Goal: Task Accomplishment & Management: Use online tool/utility

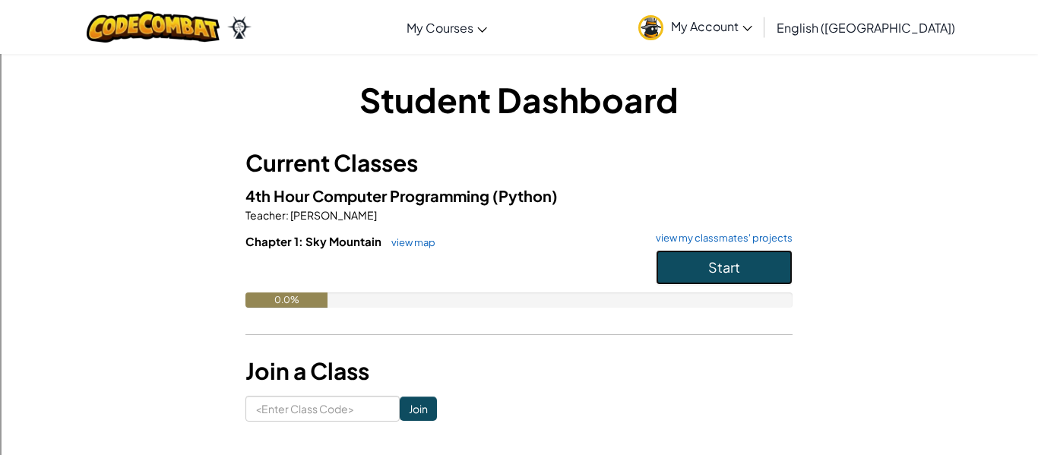
click at [740, 267] on button "Start" at bounding box center [724, 267] width 137 height 35
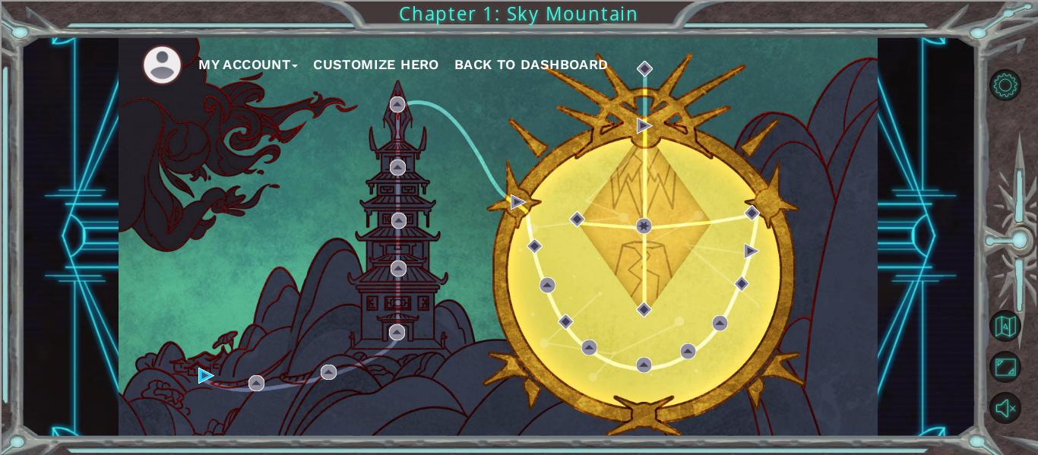
click at [365, 62] on button "Customize Hero" at bounding box center [376, 64] width 126 height 23
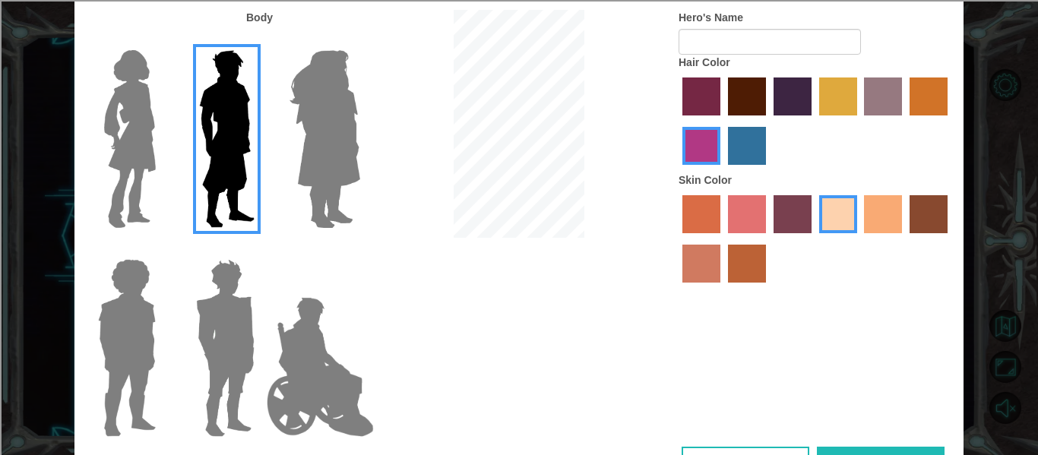
click at [326, 127] on img at bounding box center [324, 139] width 83 height 190
click at [359, 40] on input "Hero Amethyst" at bounding box center [359, 40] width 0 height 0
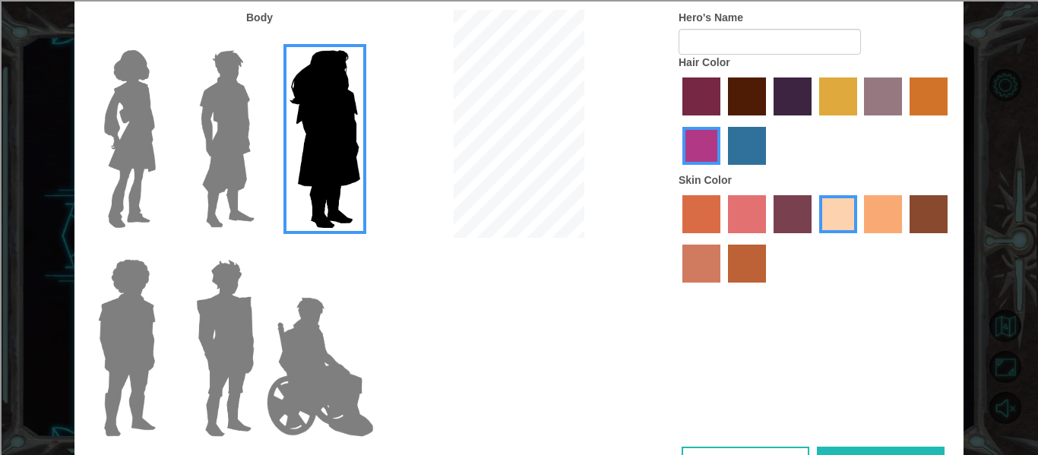
click at [142, 122] on img at bounding box center [130, 139] width 64 height 190
click at [162, 40] on input "Hero Connie" at bounding box center [162, 40] width 0 height 0
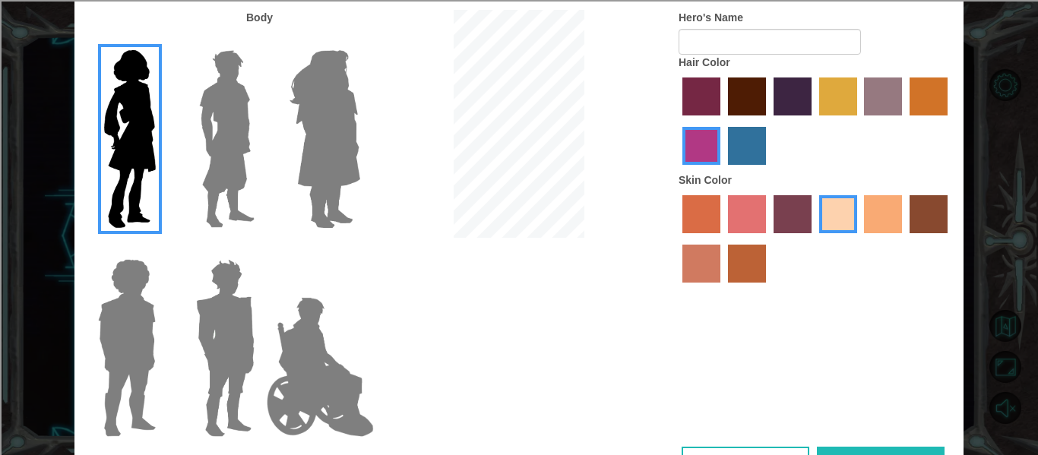
click at [690, 91] on label "paprika hair color" at bounding box center [701, 96] width 38 height 38
click at [677, 121] on input "paprika hair color" at bounding box center [677, 121] width 0 height 0
click at [757, 96] on label "maroon hair color" at bounding box center [747, 96] width 38 height 38
click at [722, 121] on input "maroon hair color" at bounding box center [722, 121] width 0 height 0
click at [885, 210] on label "tacao skin color" at bounding box center [883, 214] width 38 height 38
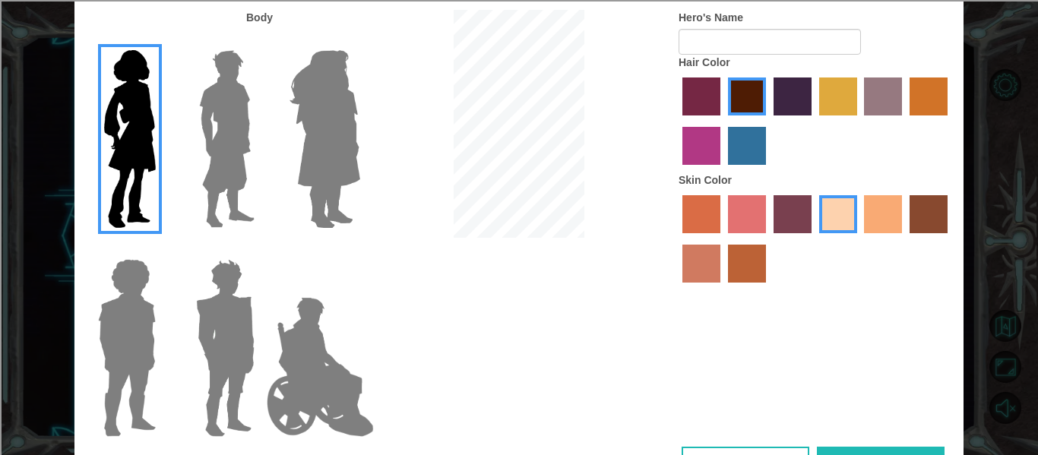
click at [859, 239] on input "tacao skin color" at bounding box center [859, 239] width 0 height 0
click at [829, 210] on label "sandy beach skin color" at bounding box center [838, 214] width 38 height 38
click at [814, 239] on input "sandy beach skin color" at bounding box center [814, 239] width 0 height 0
click at [925, 222] on label "karma skin color" at bounding box center [928, 214] width 38 height 38
click at [904, 239] on input "karma skin color" at bounding box center [904, 239] width 0 height 0
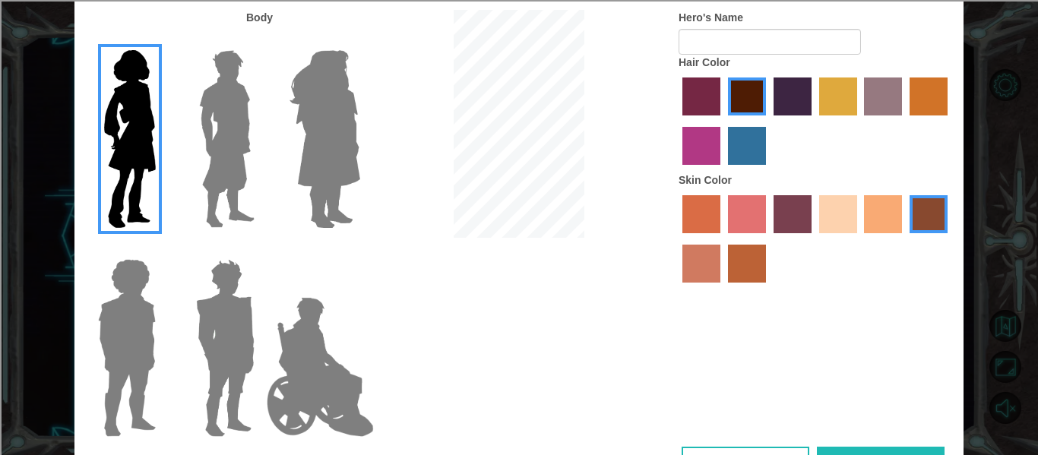
click at [884, 214] on label "tacao skin color" at bounding box center [883, 214] width 38 height 38
click at [859, 239] on input "tacao skin color" at bounding box center [859, 239] width 0 height 0
click at [686, 254] on label "burning sand skin color" at bounding box center [701, 264] width 38 height 38
click at [950, 239] on input "burning sand skin color" at bounding box center [950, 239] width 0 height 0
click at [744, 232] on label "froly skin color" at bounding box center [747, 214] width 38 height 38
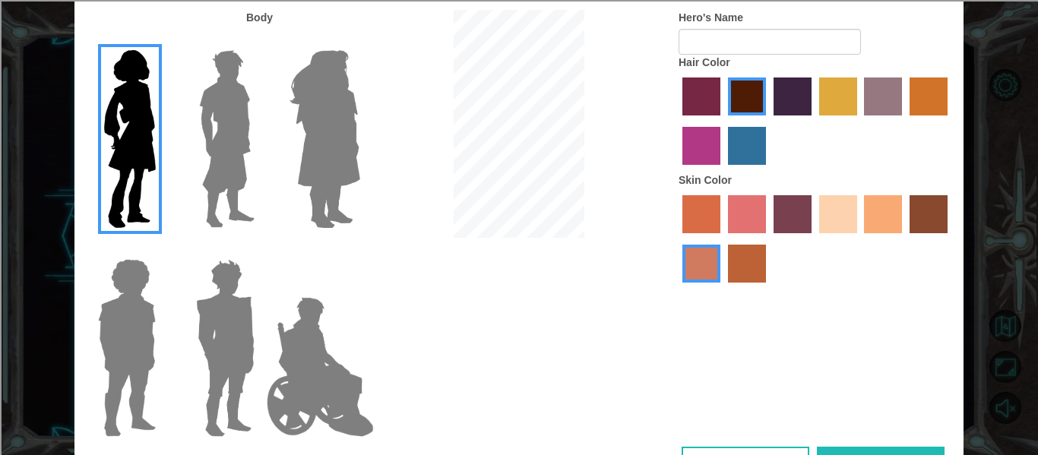
click at [722, 239] on input "froly skin color" at bounding box center [722, 239] width 0 height 0
click at [849, 223] on label "sandy beach skin color" at bounding box center [838, 214] width 38 height 38
click at [814, 239] on input "sandy beach skin color" at bounding box center [814, 239] width 0 height 0
click at [903, 220] on div at bounding box center [814, 240] width 273 height 99
click at [902, 218] on label "tacao skin color" at bounding box center [883, 214] width 38 height 38
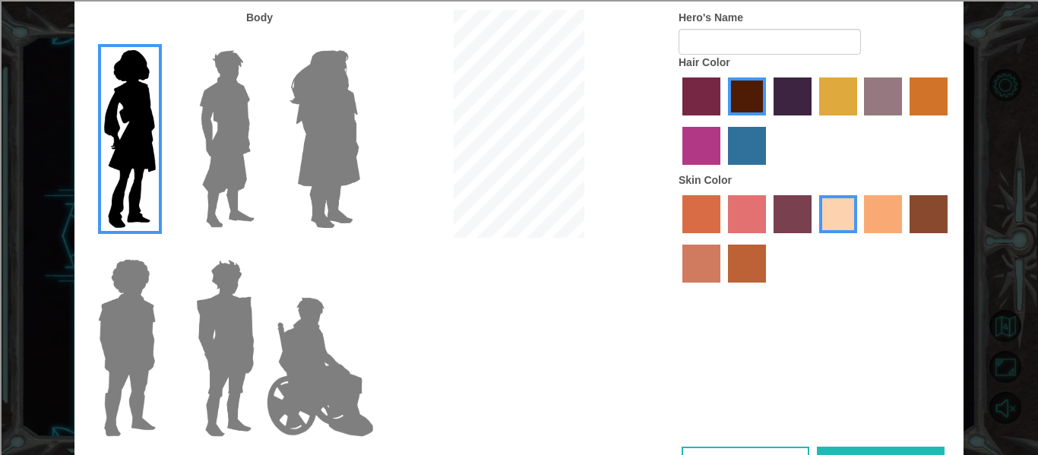
click at [859, 239] on input "tacao skin color" at bounding box center [859, 239] width 0 height 0
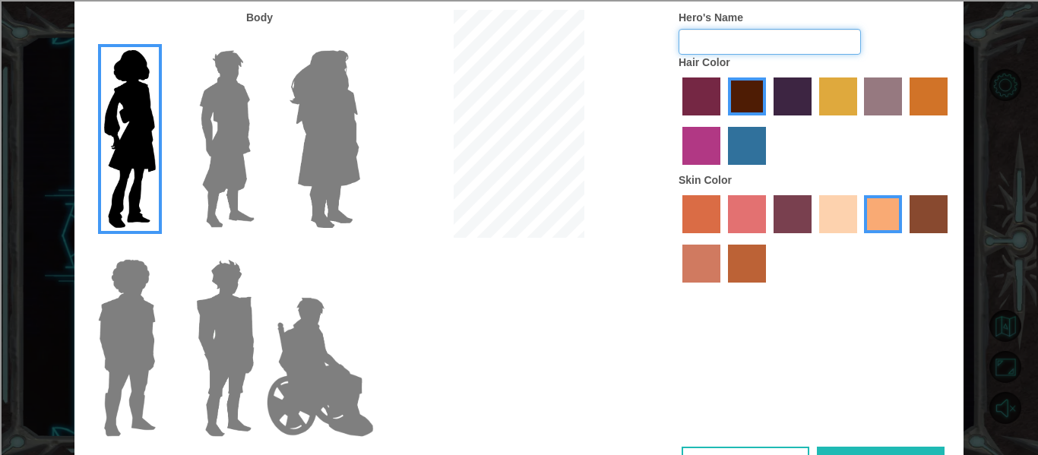
click at [739, 39] on input "Hero's Name" at bounding box center [769, 42] width 182 height 26
type input "[PERSON_NAME]"
click at [758, 147] on label "lachmara hair color" at bounding box center [747, 146] width 38 height 38
click at [722, 170] on input "lachmara hair color" at bounding box center [722, 170] width 0 height 0
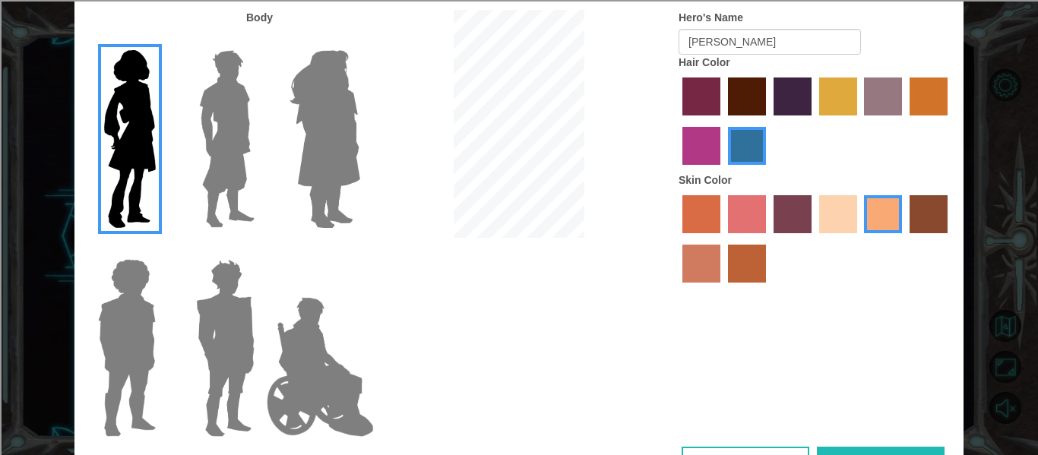
click at [750, 103] on label "maroon hair color" at bounding box center [747, 96] width 38 height 38
click at [722, 121] on input "maroon hair color" at bounding box center [722, 121] width 0 height 0
click at [868, 447] on button "Done" at bounding box center [881, 464] width 128 height 34
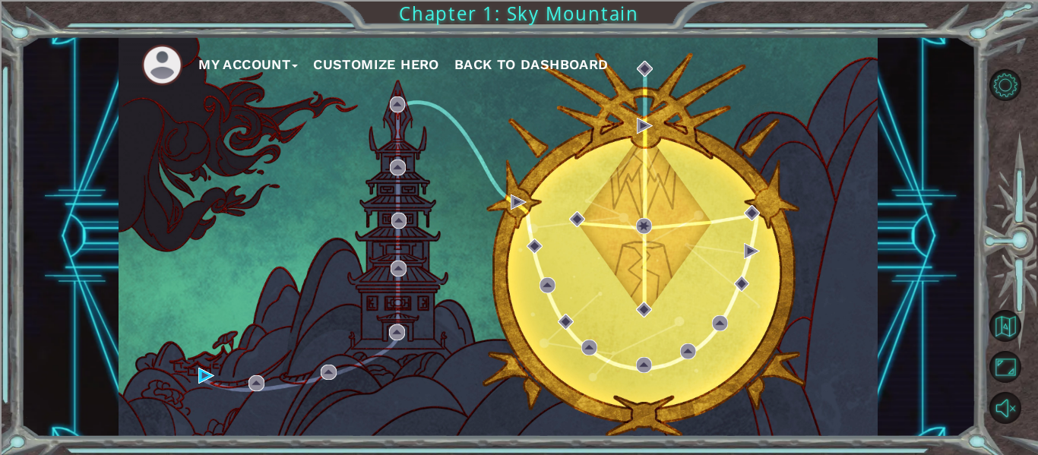
click at [357, 66] on button "Customize Hero" at bounding box center [376, 64] width 126 height 23
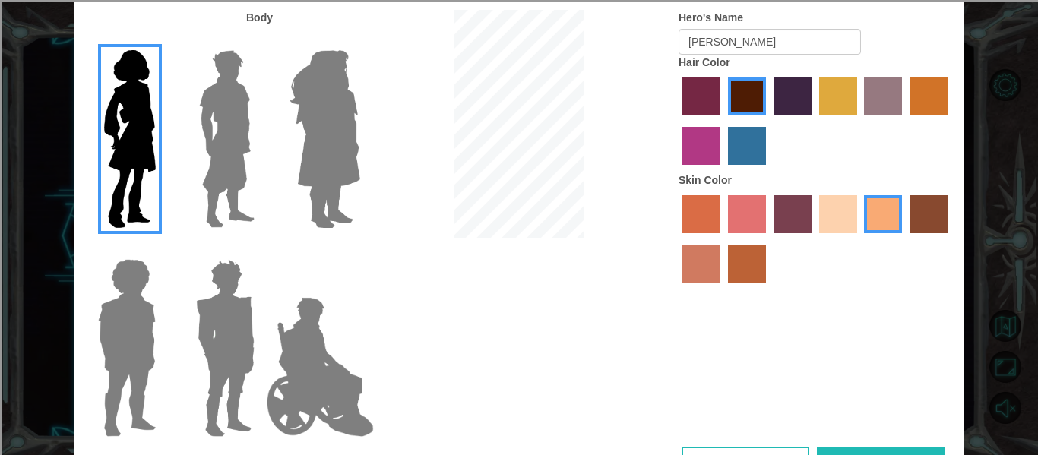
click at [783, 445] on div "Body Hero's Name [PERSON_NAME] Hair Color Skin Color" at bounding box center [518, 228] width 889 height 437
click at [782, 447] on button "Cancel" at bounding box center [745, 464] width 128 height 34
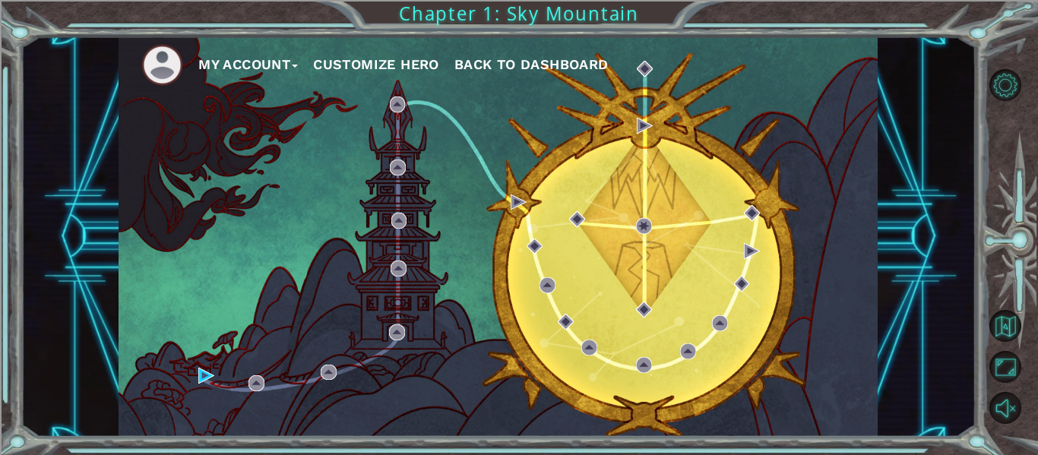
click at [380, 93] on div "My Account Customize Hero Back to Dashboard" at bounding box center [498, 236] width 759 height 400
click at [346, 72] on button "Customize Hero" at bounding box center [376, 64] width 126 height 23
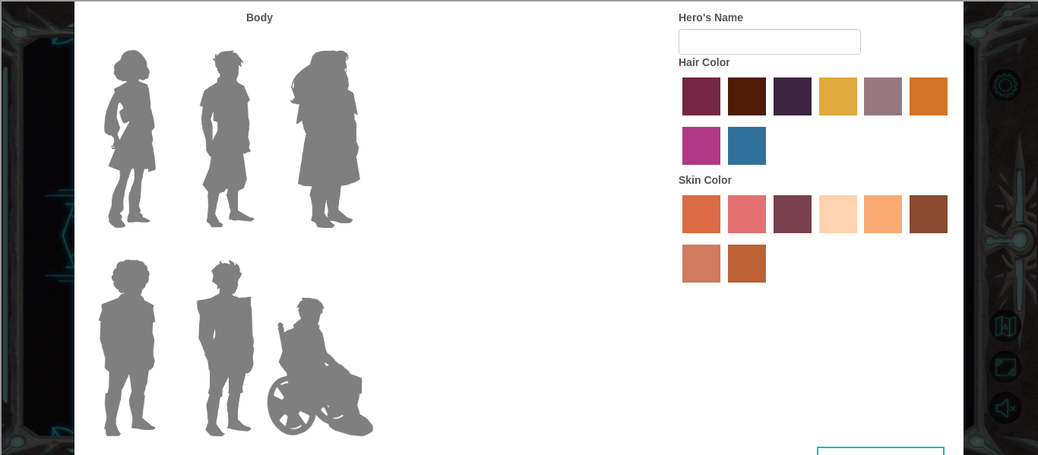
type input "[PERSON_NAME]"
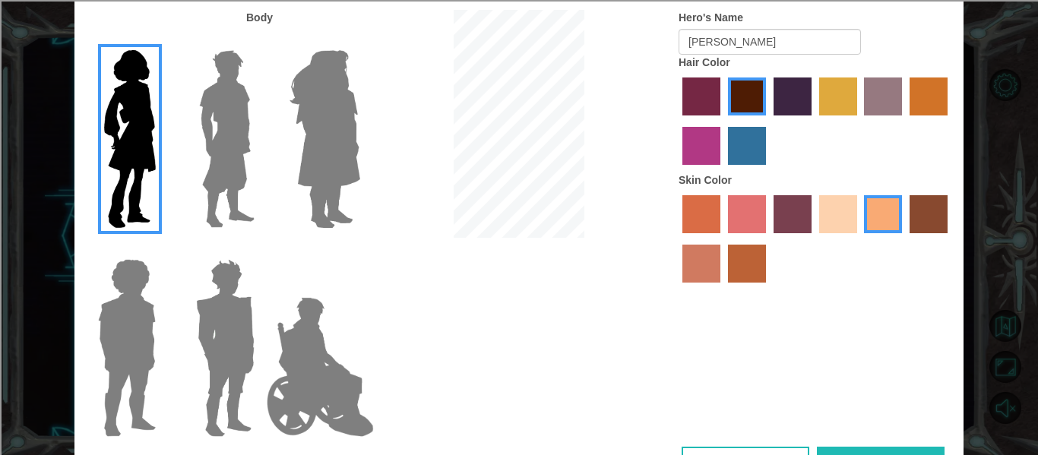
click at [839, 447] on button "Done" at bounding box center [881, 464] width 128 height 34
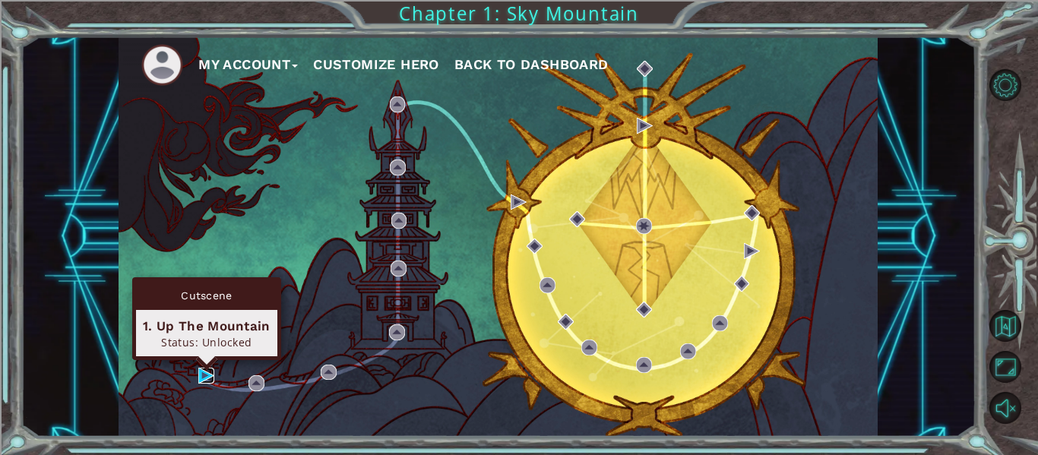
click at [201, 374] on img at bounding box center [206, 376] width 16 height 16
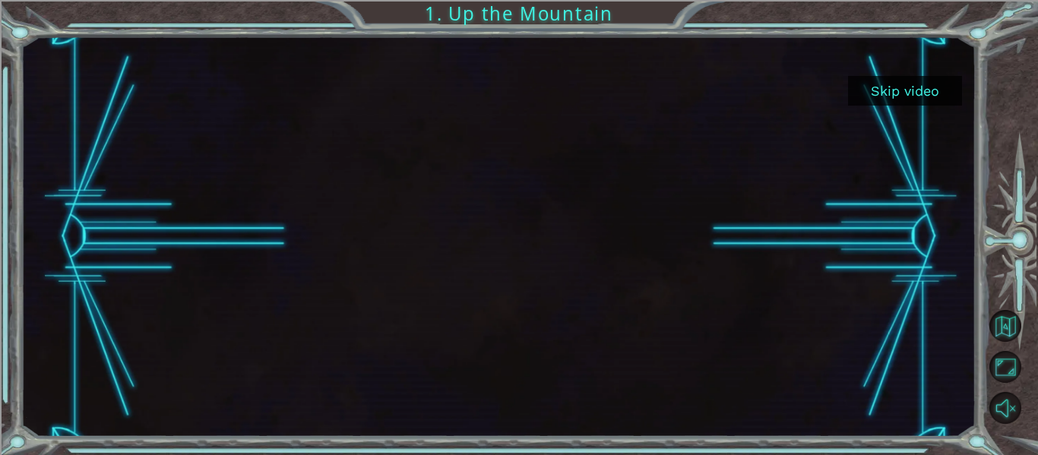
click at [922, 96] on button "Skip video" at bounding box center [905, 91] width 114 height 30
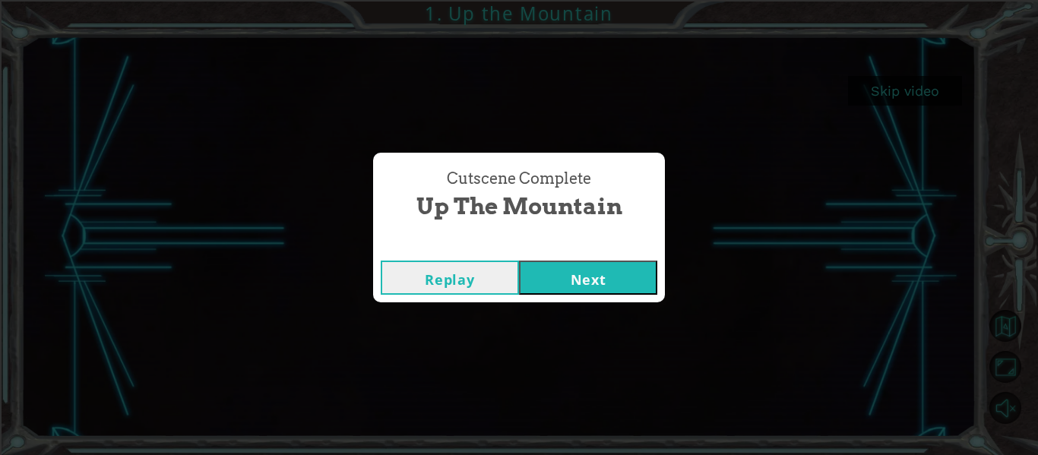
click at [594, 282] on button "Next" at bounding box center [588, 278] width 138 height 34
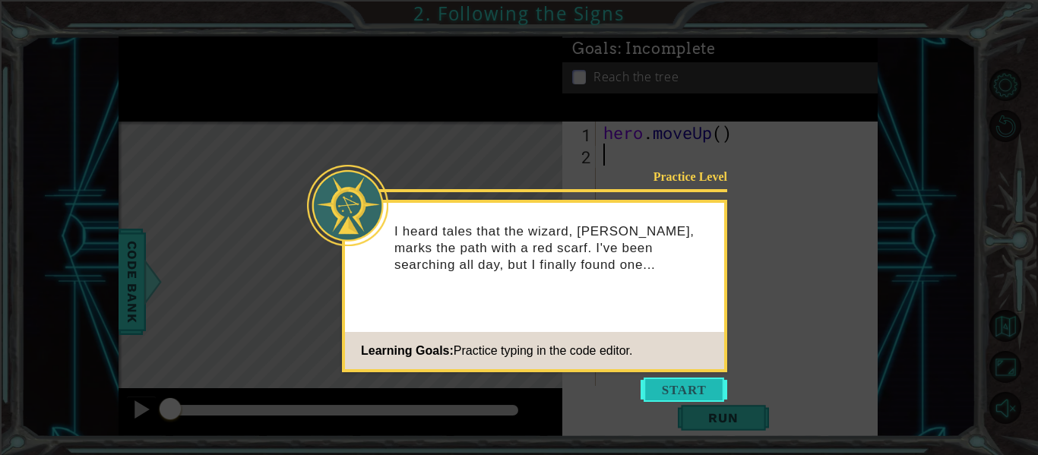
click at [697, 394] on button "Start" at bounding box center [683, 390] width 87 height 24
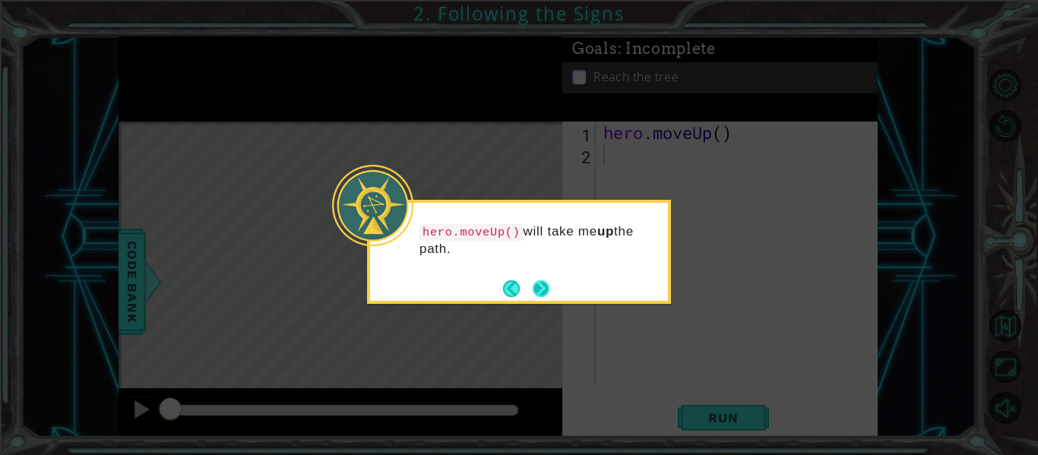
click at [535, 280] on button "Next" at bounding box center [541, 289] width 18 height 18
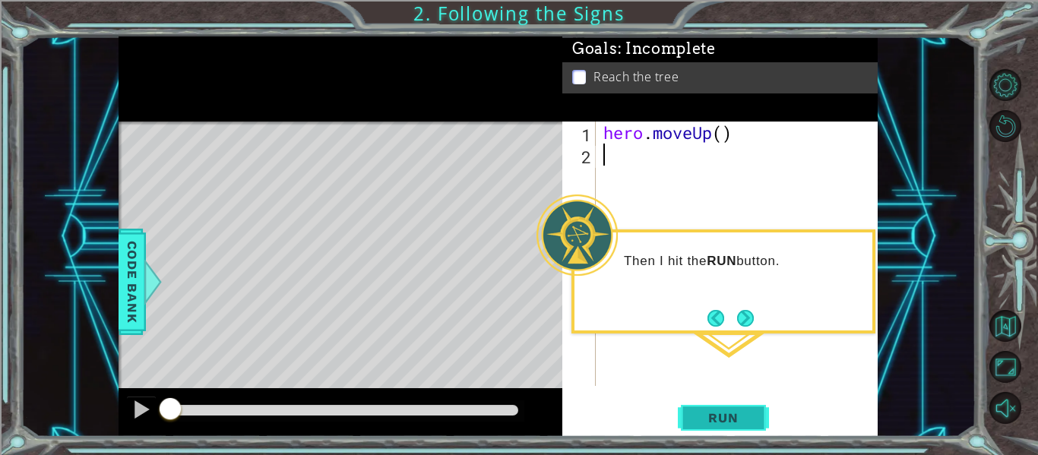
click at [732, 413] on span "Run" at bounding box center [723, 417] width 60 height 15
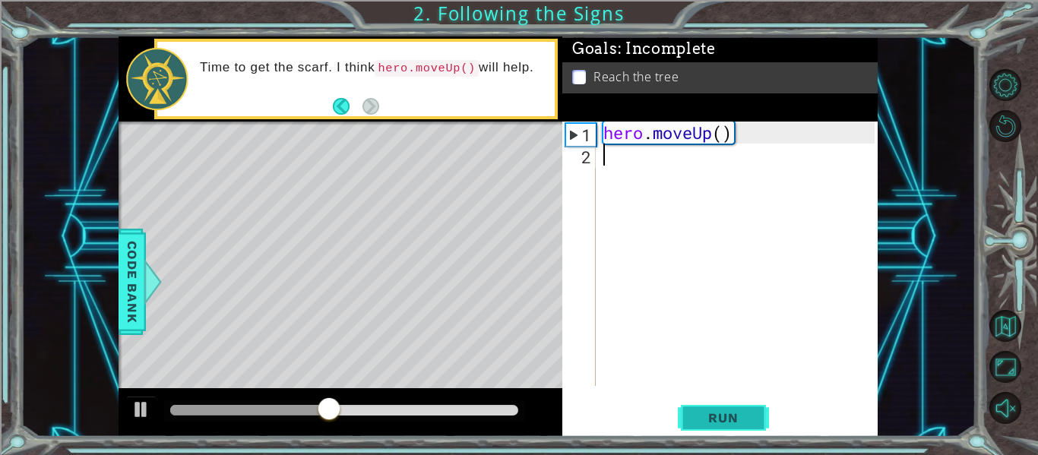
click at [724, 411] on span "Run" at bounding box center [723, 417] width 60 height 15
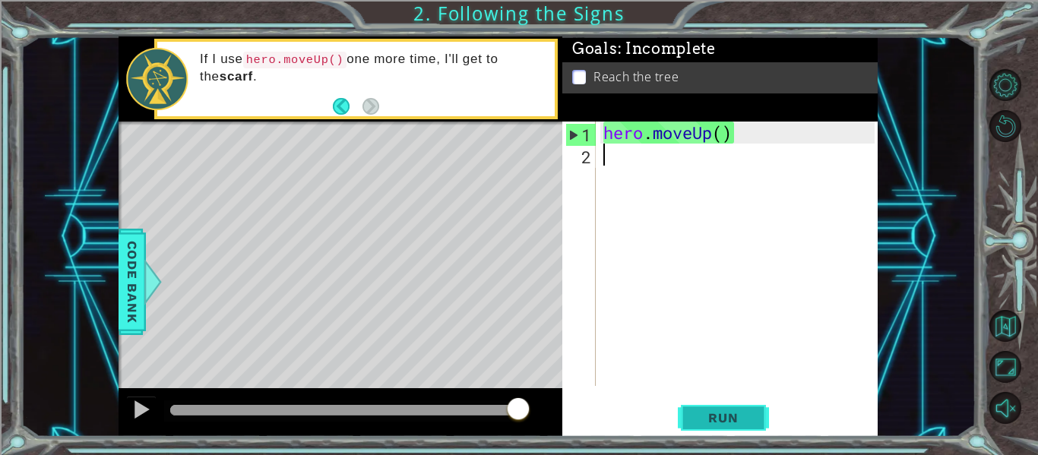
click at [716, 428] on button "Run" at bounding box center [723, 418] width 91 height 31
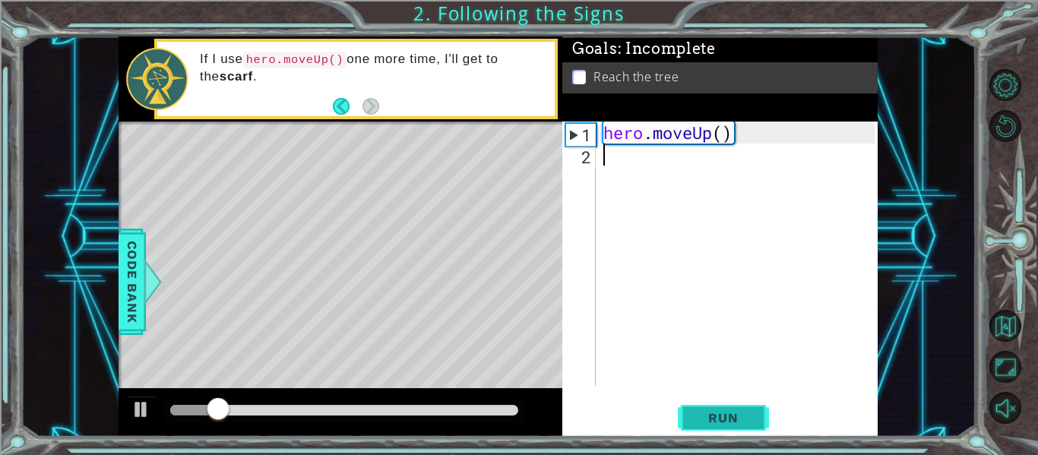
click at [716, 428] on button "Run" at bounding box center [723, 418] width 91 height 31
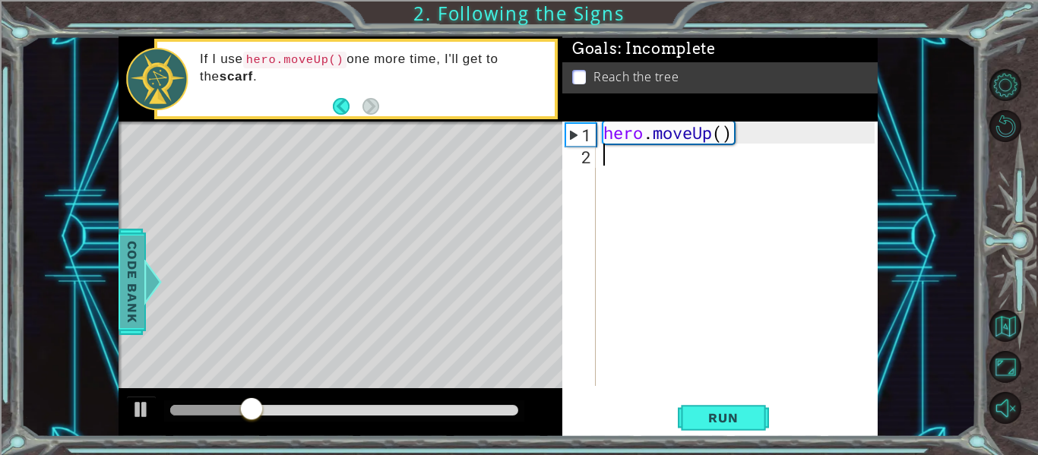
click at [129, 263] on span "Code Bank" at bounding box center [132, 282] width 24 height 93
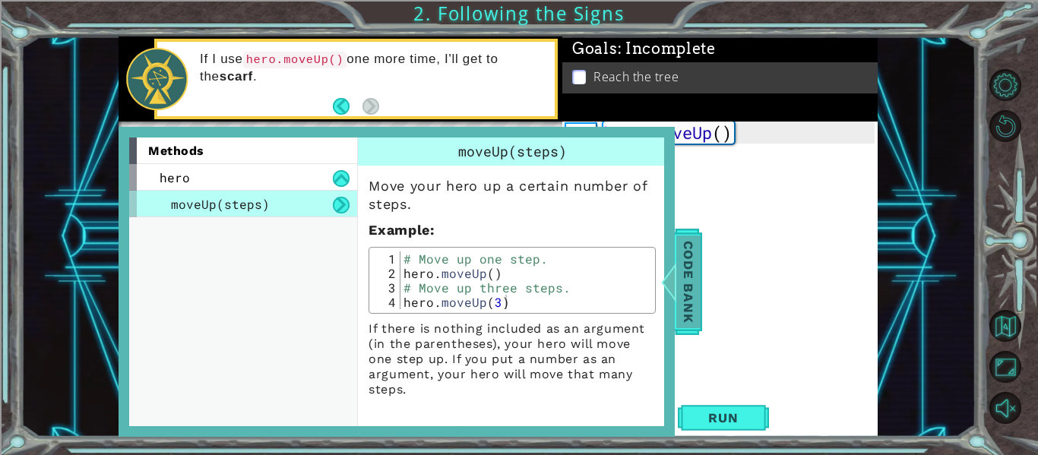
click at [693, 284] on span "Code Bank" at bounding box center [688, 282] width 24 height 93
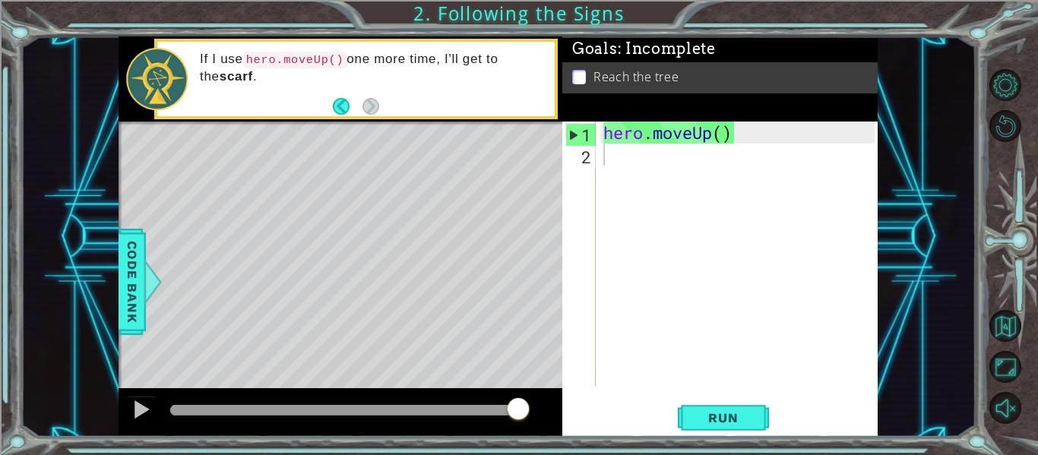
click at [725, 441] on div "1 ההההההההההההההההההההההההההההההההההההההההההההההההההההההההההההההההההההההההההההה…" at bounding box center [519, 227] width 1038 height 455
click at [712, 410] on span "Run" at bounding box center [723, 417] width 60 height 15
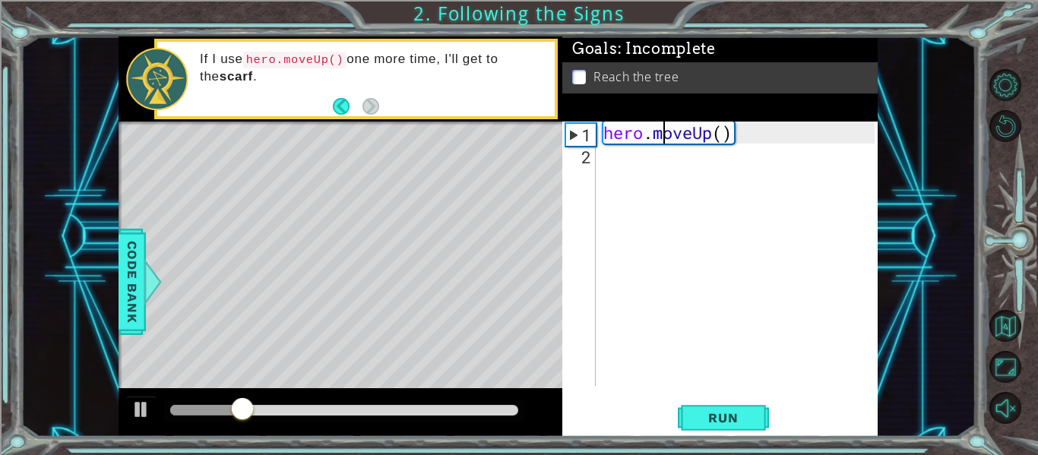
click at [667, 134] on div "hero . moveUp ( )" at bounding box center [741, 276] width 282 height 308
type textarea "hero.moveUp()"
click at [583, 164] on div "2" at bounding box center [580, 157] width 30 height 22
click at [124, 276] on span "Code Bank" at bounding box center [132, 282] width 24 height 93
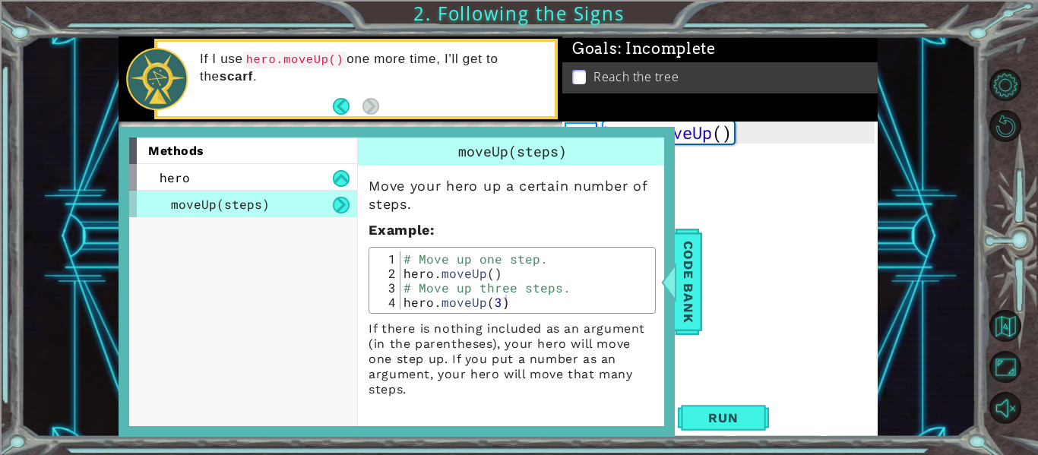
click at [718, 230] on div "hero . moveUp ( )" at bounding box center [741, 276] width 282 height 308
click at [691, 239] on span "Code Bank" at bounding box center [688, 282] width 24 height 93
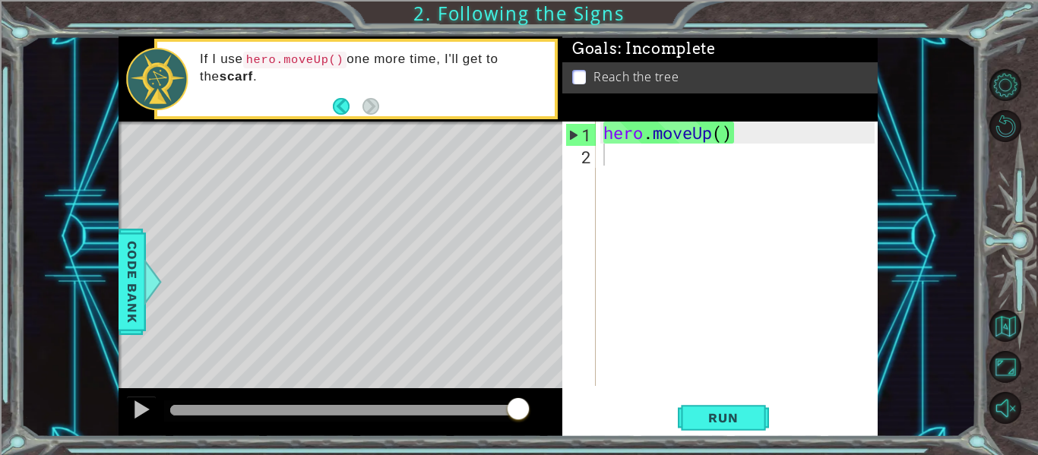
click at [754, 213] on div "hero . moveUp ( )" at bounding box center [741, 276] width 282 height 308
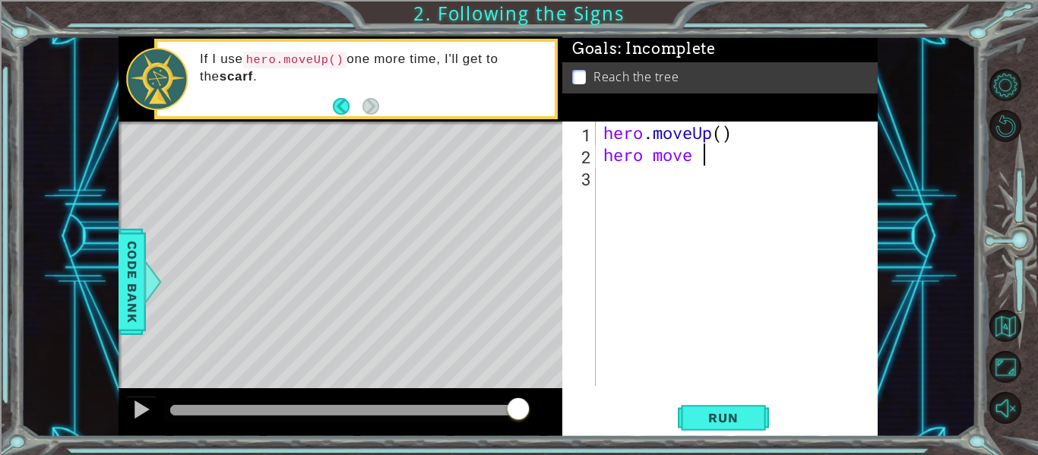
scroll to position [0, 5]
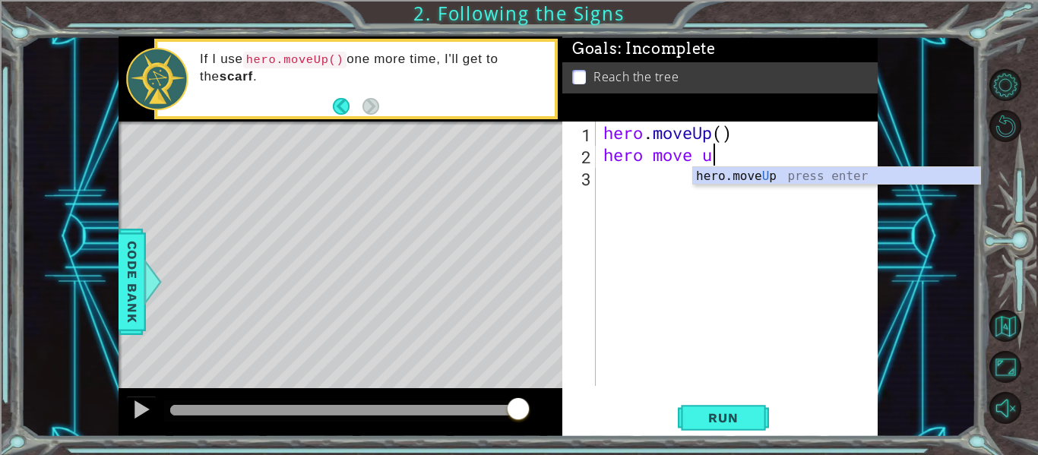
type textarea "hero move up"
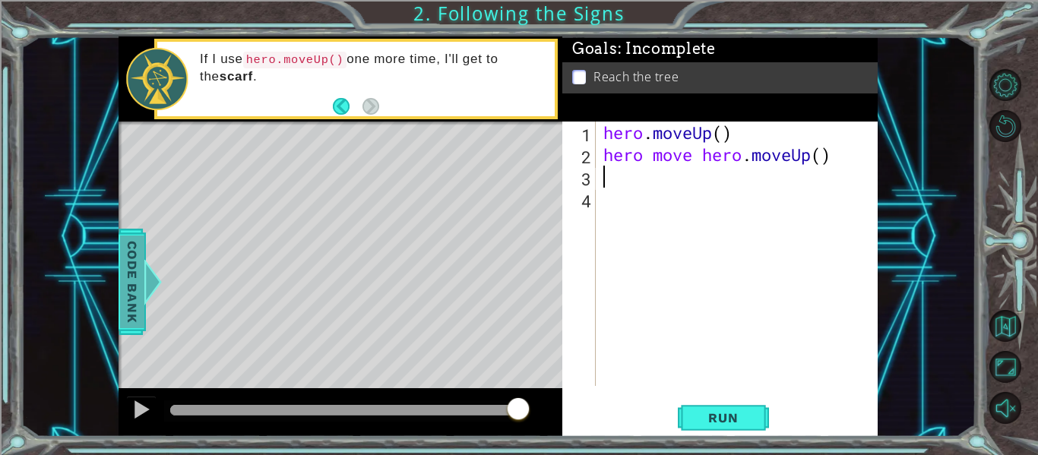
click at [125, 280] on span "Code Bank" at bounding box center [132, 282] width 24 height 93
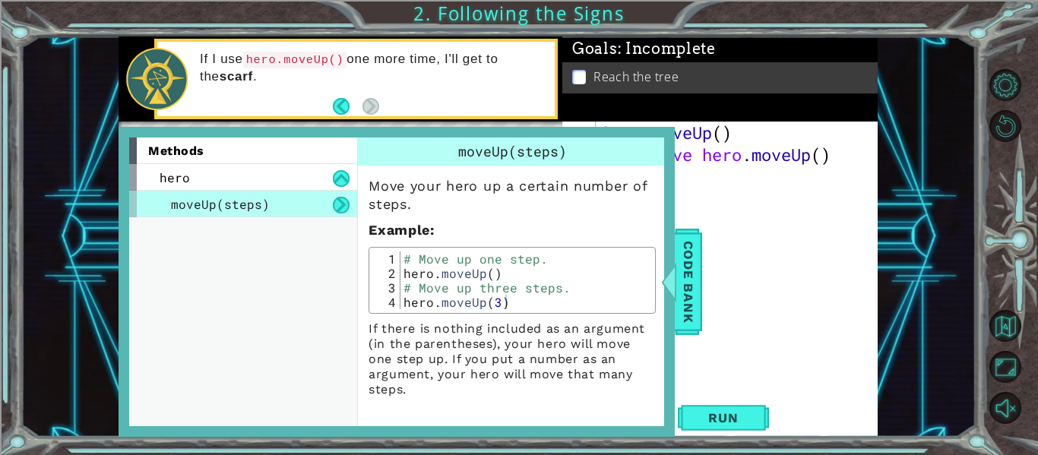
click at [831, 213] on div "hero . moveUp ( ) hero move hero . moveUp ( )" at bounding box center [741, 276] width 282 height 308
click at [693, 254] on span "Code Bank" at bounding box center [688, 282] width 24 height 93
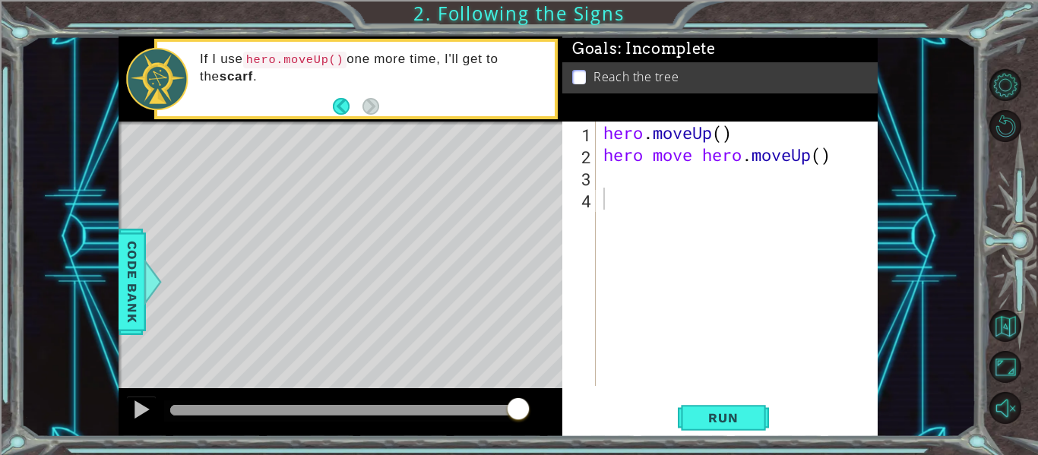
click at [634, 179] on div "hero . moveUp ( ) hero move hero . moveUp ( )" at bounding box center [741, 276] width 282 height 308
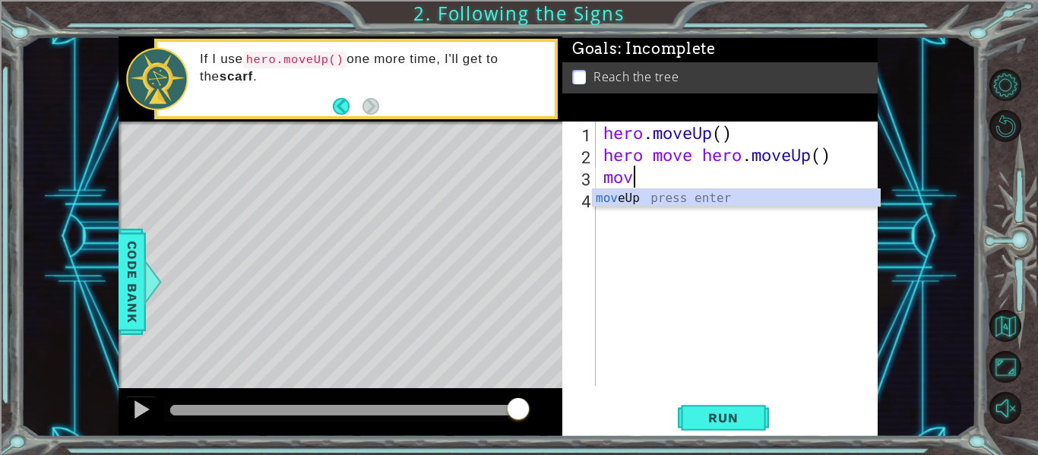
scroll to position [0, 1]
type textarea "move"
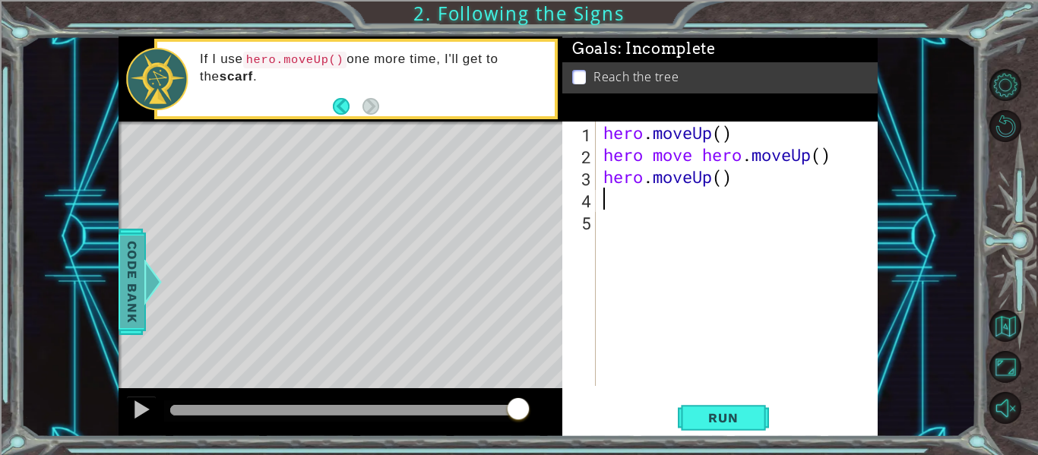
click at [134, 302] on span "Code Bank" at bounding box center [132, 282] width 24 height 93
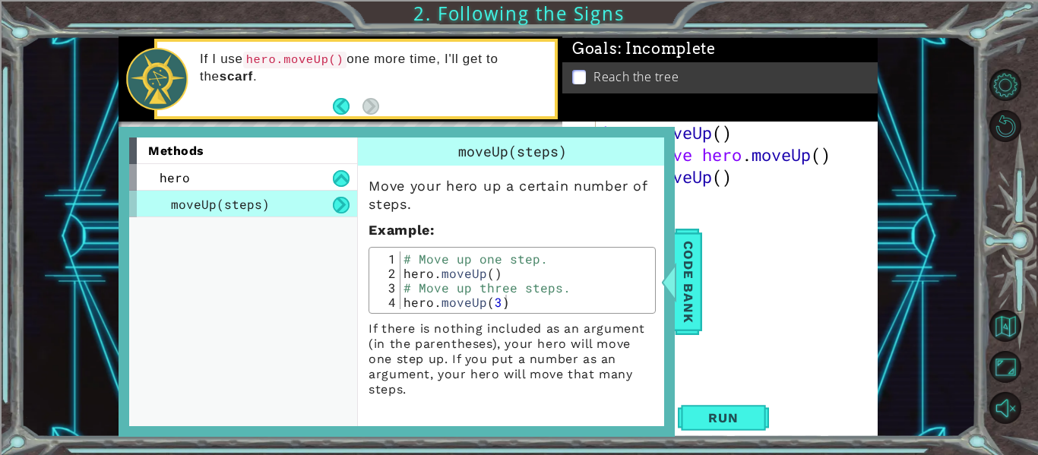
click at [774, 213] on div "hero . moveUp ( ) hero move hero . moveUp ( ) hero . moveUp ( )" at bounding box center [741, 276] width 282 height 308
click at [690, 287] on span "Code Bank" at bounding box center [688, 282] width 24 height 93
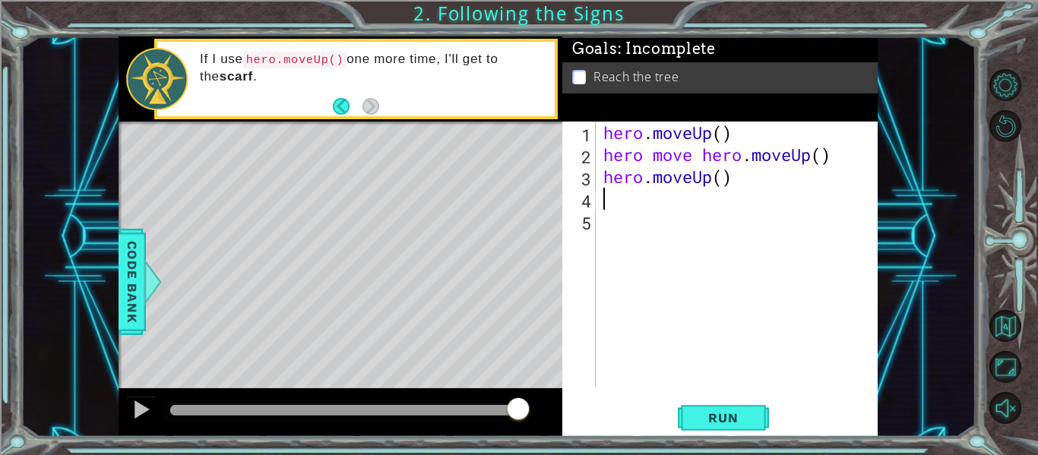
click at [619, 199] on div "hero . moveUp ( ) hero move hero . moveUp ( ) hero . moveUp ( )" at bounding box center [741, 276] width 282 height 308
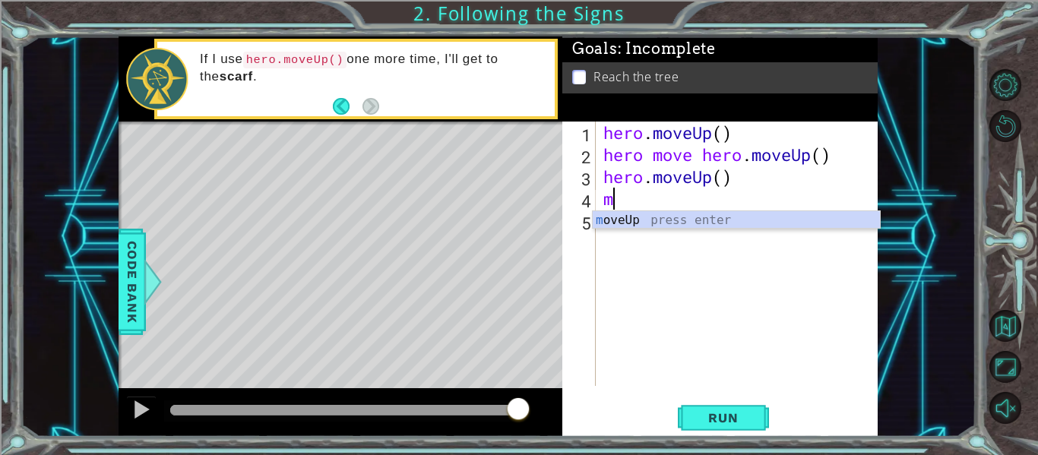
type textarea "mo"
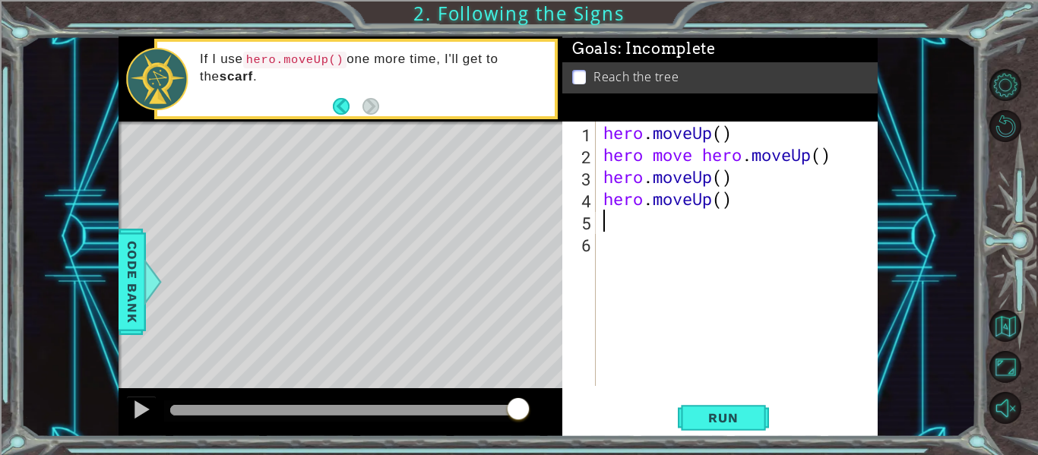
type textarea ","
type textarea "s"
click at [151, 280] on div at bounding box center [153, 282] width 19 height 46
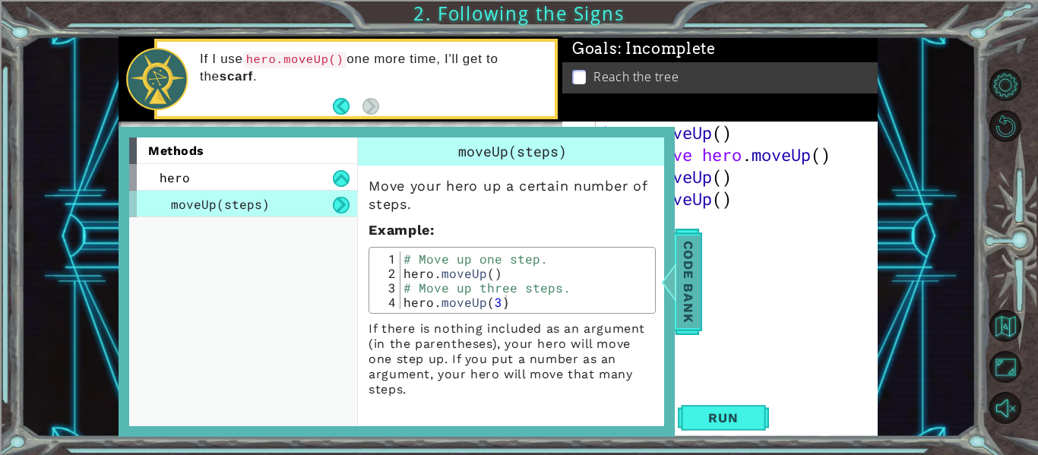
click at [678, 264] on span "Code Bank" at bounding box center [688, 282] width 24 height 93
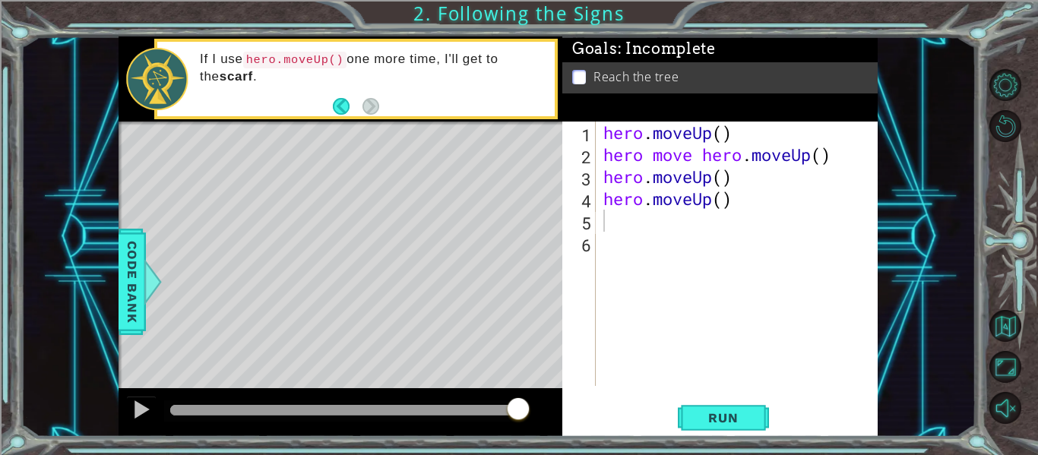
type textarea "hero.moveUp()"
drag, startPoint x: 737, startPoint y: 199, endPoint x: 602, endPoint y: 203, distance: 134.5
click at [602, 203] on div "hero . moveUp ( ) hero move hero . moveUp ( ) hero . moveUp ( ) hero . moveUp (…" at bounding box center [741, 276] width 282 height 308
click at [719, 418] on span "Run" at bounding box center [723, 417] width 60 height 15
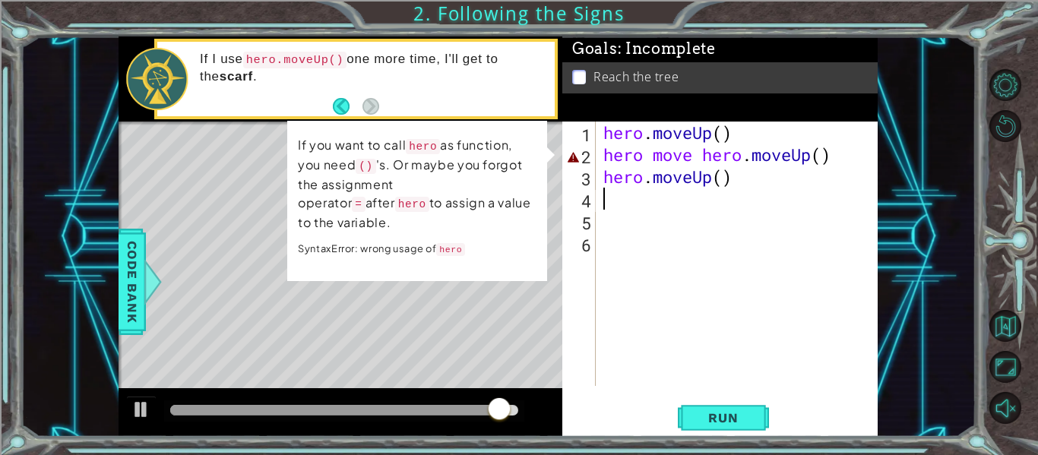
click at [347, 311] on div "Level Map" at bounding box center [470, 345] width 702 height 447
click at [773, 158] on div "hero . moveUp ( ) hero move hero . moveUp ( ) hero . moveUp ( )" at bounding box center [741, 276] width 282 height 308
click at [372, 140] on p "If you want to call hero as function, you need () 's. Or maybe you forgot the a…" at bounding box center [417, 184] width 239 height 96
click at [749, 156] on div "hero . moveUp ( ) hero move hero . moveUp ( ) hero . moveUp ( )" at bounding box center [741, 276] width 282 height 308
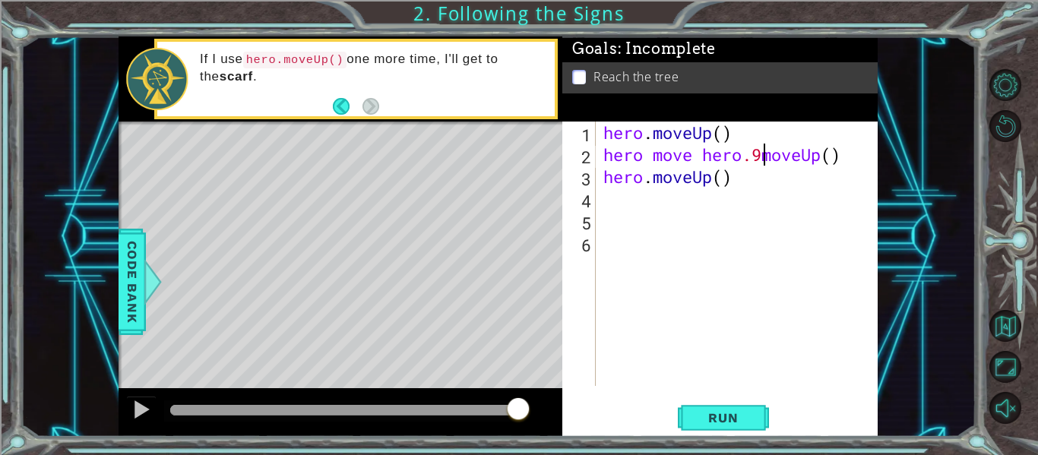
scroll to position [0, 8]
click at [840, 157] on div "hero . moveUp ( ) hero move hero . ( moveUp ( ) hero . moveUp ( )" at bounding box center [741, 276] width 282 height 308
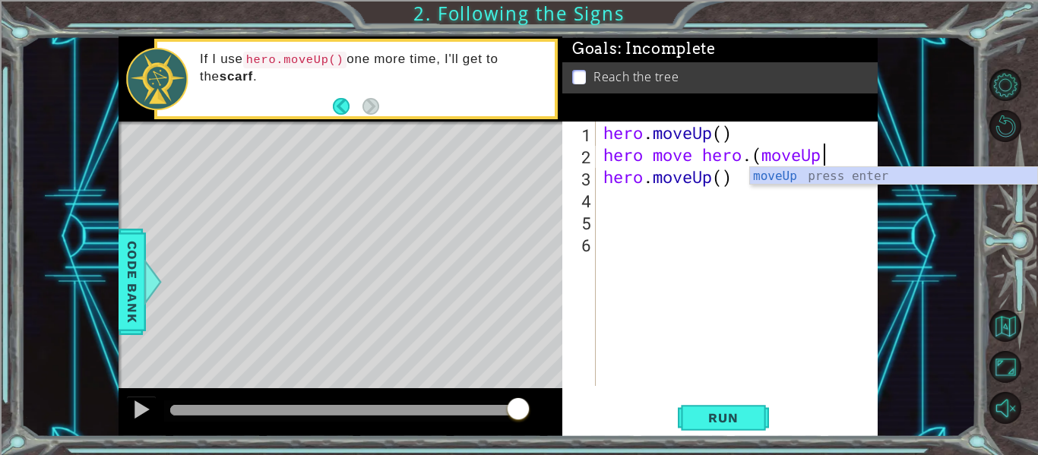
scroll to position [0, 10]
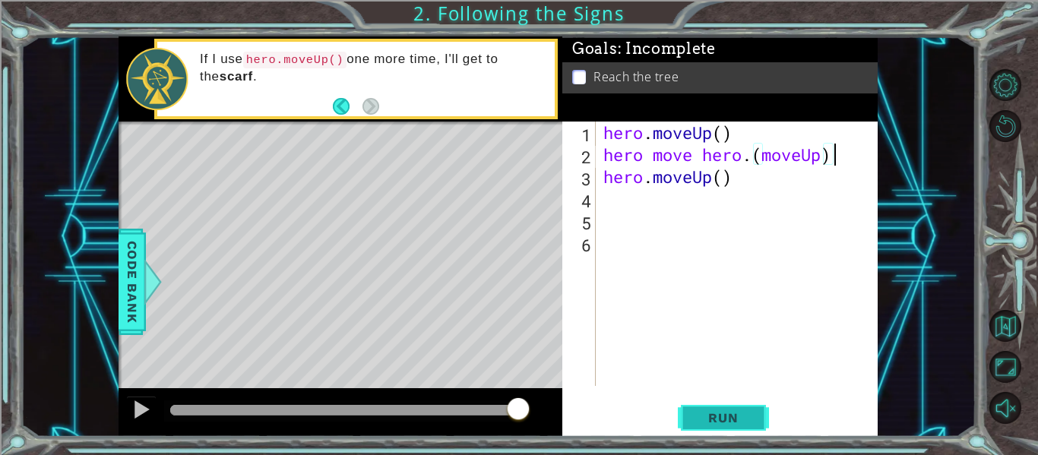
click at [710, 419] on span "Run" at bounding box center [723, 417] width 60 height 15
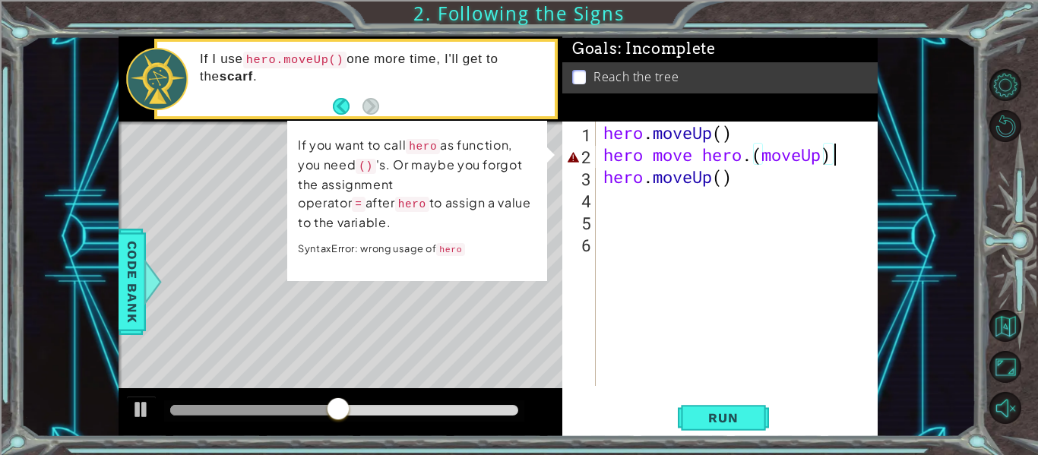
click at [747, 153] on div "hero . moveUp ( ) hero move hero . ( moveUp ) hero . moveUp ( )" at bounding box center [741, 276] width 282 height 308
click at [754, 159] on div "hero . moveUp ( ) hero move hero . ( moveUp ) hero . moveUp ( )" at bounding box center [741, 276] width 282 height 308
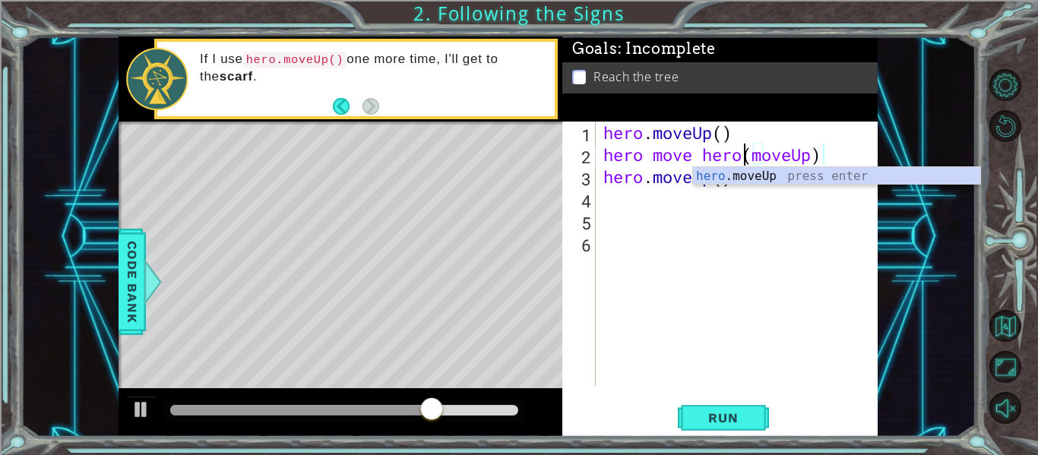
scroll to position [0, 9]
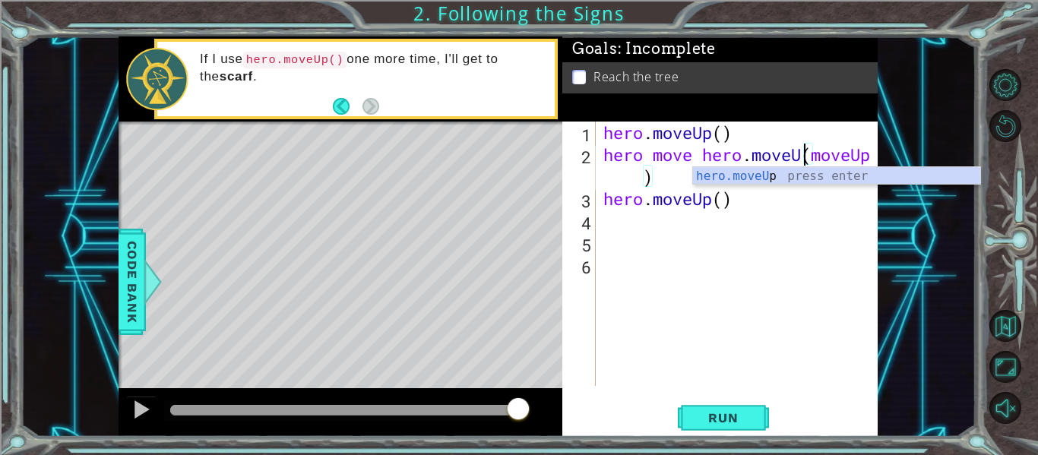
click at [692, 185] on div "hero . moveUp ( ) hero move hero . moveU ( moveUp ) hero . moveUp ( )" at bounding box center [741, 276] width 282 height 308
type textarea "hero move hero.moveUp"
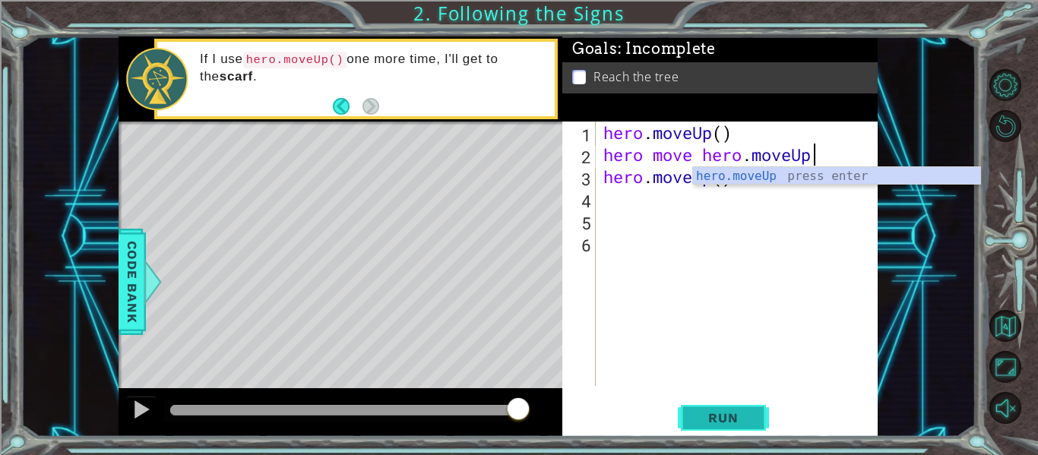
click at [755, 427] on button "Run" at bounding box center [723, 418] width 91 height 31
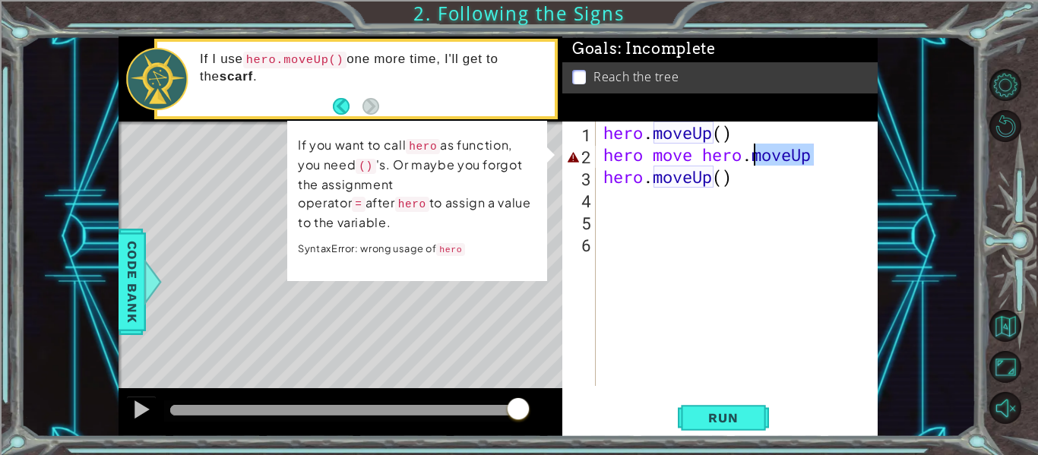
drag, startPoint x: 817, startPoint y: 163, endPoint x: 750, endPoint y: 156, distance: 68.0
click at [750, 156] on div "hero . moveUp ( ) hero move hero . moveUp hero . moveUp ( )" at bounding box center [741, 276] width 282 height 308
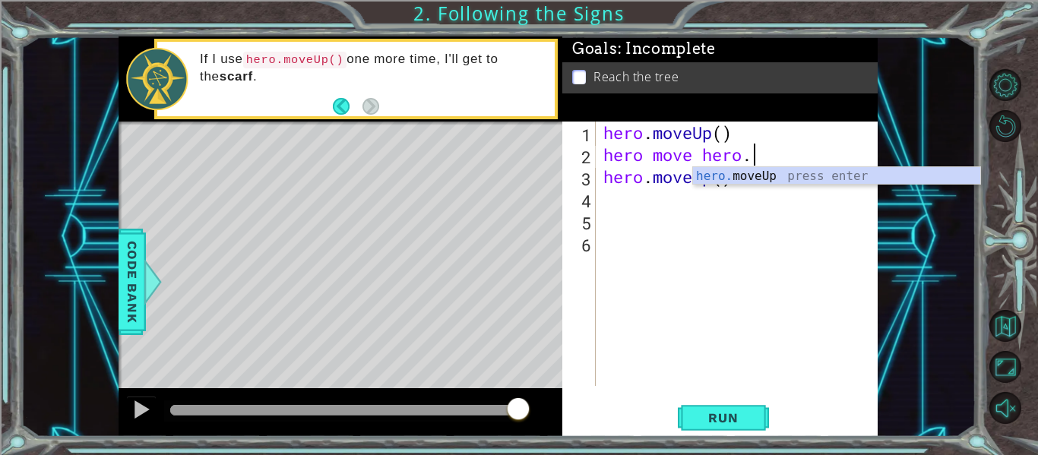
click at [690, 156] on div "hero . moveUp ( ) hero move hero . hero . moveUp ( )" at bounding box center [741, 276] width 282 height 308
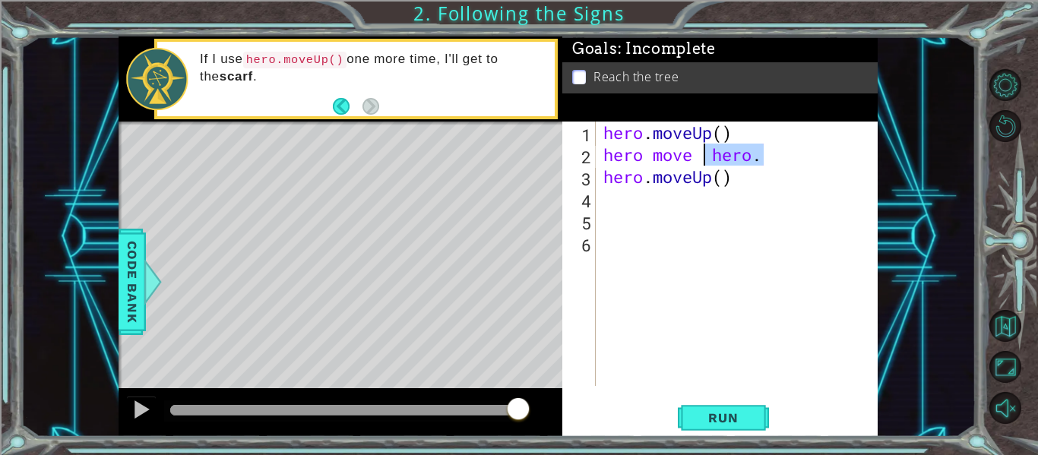
drag, startPoint x: 772, startPoint y: 155, endPoint x: 703, endPoint y: 158, distance: 69.2
click at [703, 158] on div "hero . moveUp ( ) hero move hero . hero . moveUp ( )" at bounding box center [741, 276] width 282 height 308
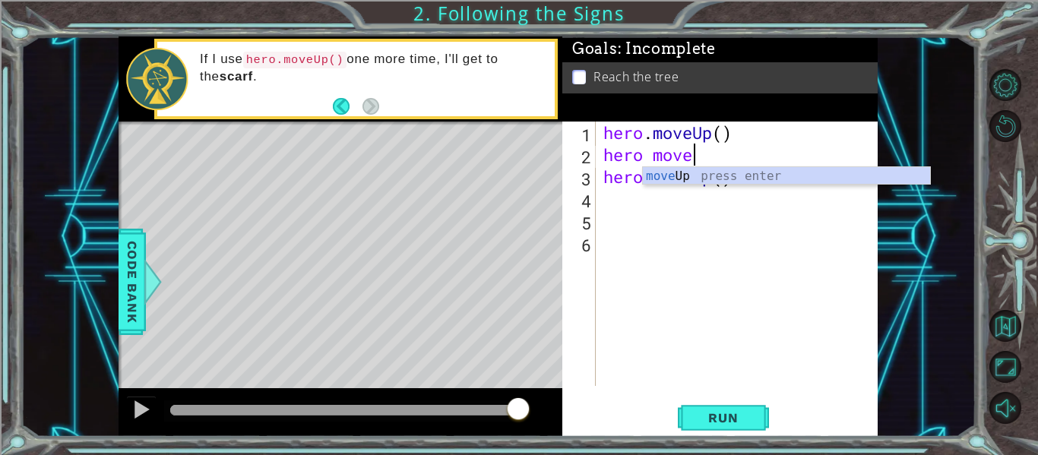
scroll to position [0, 3]
type textarea "hero moveup"
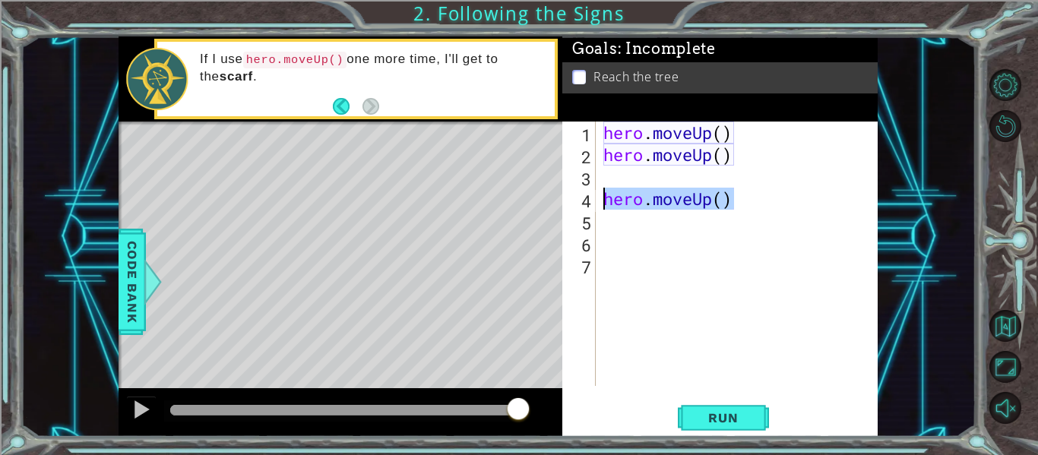
drag, startPoint x: 757, startPoint y: 205, endPoint x: 599, endPoint y: 206, distance: 158.0
click at [599, 206] on div "1 2 3 4 5 6 7 hero . moveUp ( ) hero . moveUp ( ) hero . moveUp ( ) ההההההההההה…" at bounding box center [718, 254] width 312 height 264
type textarea "hero.moveUp()"
click at [605, 181] on div "hero . moveUp ( ) hero . moveUp ( )" at bounding box center [741, 276] width 282 height 308
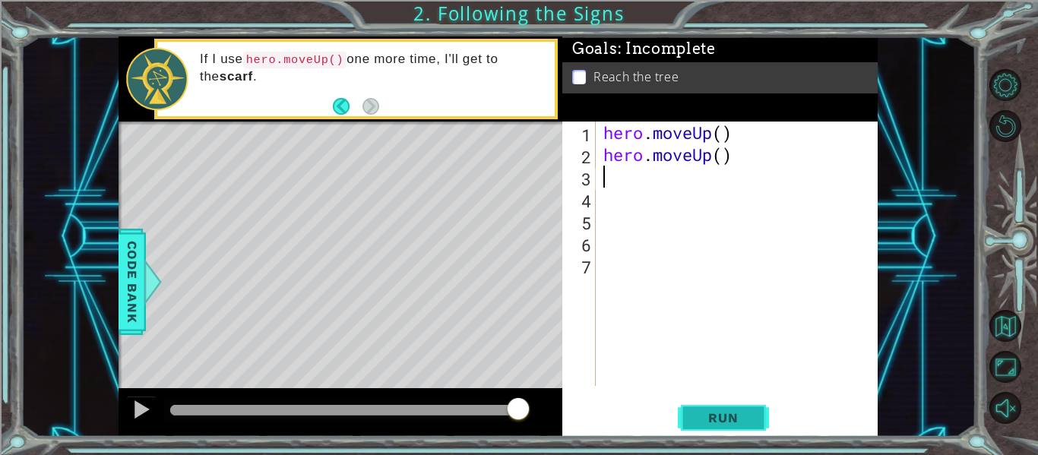
click at [729, 422] on span "Run" at bounding box center [723, 417] width 60 height 15
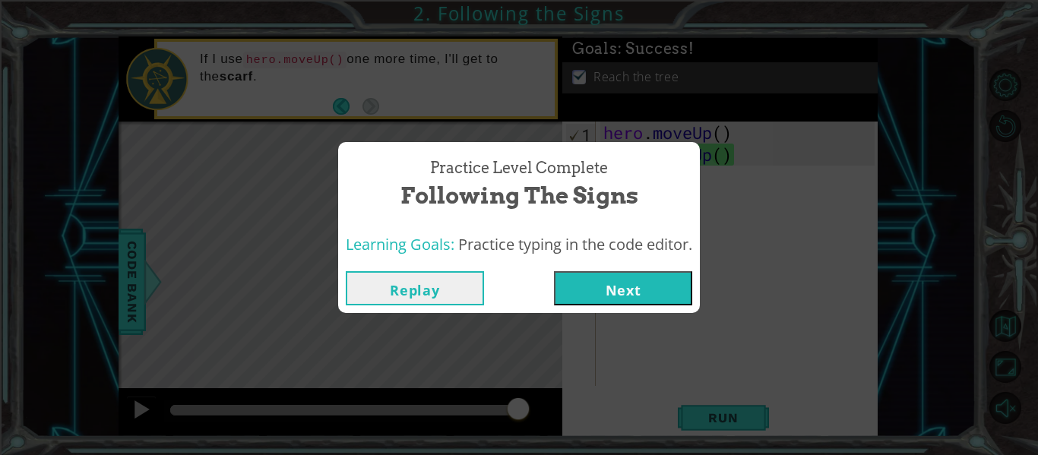
click at [660, 284] on button "Next" at bounding box center [623, 288] width 138 height 34
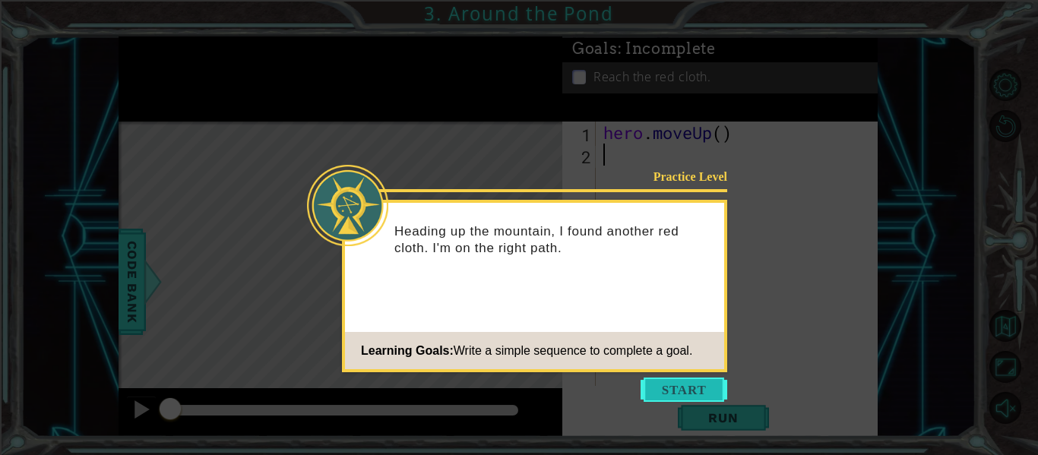
click at [691, 398] on button "Start" at bounding box center [683, 390] width 87 height 24
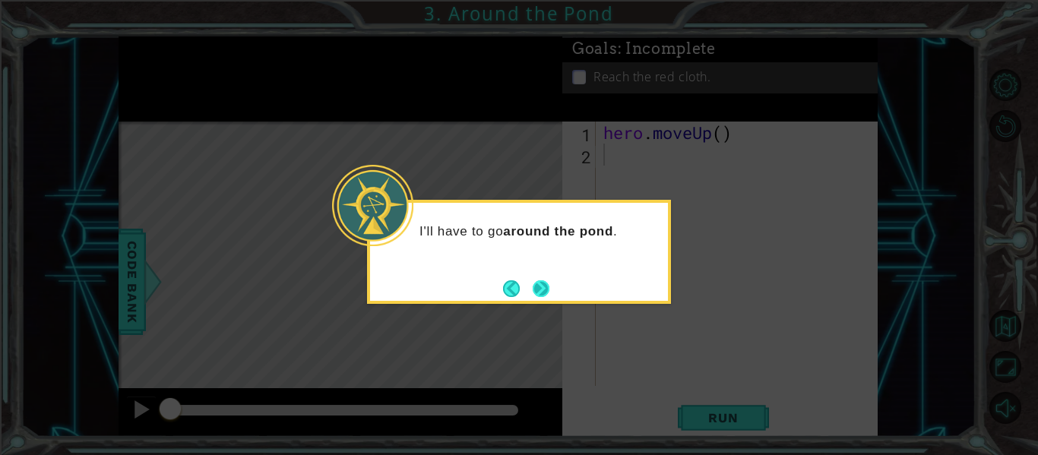
click at [545, 282] on button "Next" at bounding box center [541, 288] width 17 height 17
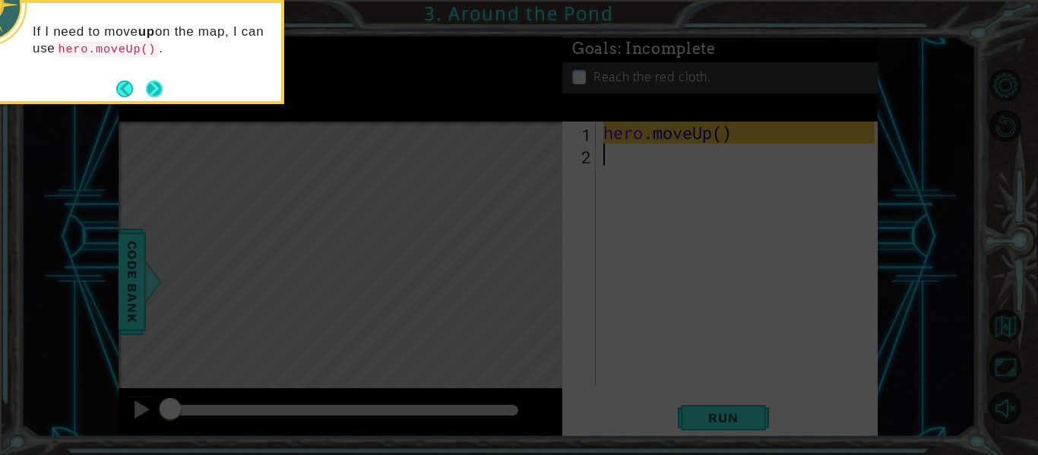
click at [155, 84] on button "Next" at bounding box center [154, 89] width 17 height 17
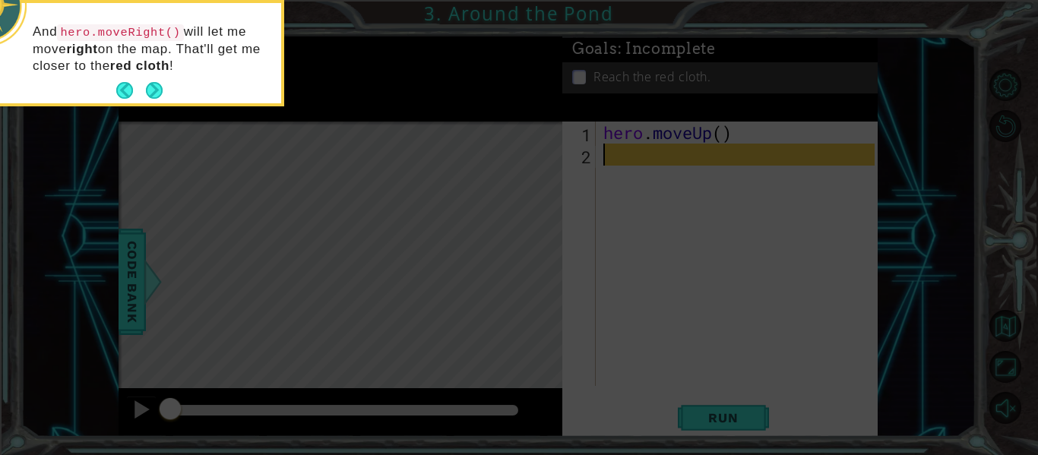
click at [163, 88] on div "And hero.moveRight() will let me move right on the map. That'll get me closer t…" at bounding box center [132, 56] width 298 height 94
click at [154, 90] on button "Next" at bounding box center [154, 90] width 17 height 17
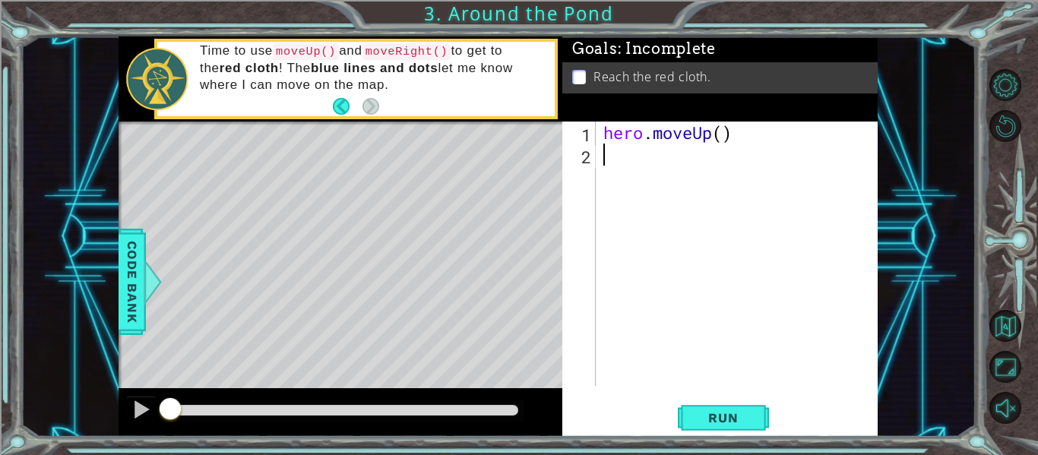
click at [743, 134] on div "hero . moveUp ( )" at bounding box center [741, 276] width 282 height 308
type textarea "hero.moveUp()"
click at [714, 419] on span "Run" at bounding box center [723, 417] width 60 height 15
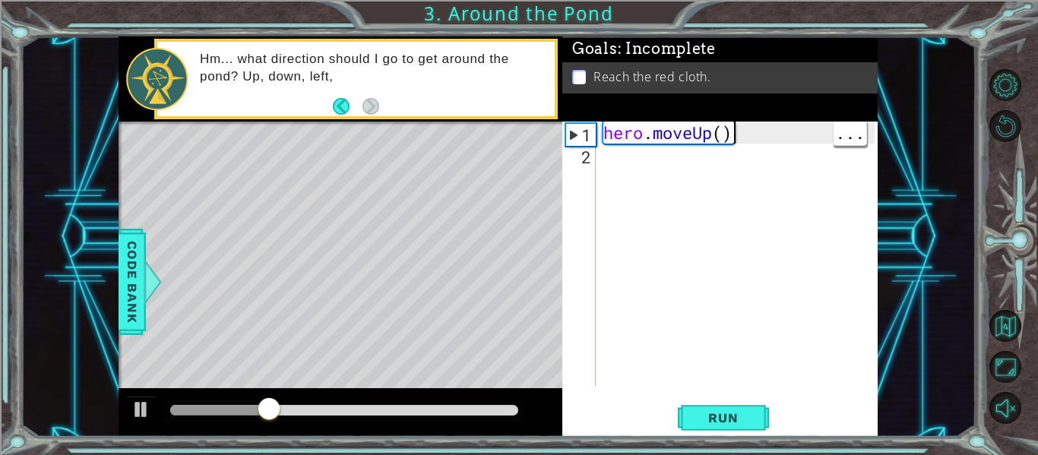
click at [618, 171] on div "hero . moveUp ( )" at bounding box center [741, 276] width 282 height 308
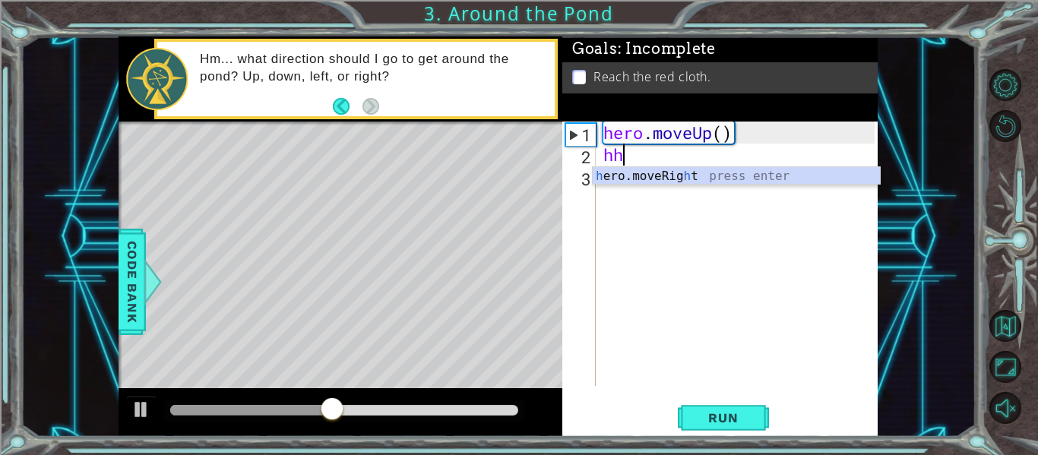
type textarea "h"
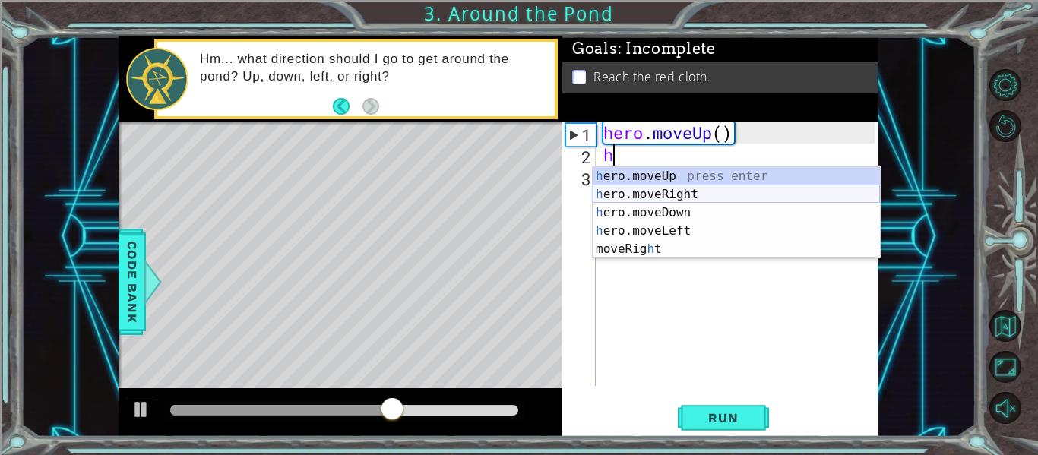
click at [652, 190] on div "h ero.moveUp press enter h ero.moveRight press enter h ero.moveDown press enter…" at bounding box center [736, 231] width 287 height 128
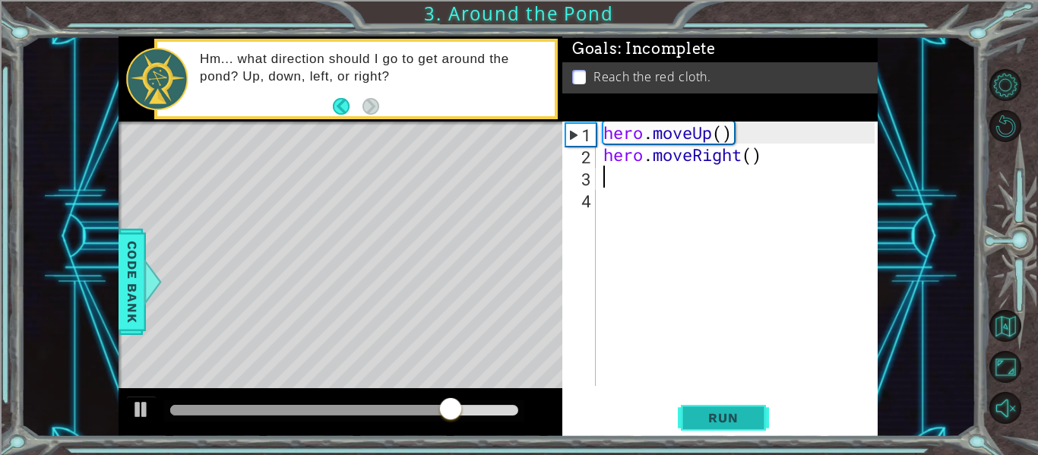
click at [726, 420] on span "Run" at bounding box center [723, 417] width 60 height 15
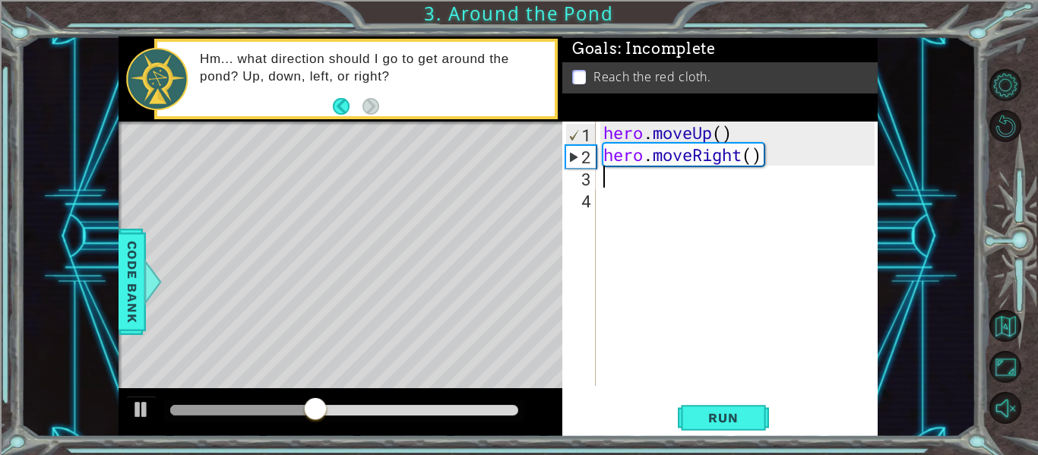
click at [658, 198] on div "hero . moveUp ( ) hero . moveRight ( )" at bounding box center [741, 276] width 282 height 308
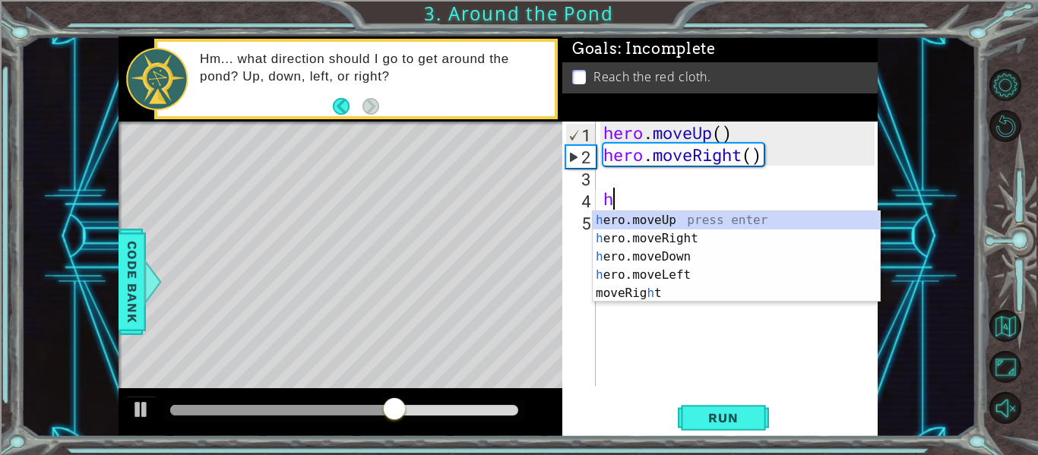
type textarea "he"
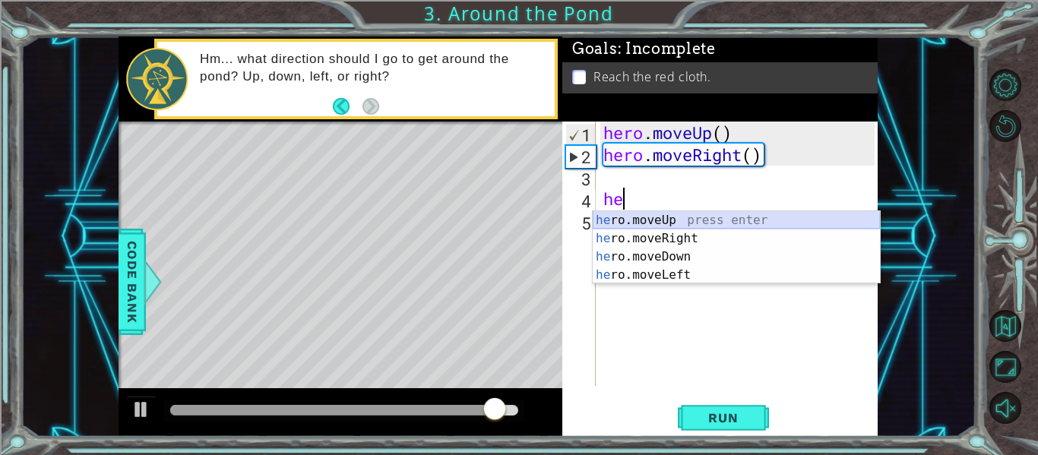
click at [705, 214] on div "he ro.moveUp press enter he ro.moveRight press enter he ro.moveDown press enter…" at bounding box center [736, 265] width 287 height 109
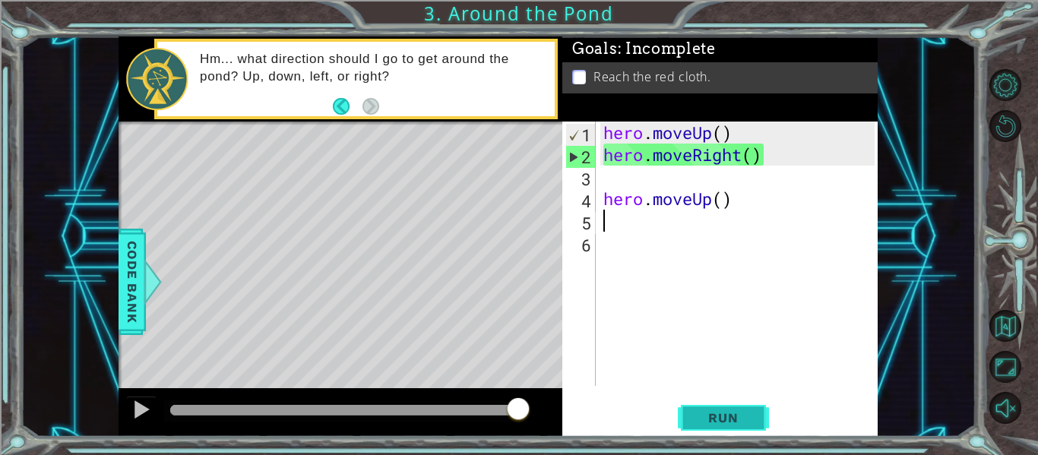
click at [710, 414] on span "Run" at bounding box center [723, 417] width 60 height 15
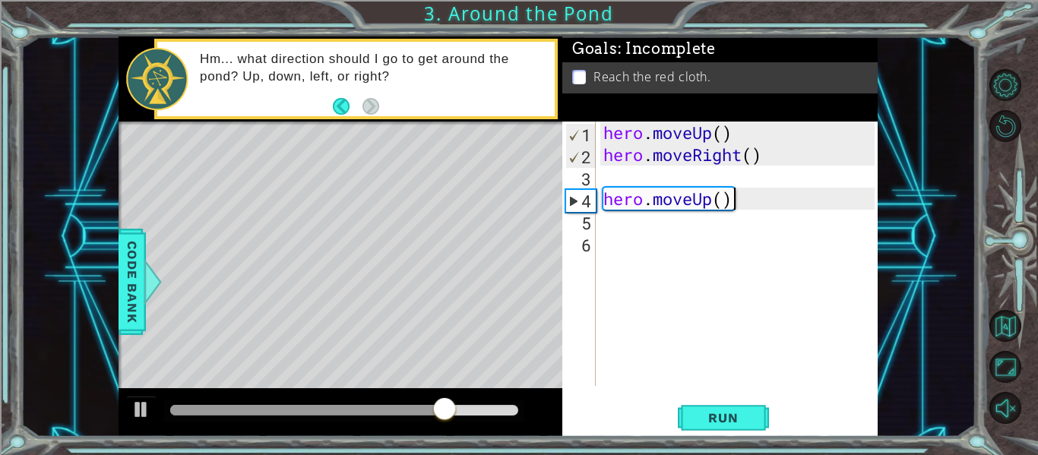
click at [748, 207] on div "hero . moveUp ( ) hero . moveRight ( ) hero . moveUp ( )" at bounding box center [741, 276] width 282 height 308
type textarea "hero.moveUp()"
click at [717, 414] on span "Run" at bounding box center [723, 417] width 60 height 15
click at [670, 181] on div "hero . moveUp ( ) hero . moveRight ( ) hero . moveUp ( )" at bounding box center [741, 276] width 282 height 308
click at [689, 188] on body "1 ההההההההההההההההההההההההההההההההההההההההההההההההההההההההההההההההההההההההההההה…" at bounding box center [519, 227] width 1038 height 455
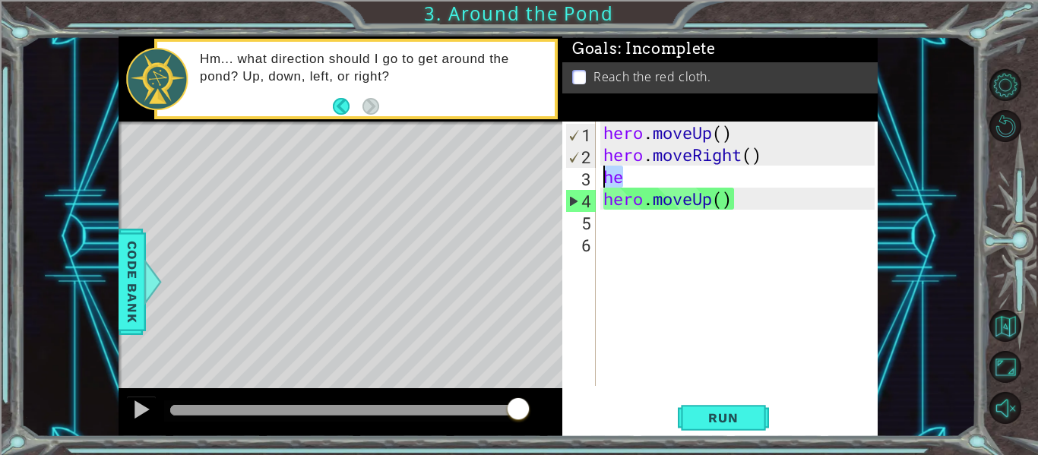
drag, startPoint x: 624, startPoint y: 172, endPoint x: 601, endPoint y: 171, distance: 22.8
click at [601, 171] on div "hero . moveUp ( ) hero . moveRight ( ) he hero . moveUp ( )" at bounding box center [741, 276] width 282 height 308
click at [626, 178] on div "hero . moveUp ( ) hero . moveRight ( ) he hero . moveUp ( )" at bounding box center [741, 276] width 282 height 308
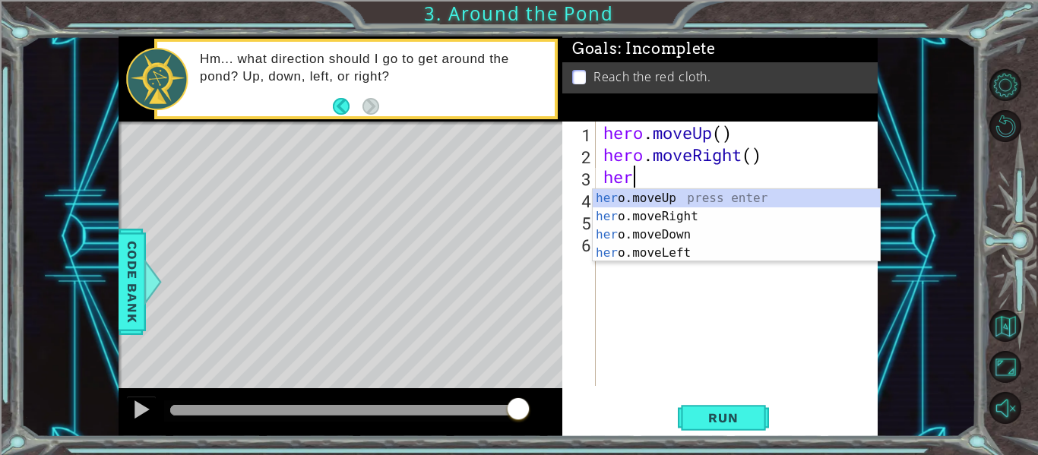
type textarea "hero"
click at [669, 195] on div "hero .moveUp press enter hero .moveRight press enter hero .moveDown press enter…" at bounding box center [736, 243] width 287 height 109
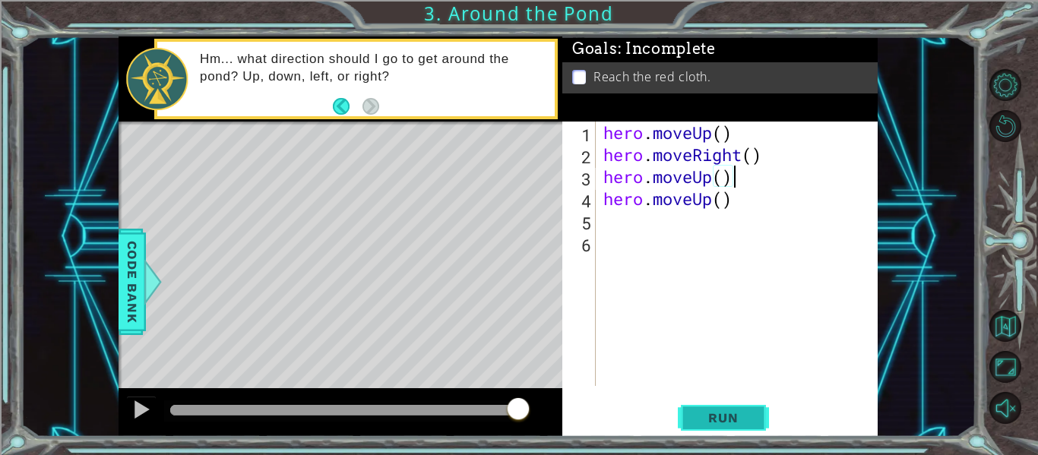
type textarea "hero.moveUp()"
click at [718, 425] on span "Run" at bounding box center [723, 417] width 60 height 15
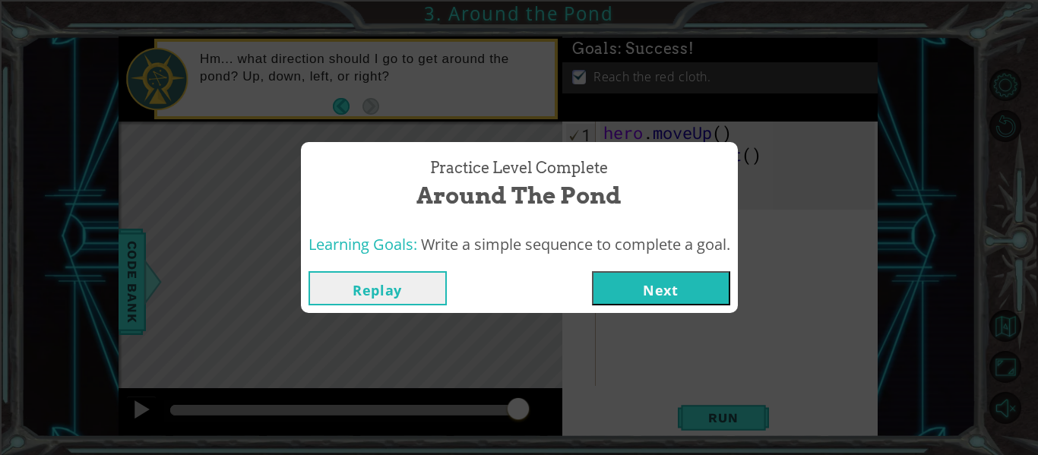
click at [684, 283] on button "Next" at bounding box center [661, 288] width 138 height 34
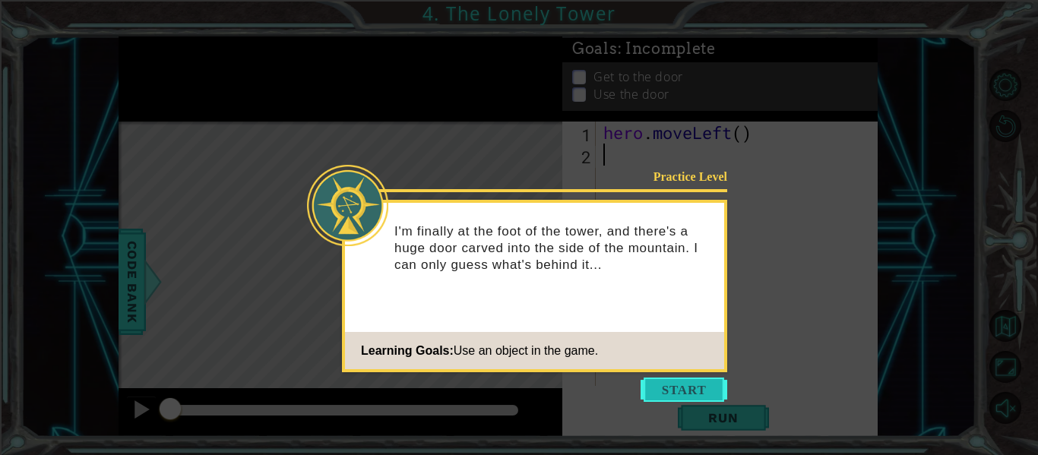
click at [690, 391] on button "Start" at bounding box center [683, 390] width 87 height 24
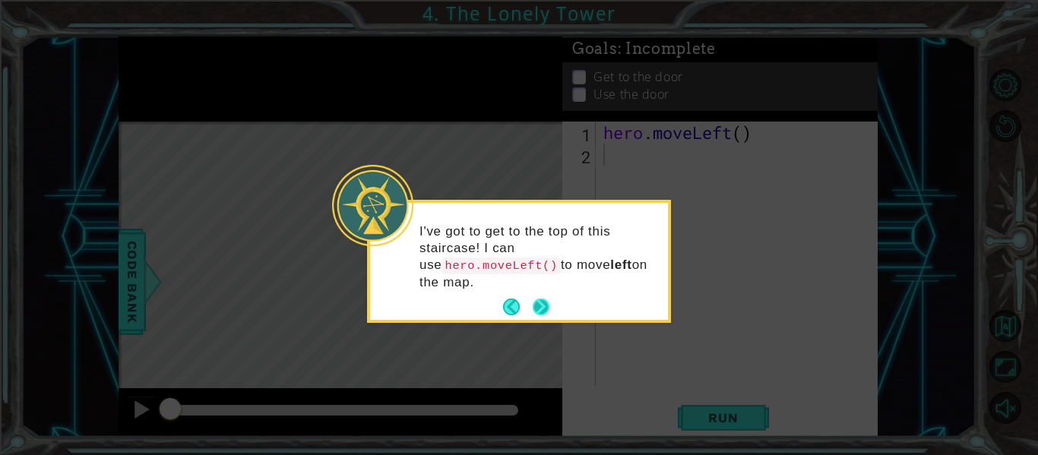
click at [549, 308] on button "Next" at bounding box center [541, 307] width 21 height 21
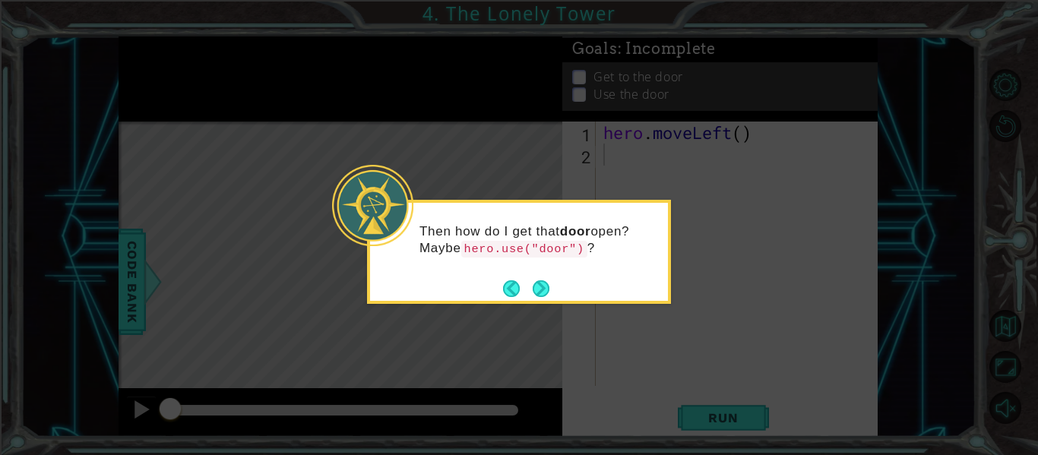
click at [541, 273] on div "Then how do I get that door open? Maybe hero.use("door") ?" at bounding box center [519, 247] width 298 height 77
click at [539, 281] on button "Next" at bounding box center [541, 289] width 18 height 18
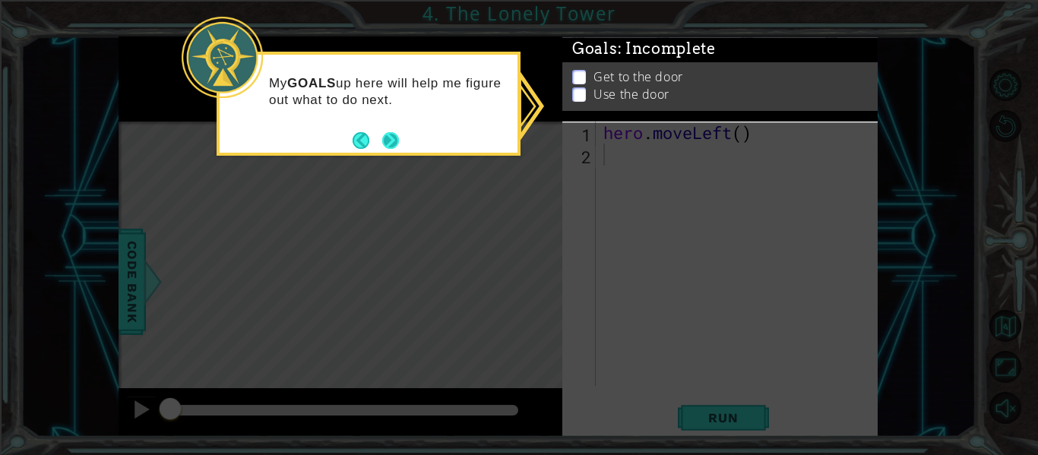
click at [395, 138] on button "Next" at bounding box center [390, 139] width 17 height 17
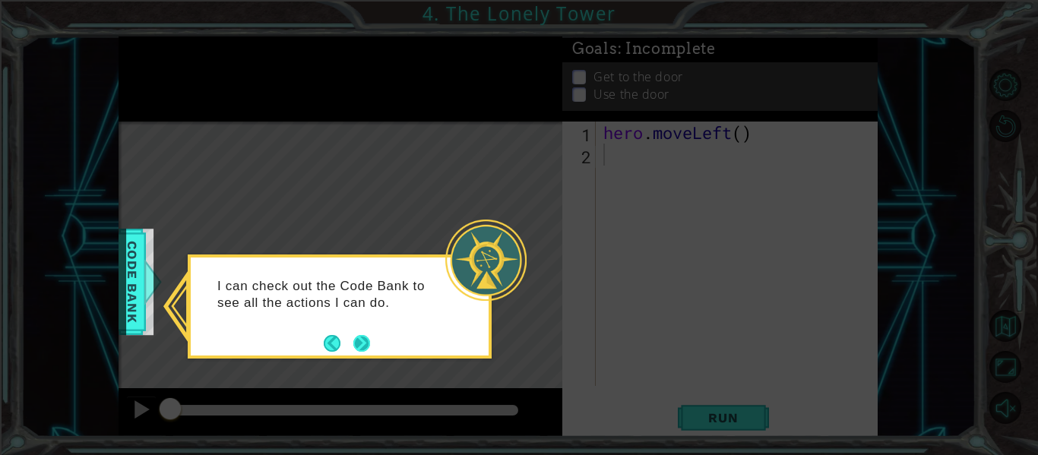
click at [360, 342] on button "Next" at bounding box center [361, 343] width 17 height 17
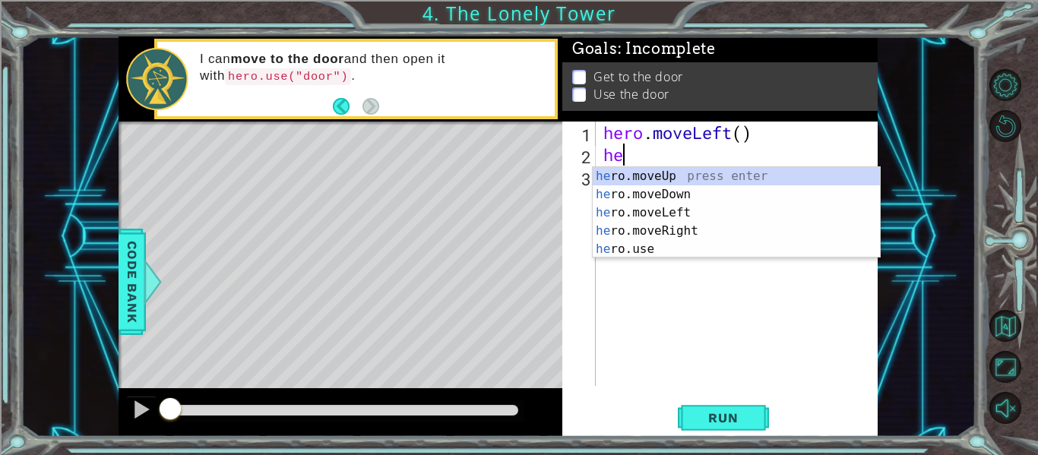
scroll to position [0, 1]
type textarea "hero"
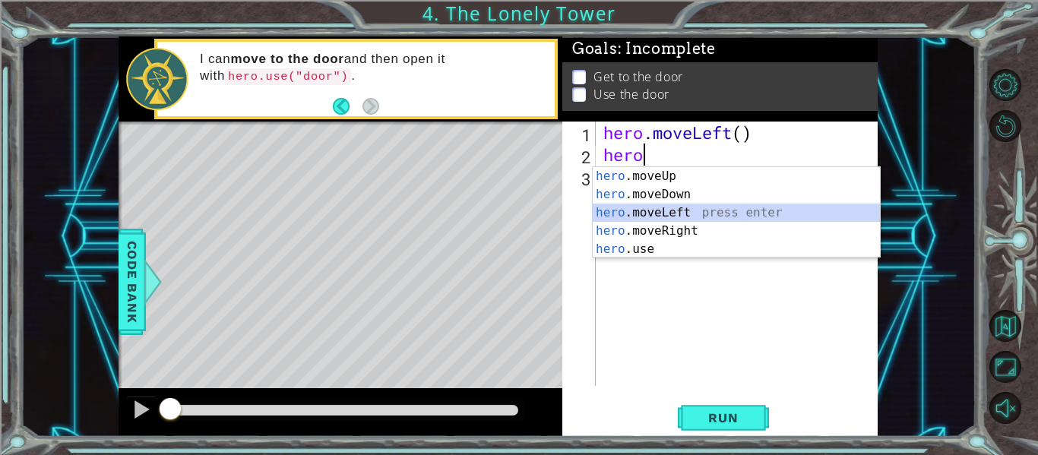
click at [697, 208] on div "hero .moveUp press enter hero .moveDown press enter hero .moveLeft press enter …" at bounding box center [736, 231] width 287 height 128
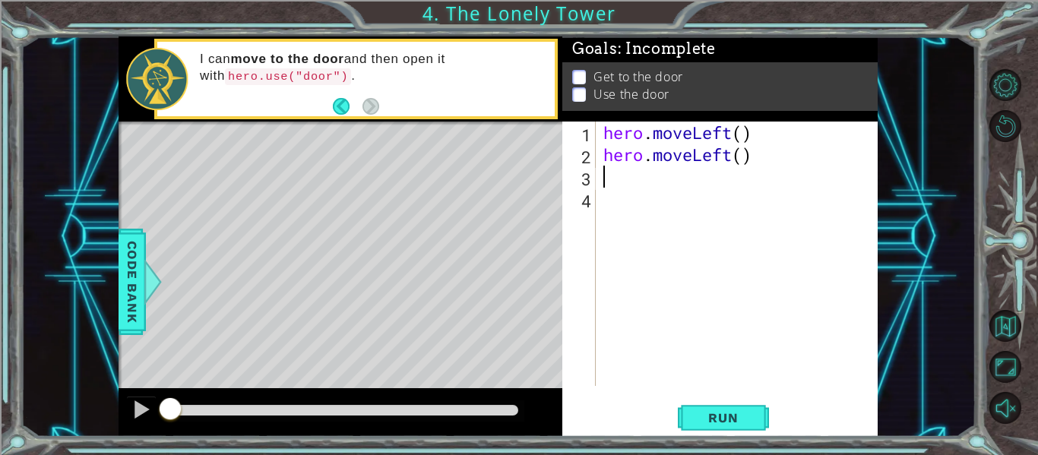
click at [716, 401] on div "1 2 3 4 hero . moveLeft ( ) hero . moveLeft ( ) ההההההההההההההההההההההההההההההה…" at bounding box center [719, 279] width 315 height 315
click at [727, 433] on button "Run" at bounding box center [723, 418] width 91 height 31
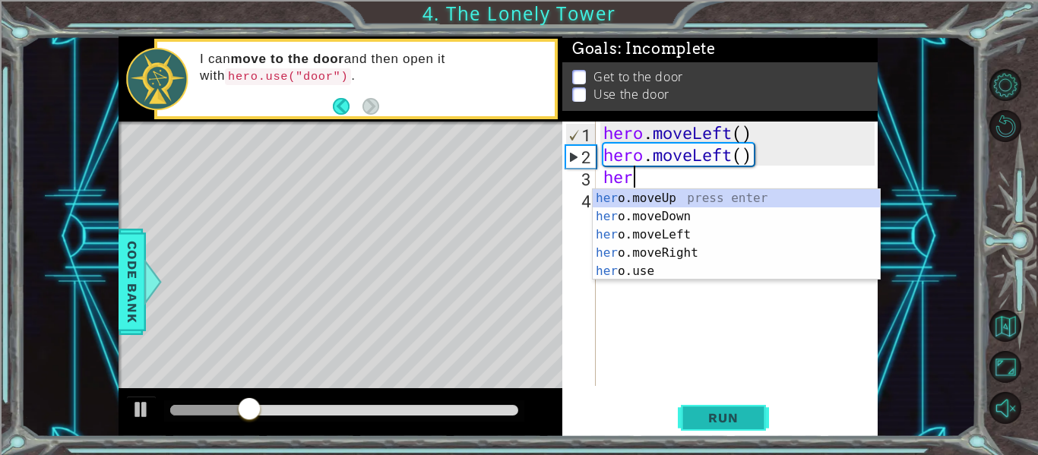
scroll to position [0, 1]
type textarea "hero"
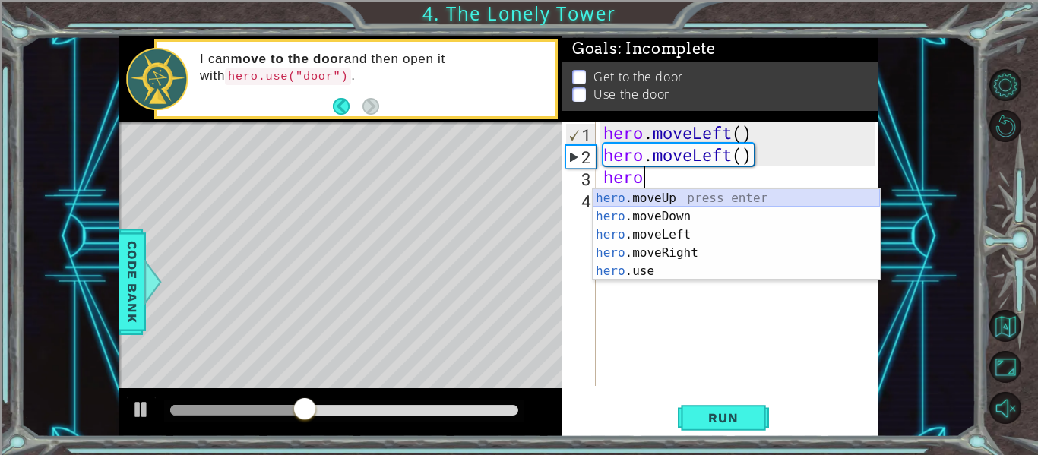
click at [688, 197] on div "hero .moveUp press enter hero .moveDown press enter hero .moveLeft press enter …" at bounding box center [736, 253] width 287 height 128
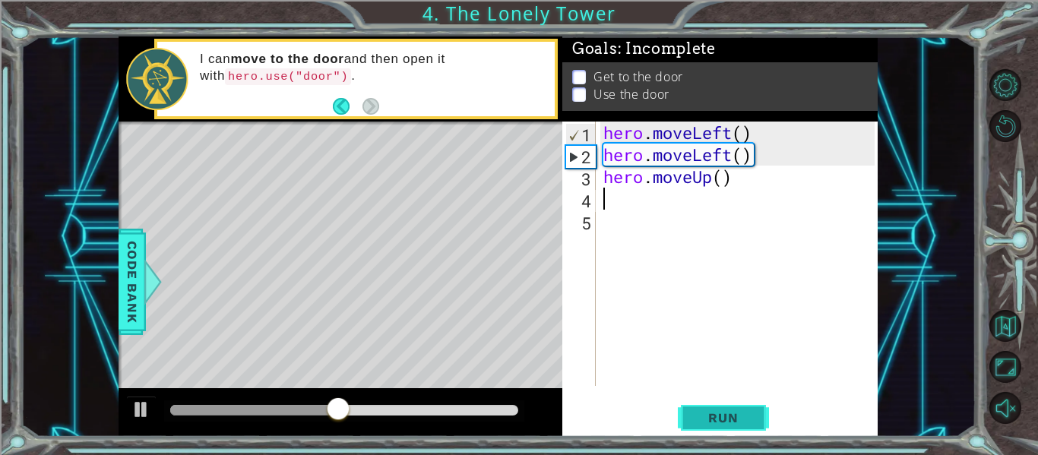
click at [746, 421] on span "Run" at bounding box center [723, 417] width 60 height 15
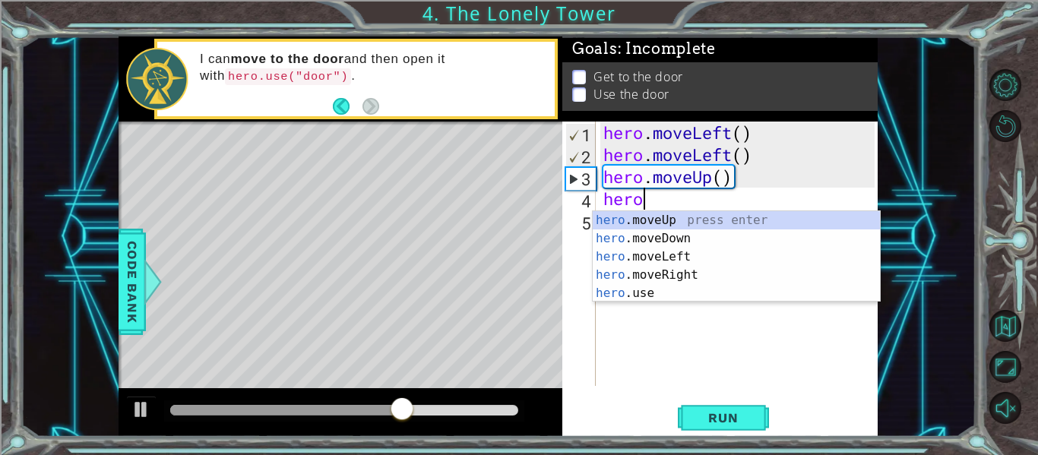
scroll to position [0, 2]
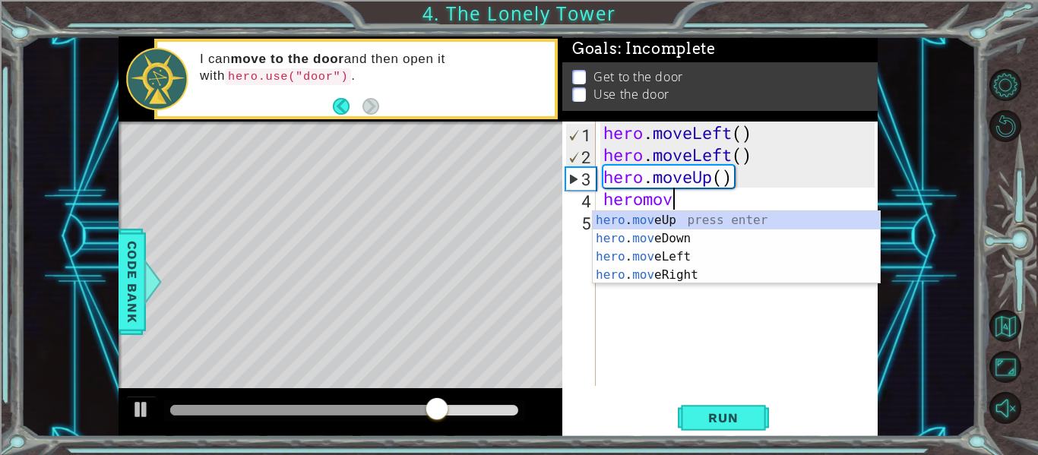
type textarea "heromove"
click at [713, 214] on div "hero . move Up press enter hero . move Down press enter hero . move Left press …" at bounding box center [736, 265] width 287 height 109
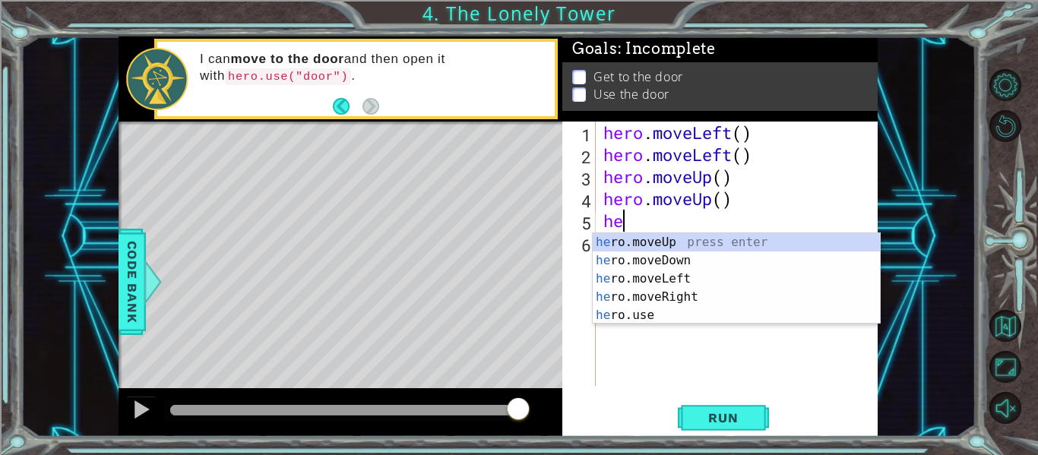
scroll to position [0, 1]
type textarea "hero"
click at [715, 298] on div "hero .moveUp press enter hero .moveDown press enter hero .moveLeft press enter …" at bounding box center [736, 297] width 287 height 128
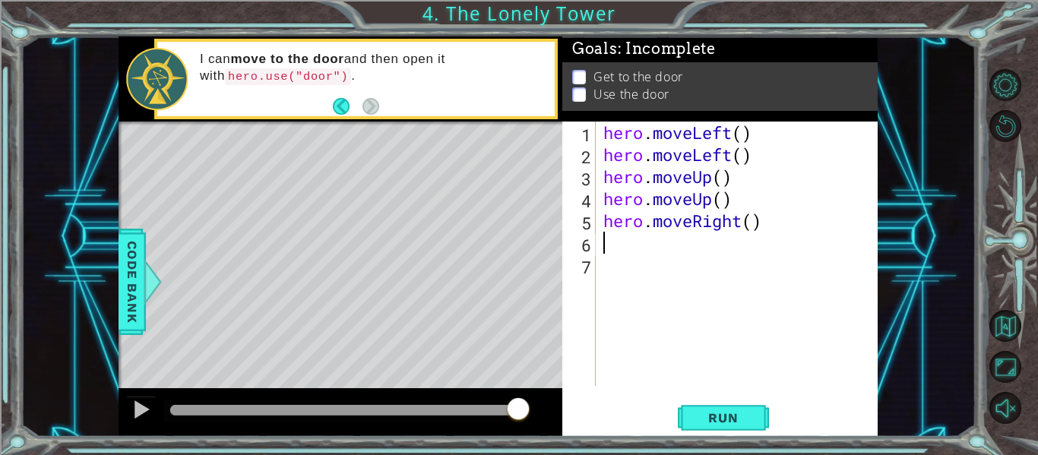
scroll to position [0, 0]
click at [703, 419] on span "Run" at bounding box center [723, 417] width 60 height 15
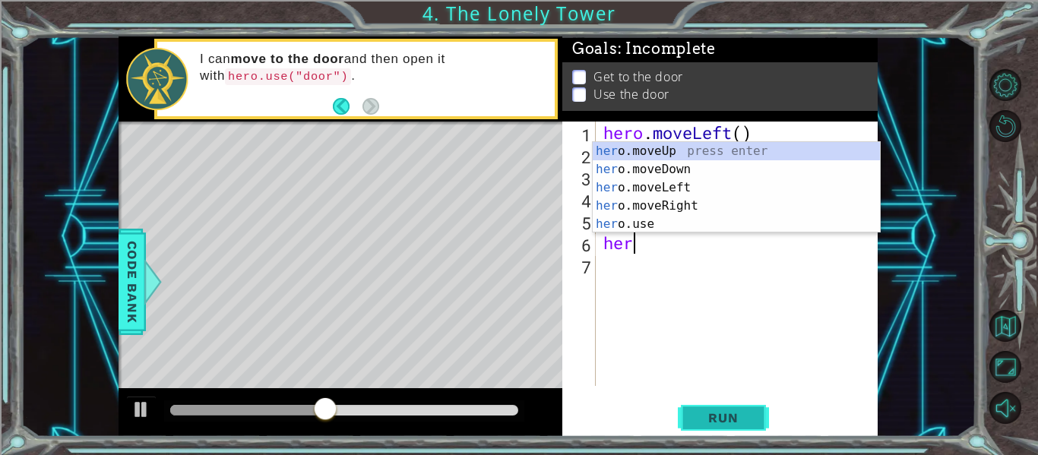
scroll to position [0, 1]
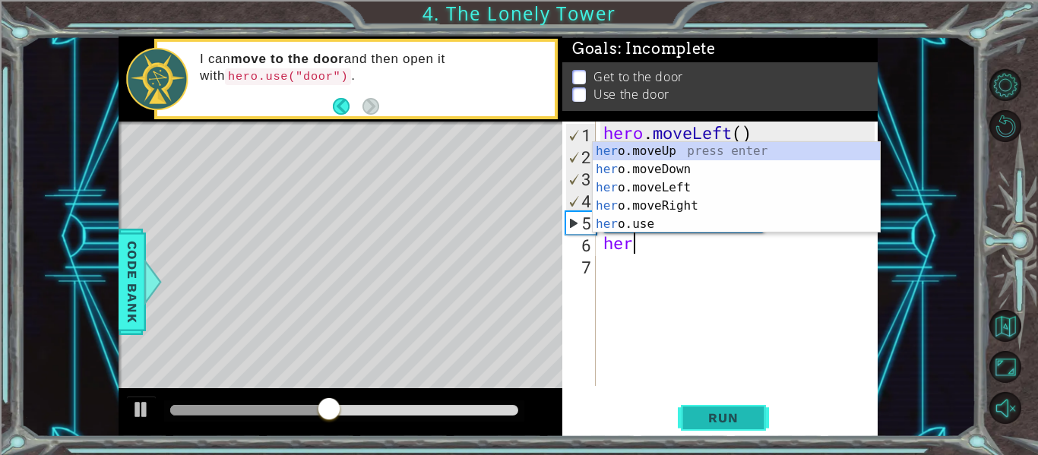
type textarea "hero"
click at [690, 150] on div "hero .moveUp press enter hero .moveDown press enter hero .moveLeft press enter …" at bounding box center [736, 206] width 287 height 128
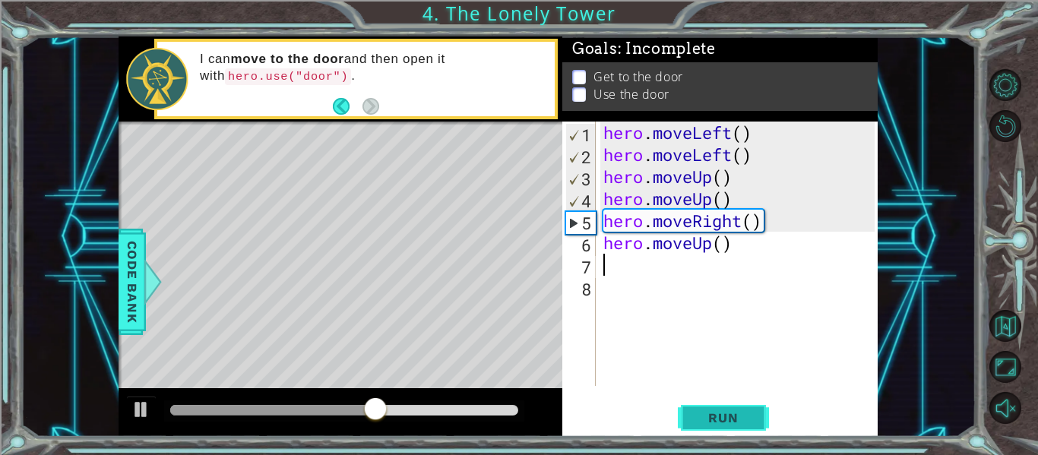
click at [719, 423] on span "Run" at bounding box center [723, 417] width 60 height 15
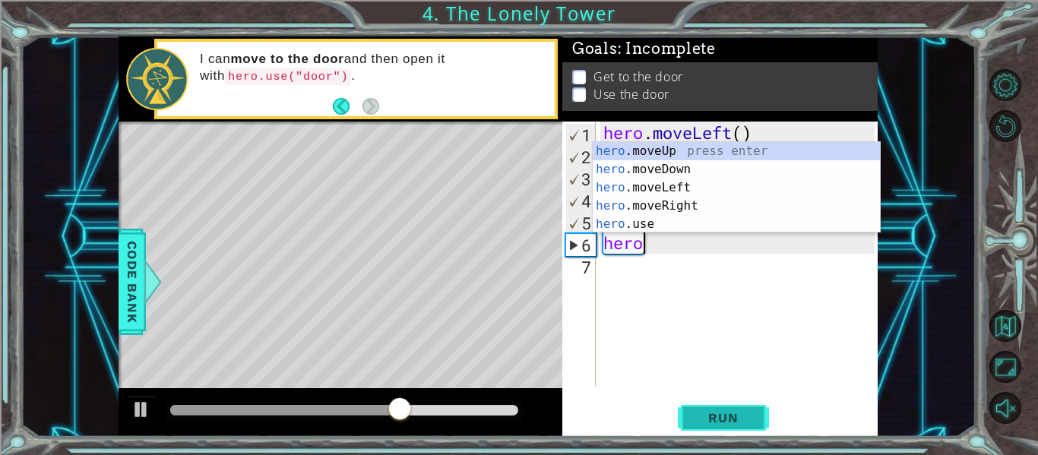
type textarea "her"
click at [708, 152] on div "her o.moveUp press enter her o.moveDown press enter her o.moveLeft press enter …" at bounding box center [736, 206] width 287 height 128
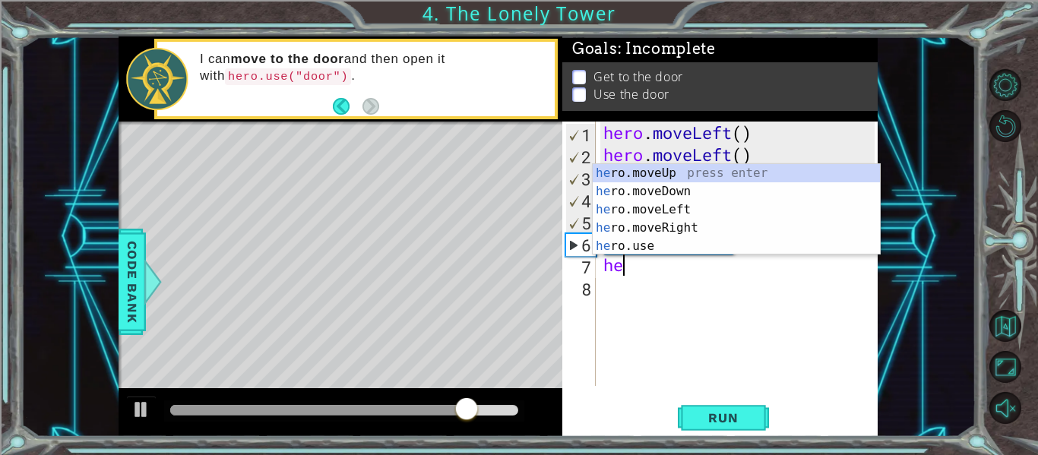
scroll to position [0, 1]
type textarea "hero"
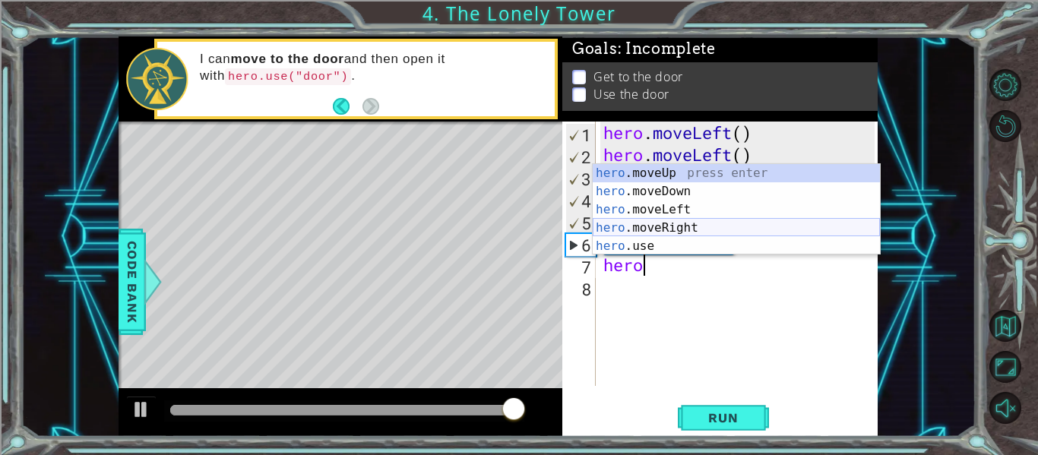
click at [715, 227] on div "hero .moveUp press enter hero .moveDown press enter hero .moveLeft press enter …" at bounding box center [736, 228] width 287 height 128
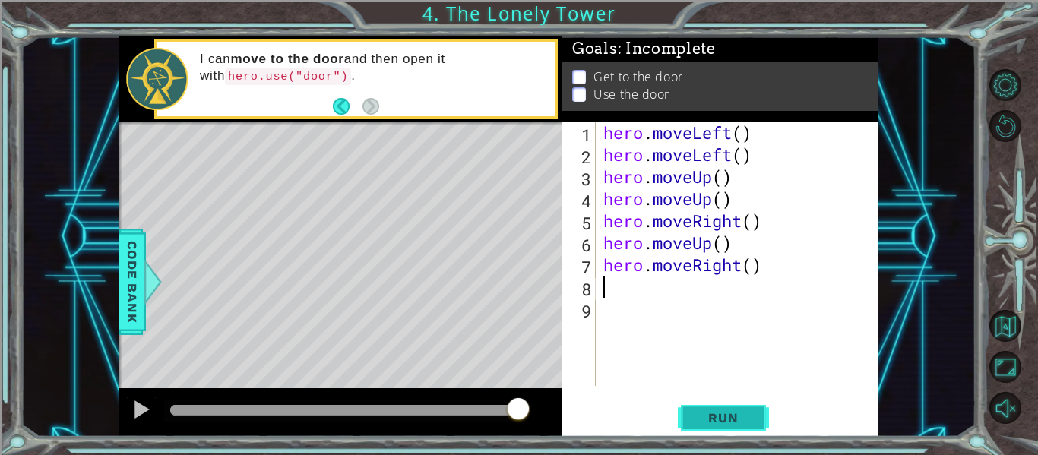
click at [700, 417] on span "Run" at bounding box center [723, 417] width 60 height 15
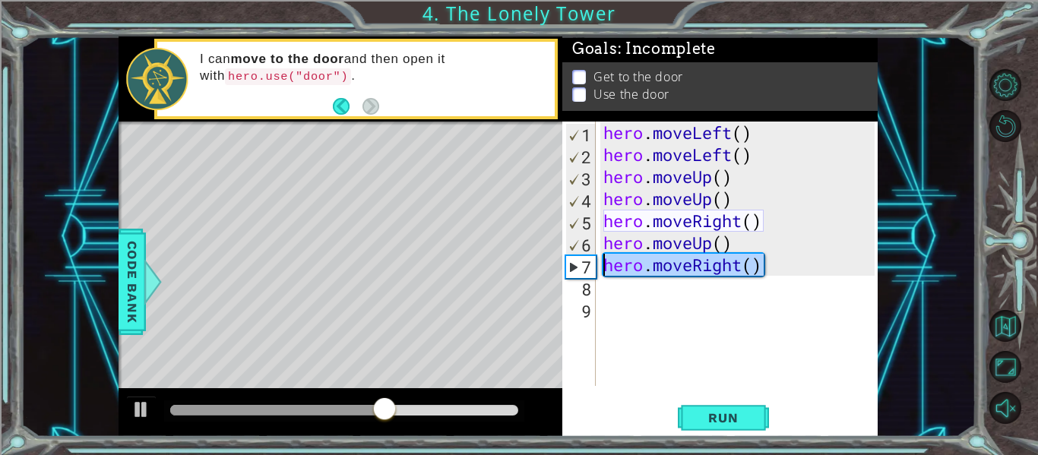
drag, startPoint x: 778, startPoint y: 265, endPoint x: 586, endPoint y: 269, distance: 192.2
click at [586, 269] on div "1 2 3 4 5 6 7 8 9 hero . moveLeft ( ) hero . moveLeft ( ) hero . moveUp ( ) her…" at bounding box center [718, 254] width 312 height 264
type textarea "hero.moveRight()"
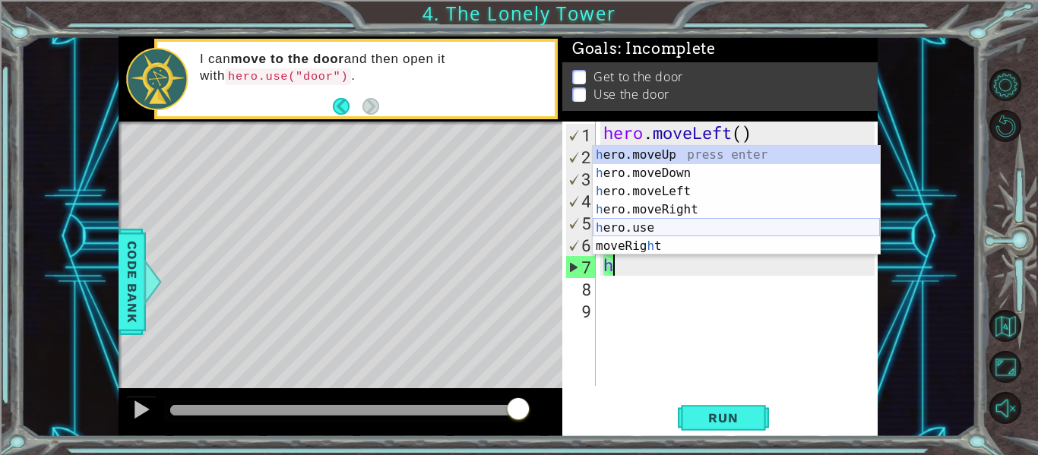
click at [660, 223] on div "h ero.moveUp press enter h ero.moveDown press enter h ero.moveLeft press enter …" at bounding box center [736, 219] width 287 height 146
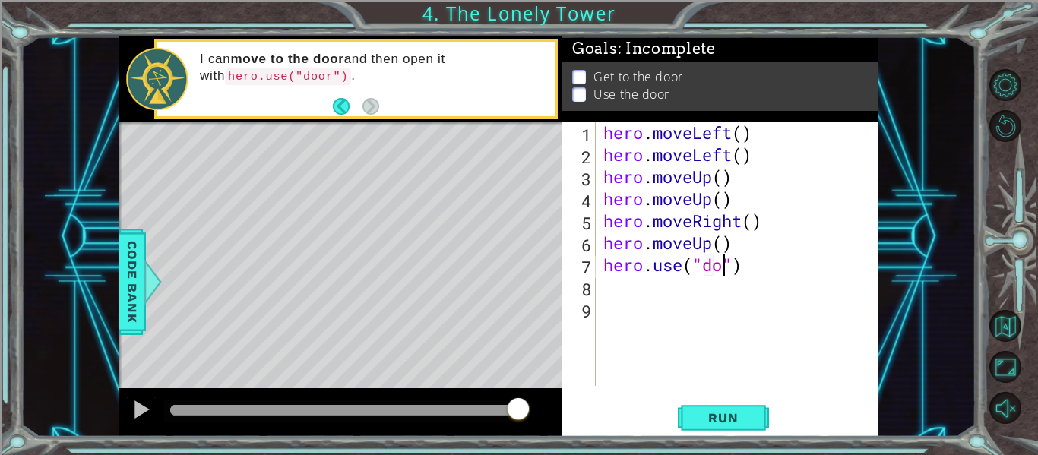
scroll to position [0, 6]
type textarea "hero.use("door")"
click at [721, 417] on span "Run" at bounding box center [723, 417] width 60 height 15
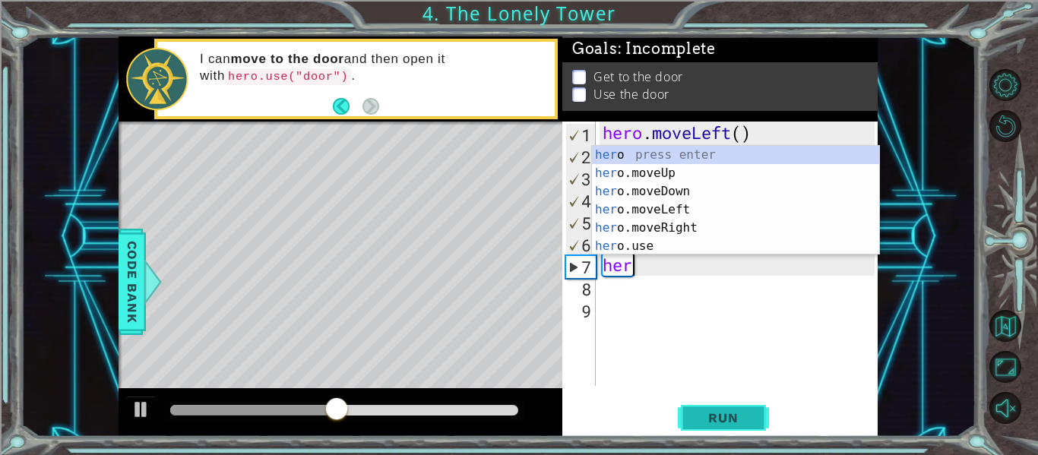
type textarea "h"
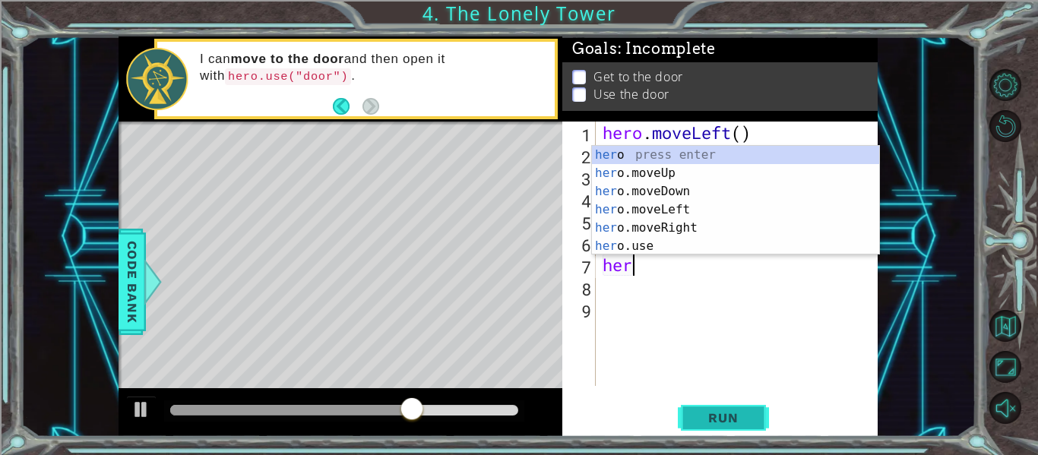
type textarea "hero"
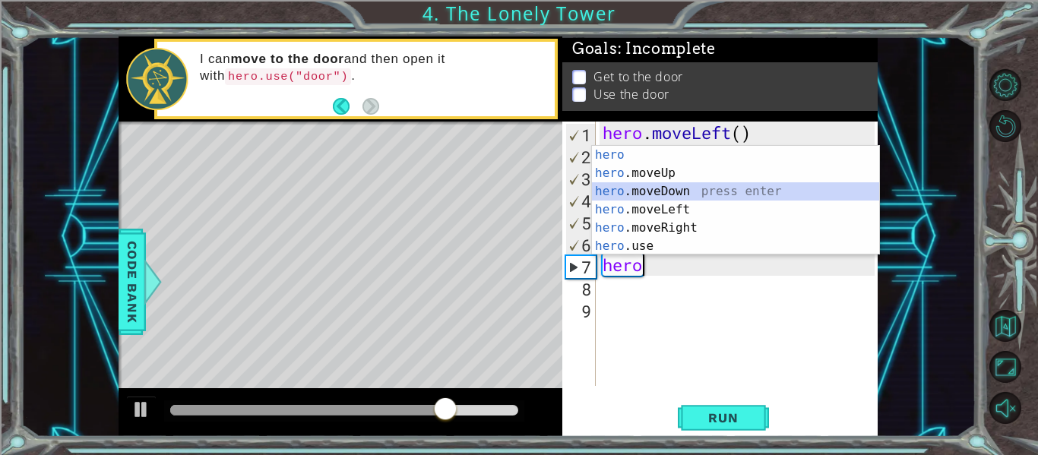
click at [751, 190] on div "hero press enter hero .moveUp press enter hero .moveDown press enter hero .move…" at bounding box center [735, 219] width 287 height 146
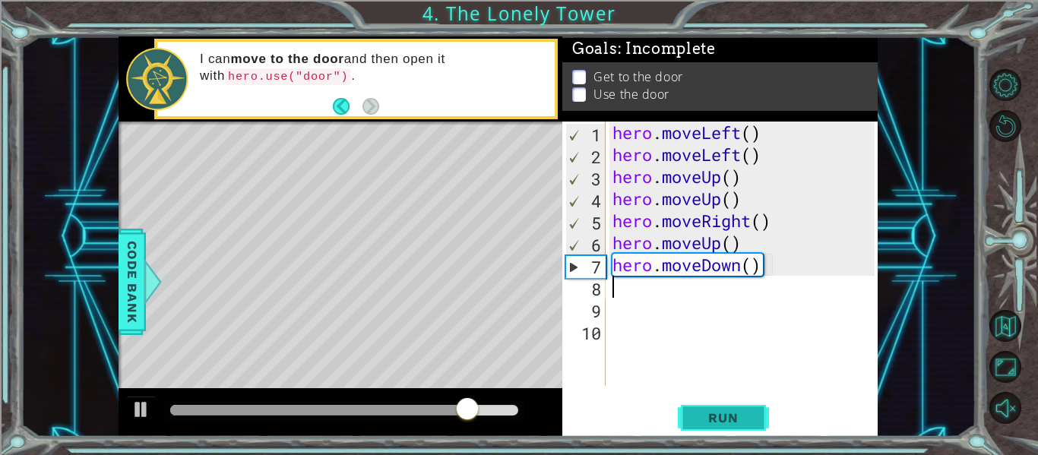
click at [717, 419] on span "Run" at bounding box center [723, 417] width 60 height 15
drag, startPoint x: 773, startPoint y: 284, endPoint x: 723, endPoint y: 279, distance: 49.7
click at [723, 279] on div "hero . moveLeft ( ) hero . moveLeft ( ) hero . moveUp ( ) hero . moveUp ( ) her…" at bounding box center [745, 276] width 273 height 308
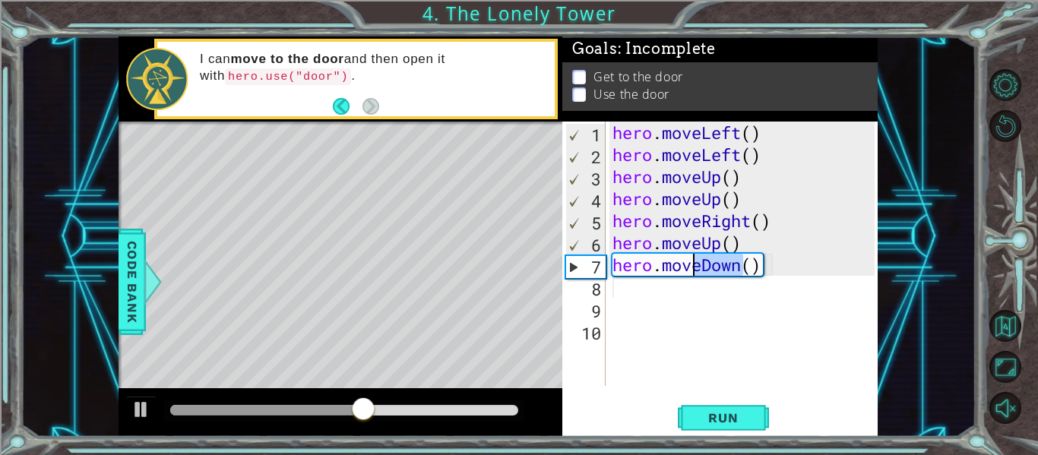
drag, startPoint x: 745, startPoint y: 261, endPoint x: 698, endPoint y: 261, distance: 46.3
click at [698, 261] on div "hero . moveLeft ( ) hero . moveLeft ( ) hero . moveUp ( ) hero . moveUp ( ) her…" at bounding box center [745, 276] width 273 height 308
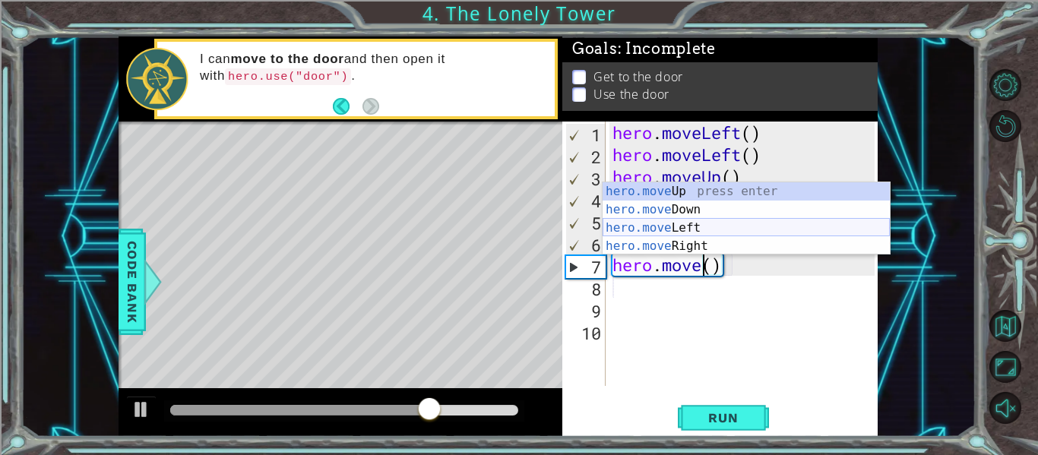
click at [689, 227] on div "hero.move Up press enter hero.move Down press enter hero.move Left press enter …" at bounding box center [745, 236] width 287 height 109
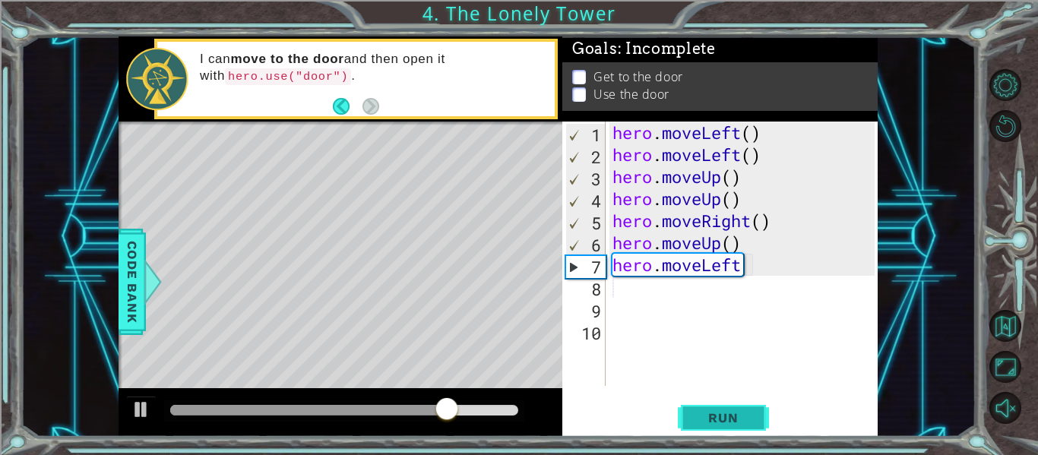
click at [704, 408] on button "Run" at bounding box center [723, 418] width 91 height 31
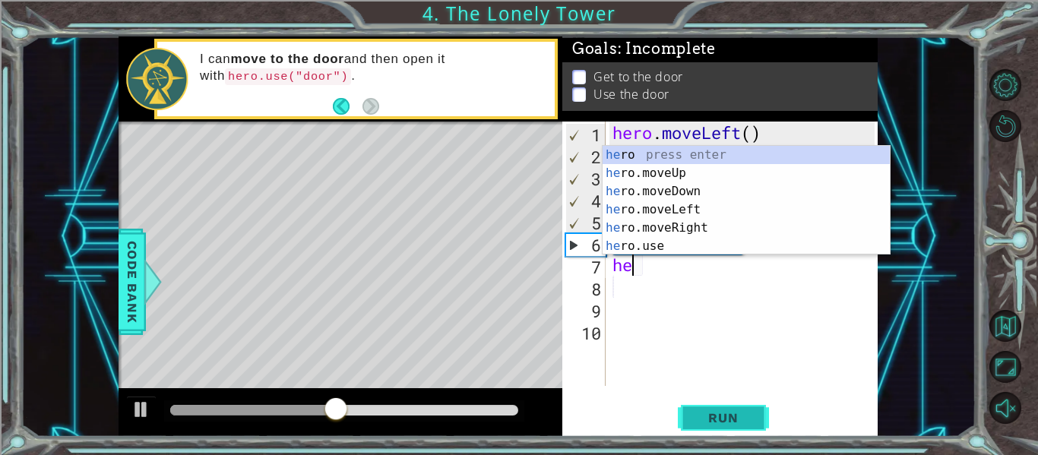
type textarea "h"
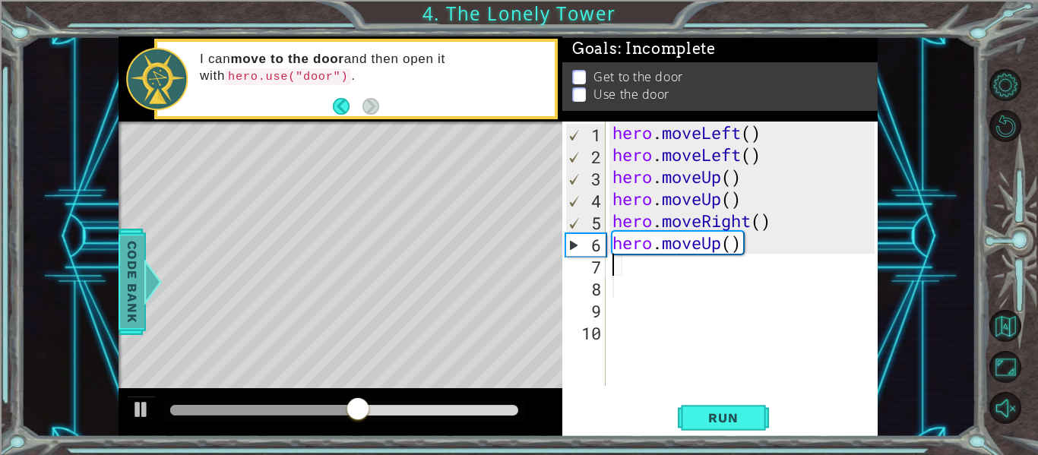
click at [132, 287] on span "Code Bank" at bounding box center [127, 282] width 24 height 93
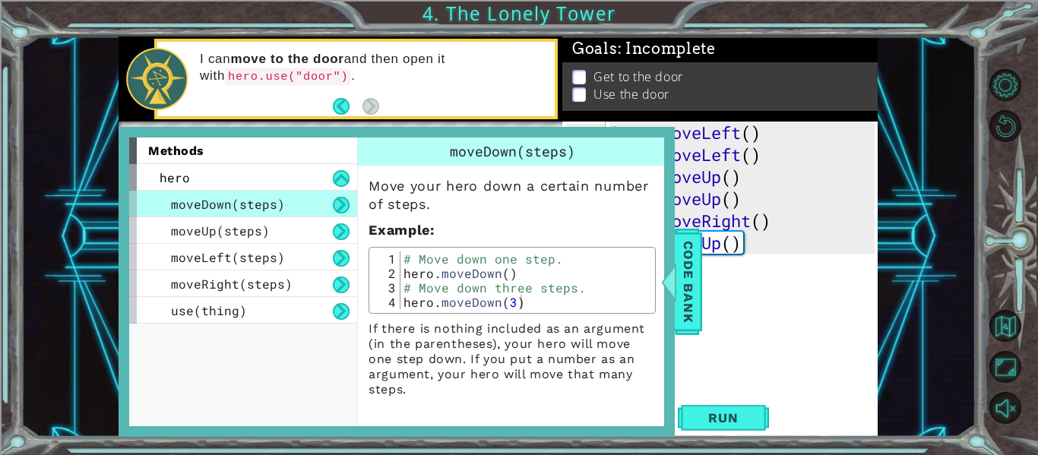
click at [940, 341] on div "1 ההההההההההההההההההההההההההההההההההההההההההההההההההההההההההההההההההההההההההההה…" at bounding box center [498, 236] width 955 height 400
click at [975, 319] on div "1 ההההההההההההההההההההההההההההההההההההההההההההההההההההההההההההההההההההההההההההה…" at bounding box center [498, 236] width 955 height 400
click at [905, 218] on div "1 ההההההההההההההההההההההההההההההההההההההההההההההההההההההההההההההההההההההההההההה…" at bounding box center [498, 236] width 955 height 400
click at [794, 310] on div "hero . moveLeft ( ) hero . moveLeft ( ) hero . moveUp ( ) hero . moveUp ( ) her…" at bounding box center [745, 276] width 273 height 308
click at [691, 289] on span "Code Bank" at bounding box center [680, 282] width 24 height 93
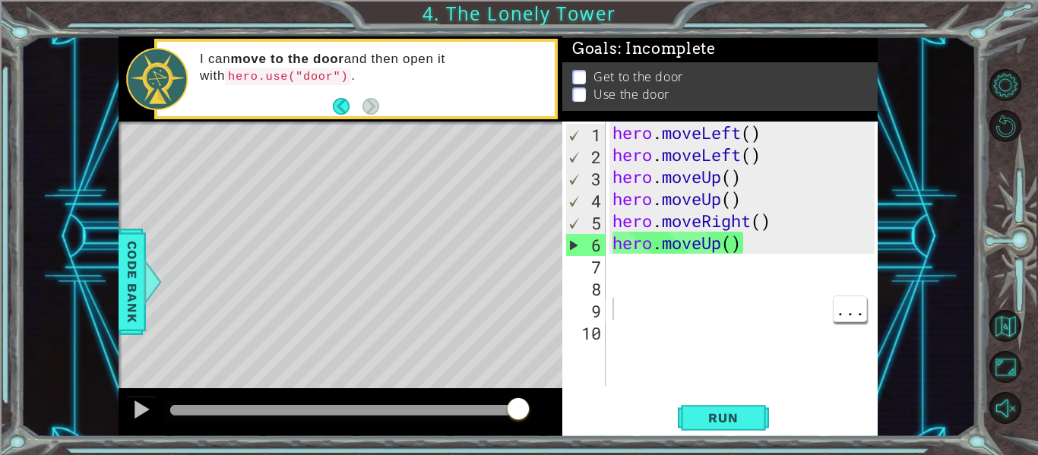
click at [756, 272] on div "hero . moveLeft ( ) hero . moveLeft ( ) hero . moveUp ( ) hero . moveUp ( ) her…" at bounding box center [745, 276] width 273 height 308
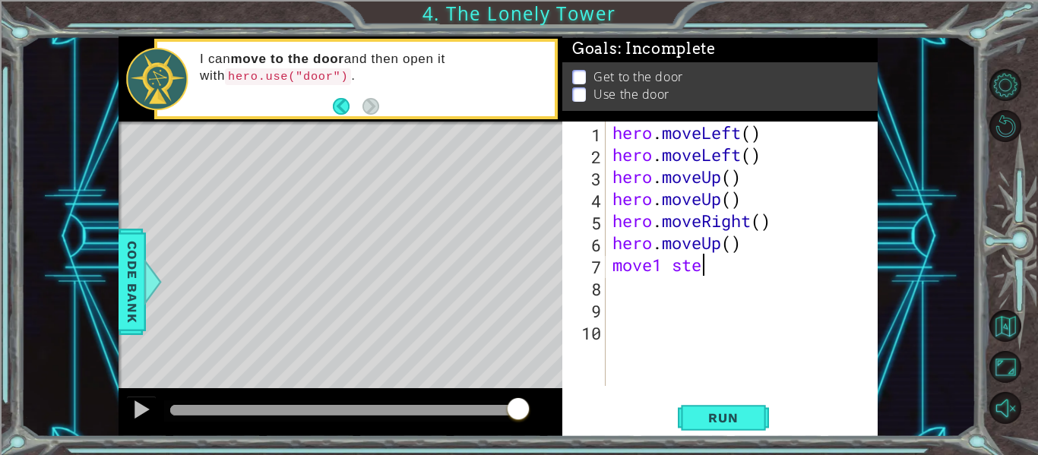
scroll to position [0, 4]
type textarea "move1 step"
click at [735, 416] on span "Run" at bounding box center [723, 417] width 60 height 15
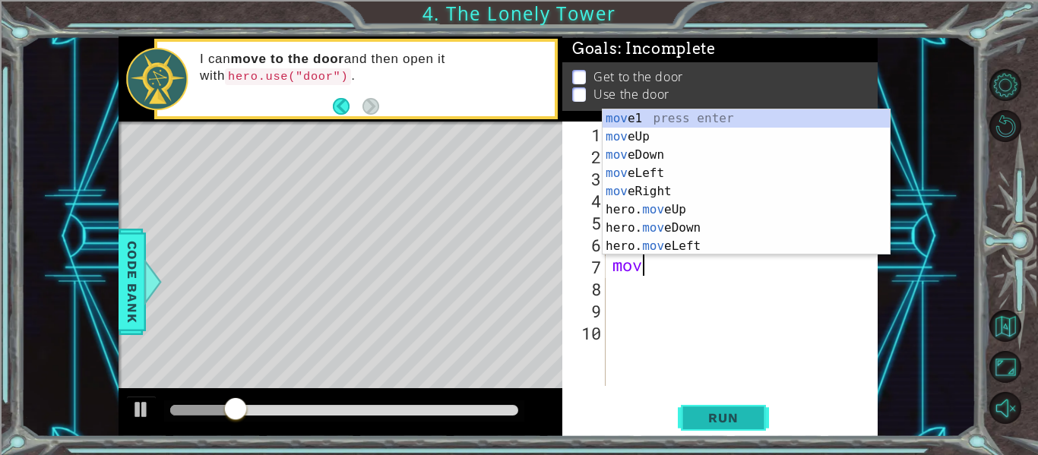
type textarea "m"
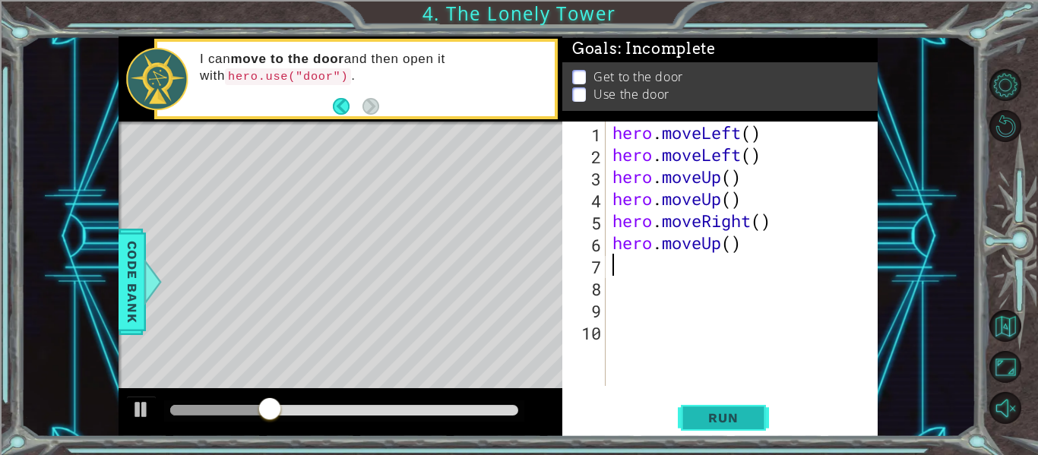
type textarea "h"
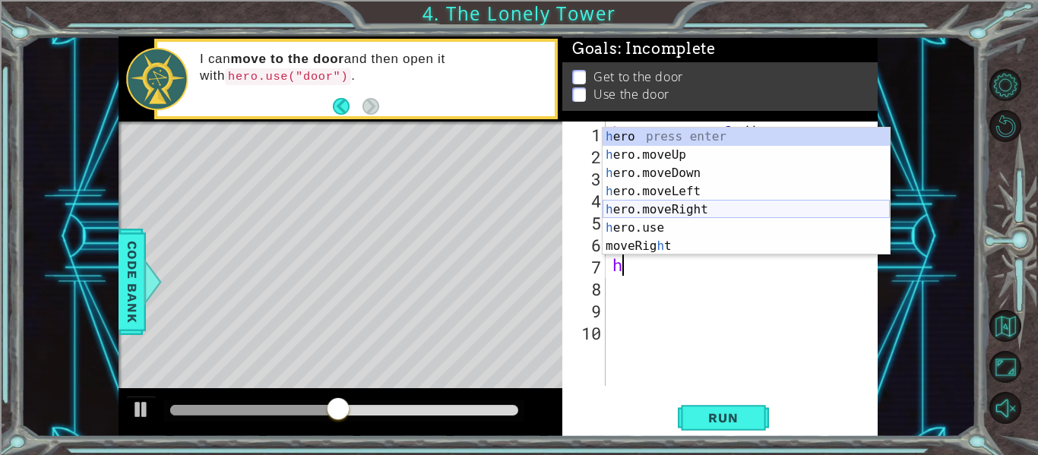
click at [688, 210] on div "h ero press enter h ero.moveUp press enter h ero.moveDown press enter h ero.mov…" at bounding box center [745, 210] width 287 height 164
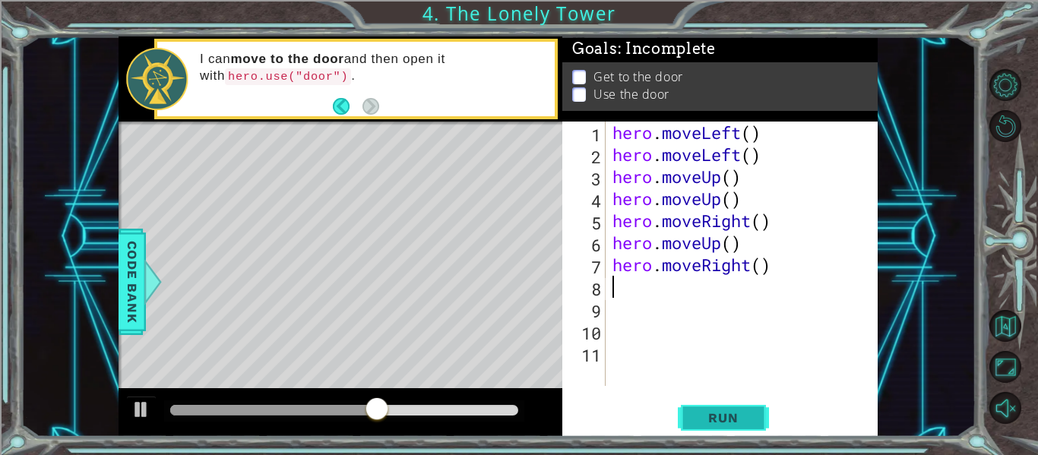
click at [707, 417] on span "Run" at bounding box center [723, 417] width 60 height 15
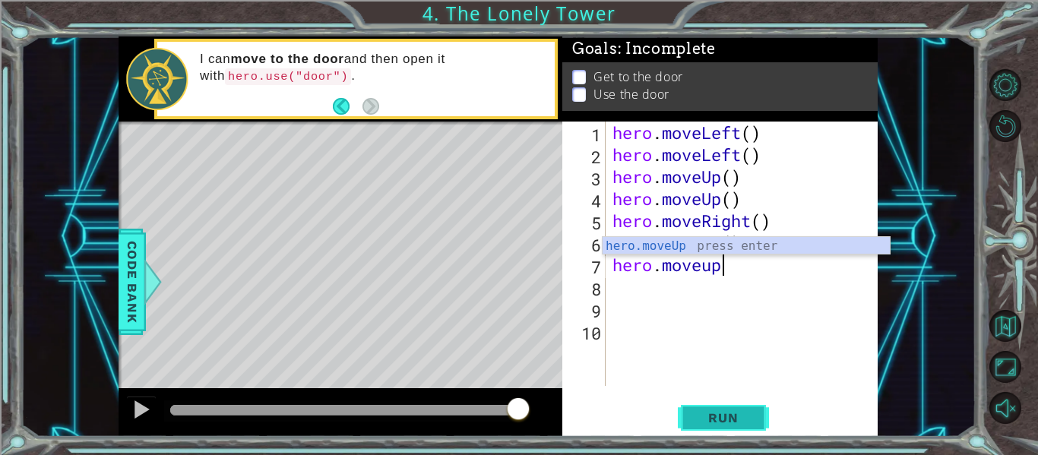
scroll to position [0, 5]
click at [743, 419] on span "Run" at bounding box center [723, 417] width 60 height 15
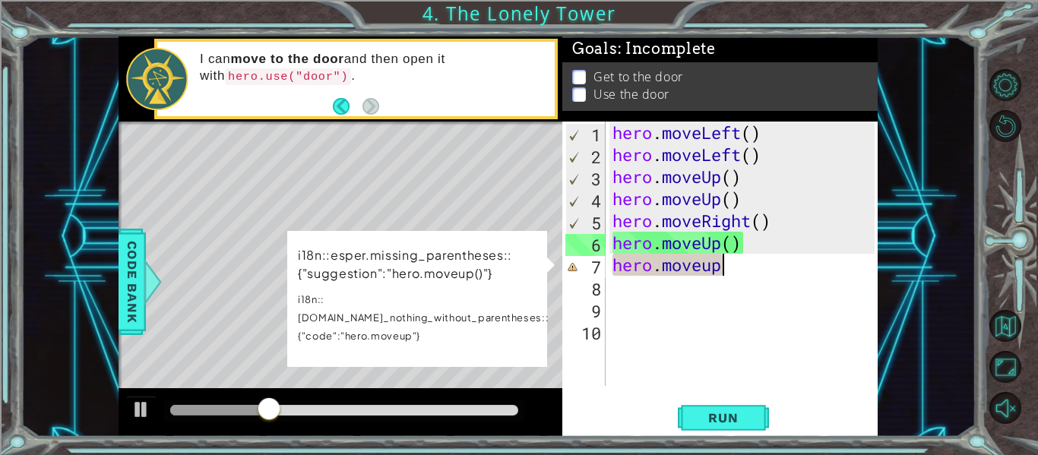
click at [748, 273] on div "hero . moveLeft ( ) hero . moveLeft ( ) hero . moveUp ( ) hero . moveUp ( ) her…" at bounding box center [745, 276] width 273 height 308
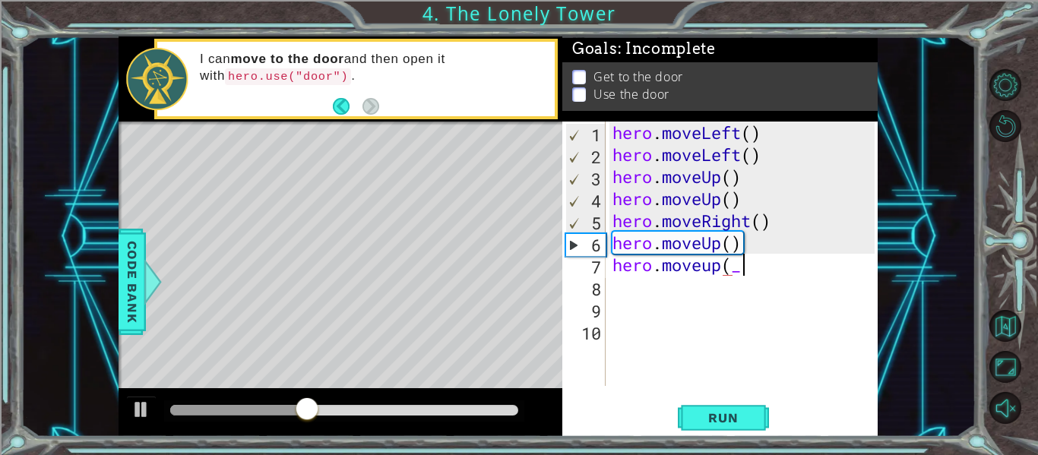
scroll to position [0, 5]
type textarea "hero.moveup()"
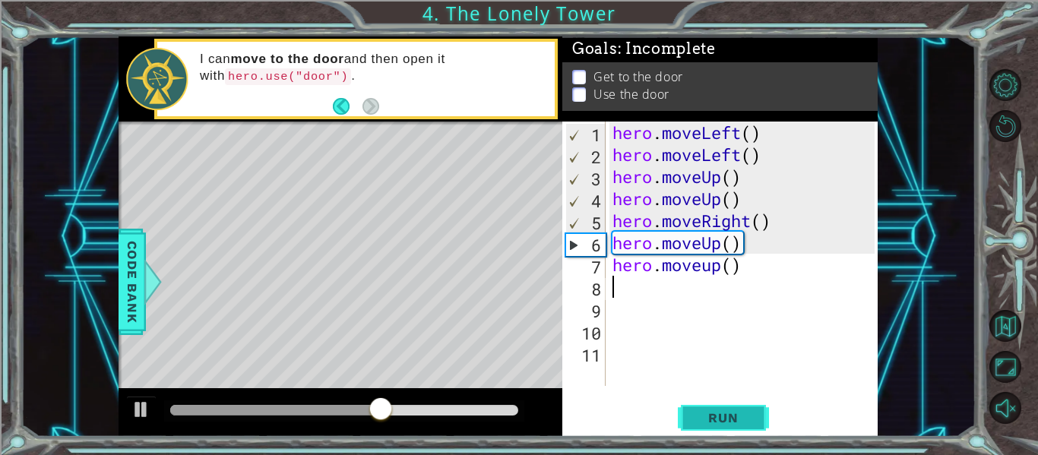
click at [744, 415] on span "Run" at bounding box center [723, 417] width 60 height 15
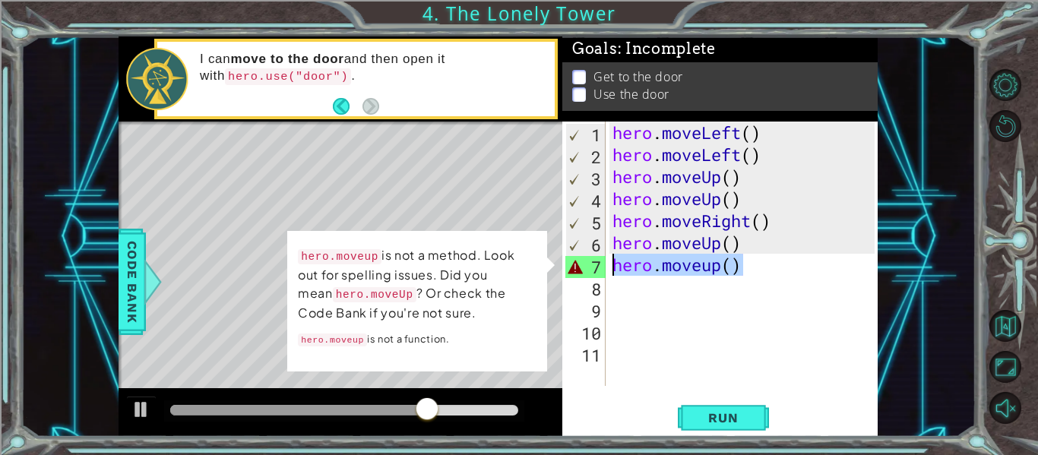
drag, startPoint x: 801, startPoint y: 267, endPoint x: 612, endPoint y: 273, distance: 188.5
click at [612, 273] on div "hero . moveLeft ( ) hero . moveLeft ( ) hero . moveUp ( ) hero . moveUp ( ) her…" at bounding box center [745, 276] width 273 height 308
type textarea "hero.moveup()"
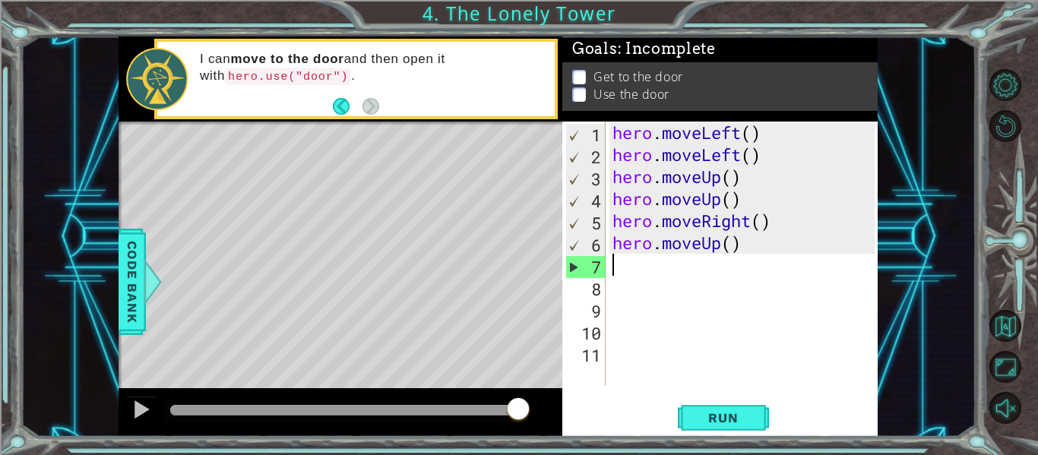
type textarea "h"
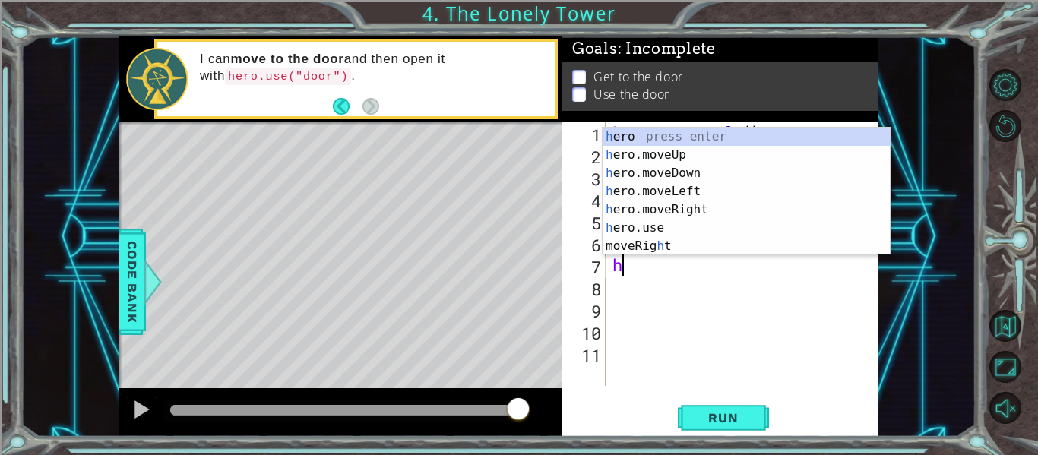
click at [650, 181] on div "h ero press enter h ero.moveUp press enter h ero.moveDown press enter h ero.mov…" at bounding box center [745, 210] width 287 height 164
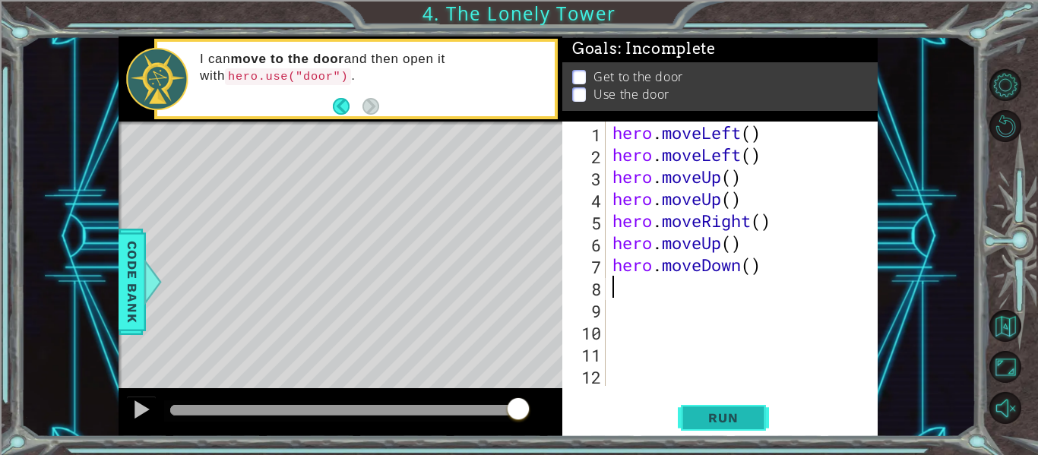
click at [735, 418] on span "Run" at bounding box center [723, 417] width 60 height 15
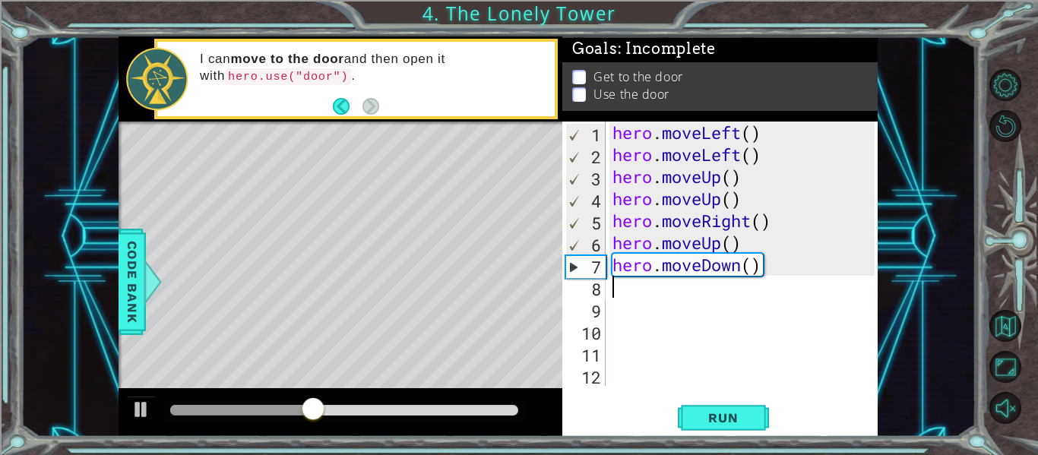
click at [634, 286] on div "hero . moveLeft ( ) hero . moveLeft ( ) hero . moveUp ( ) hero . moveUp ( ) her…" at bounding box center [745, 276] width 273 height 308
type textarea "h"
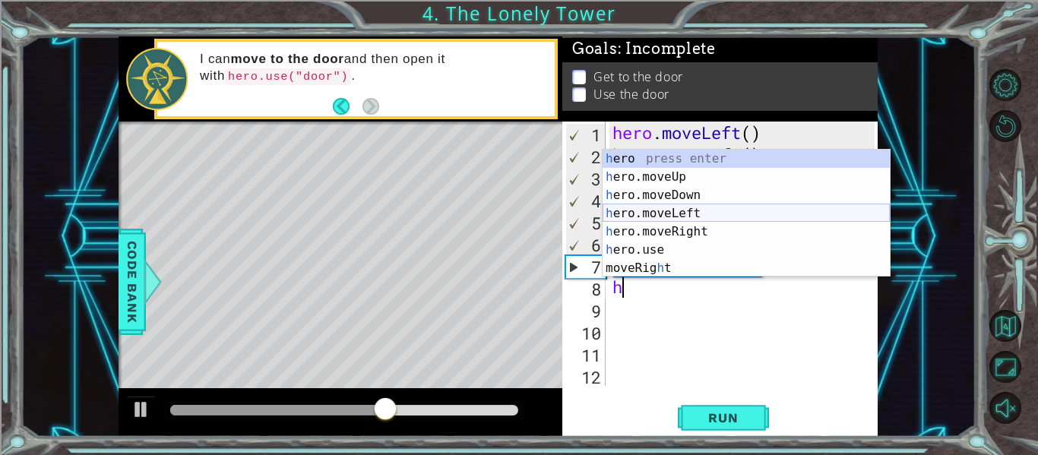
click at [659, 210] on div "h ero press enter h ero.moveUp press enter h ero.moveDown press enter h ero.mov…" at bounding box center [745, 232] width 287 height 164
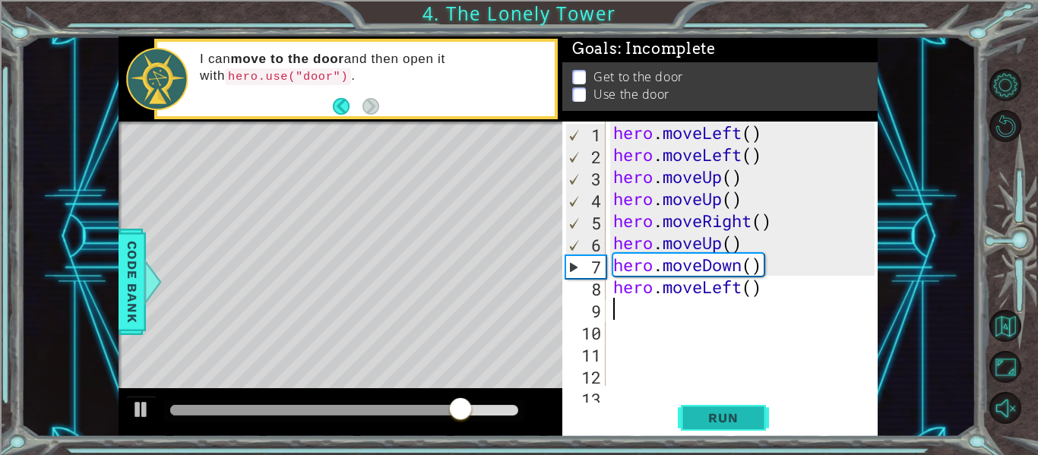
click at [726, 431] on button "Run" at bounding box center [723, 418] width 91 height 31
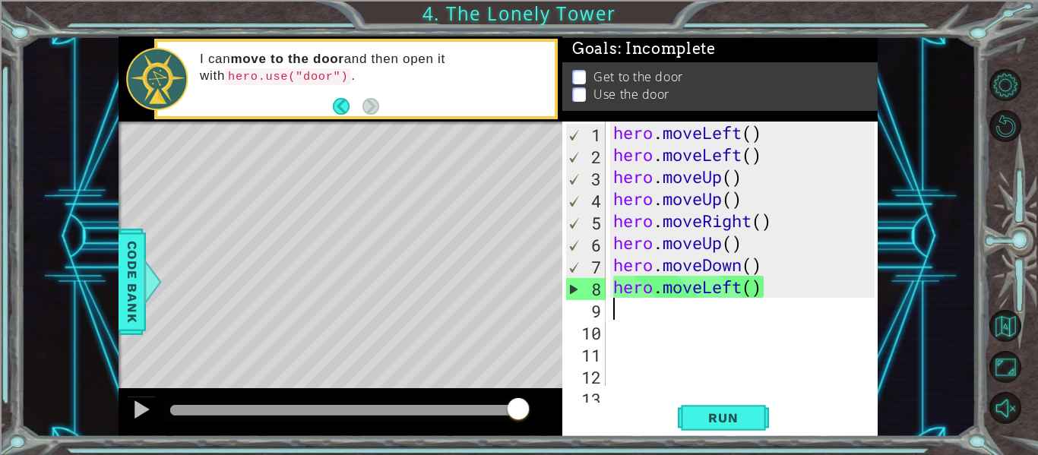
click at [773, 295] on div "hero . moveLeft ( ) hero . moveLeft ( ) hero . moveUp ( ) hero . moveUp ( ) her…" at bounding box center [746, 276] width 272 height 308
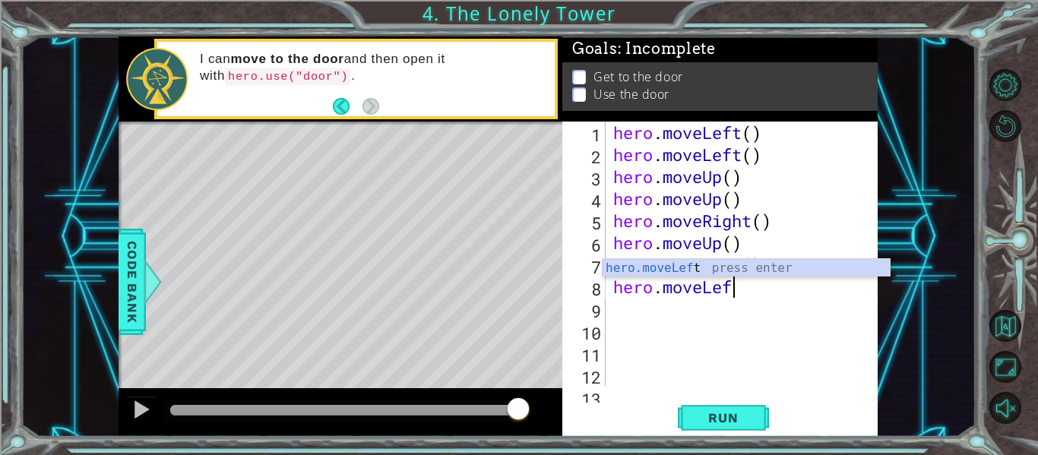
type textarea "hero.move"
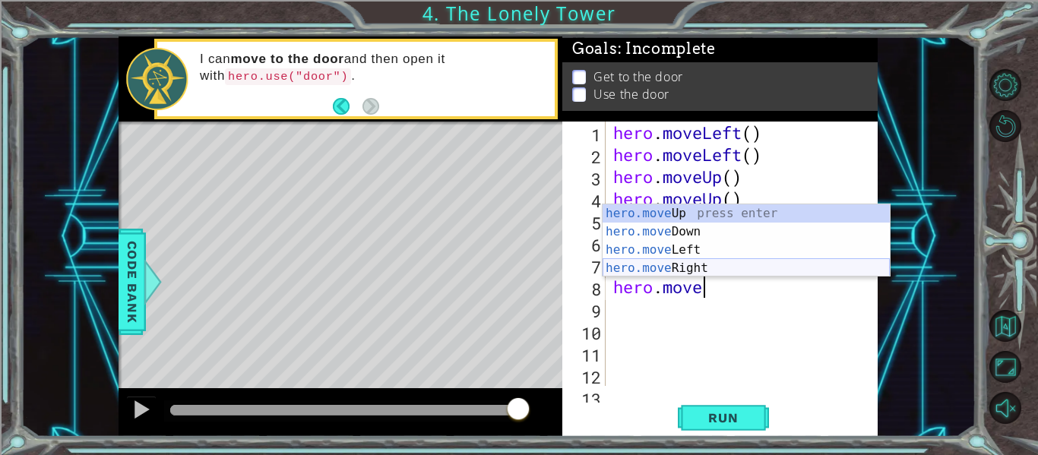
click at [732, 264] on div "hero.move Up press enter hero.move Down press enter hero.move Left press enter …" at bounding box center [745, 258] width 287 height 109
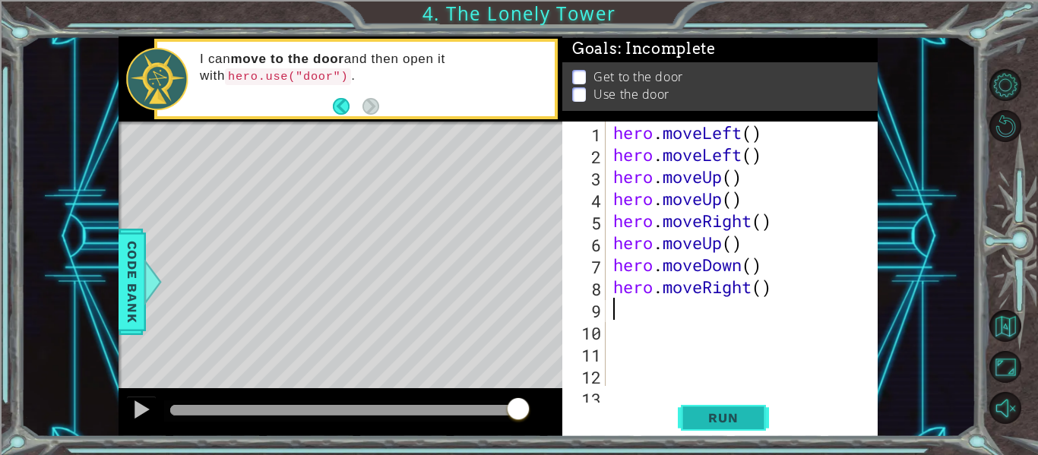
click at [745, 412] on span "Run" at bounding box center [723, 417] width 60 height 15
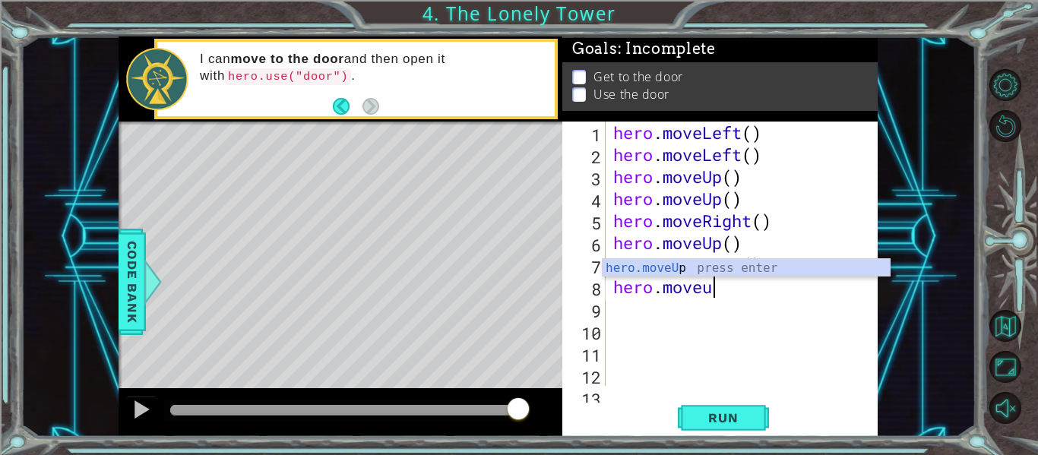
type textarea "hero.moveup"
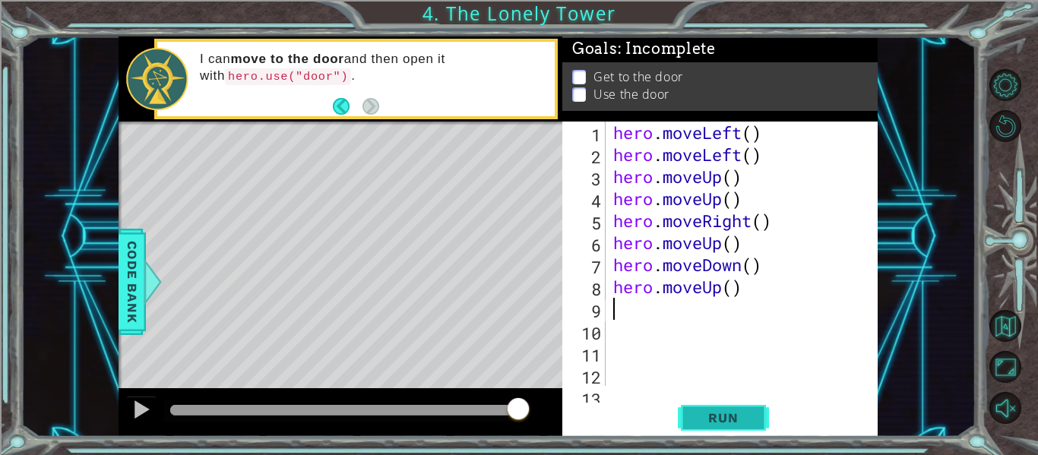
click at [703, 414] on span "Run" at bounding box center [723, 417] width 60 height 15
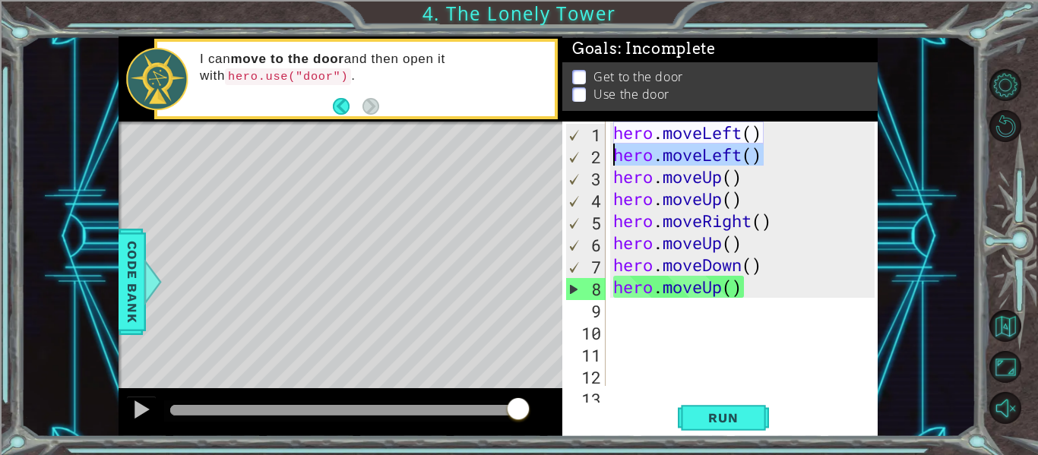
drag, startPoint x: 767, startPoint y: 153, endPoint x: 613, endPoint y: 157, distance: 153.5
click at [613, 157] on div "hero . moveLeft ( ) hero . moveLeft ( ) hero . moveUp ( ) hero . moveUp ( ) her…" at bounding box center [746, 276] width 272 height 308
type textarea "hero.moveLeft()"
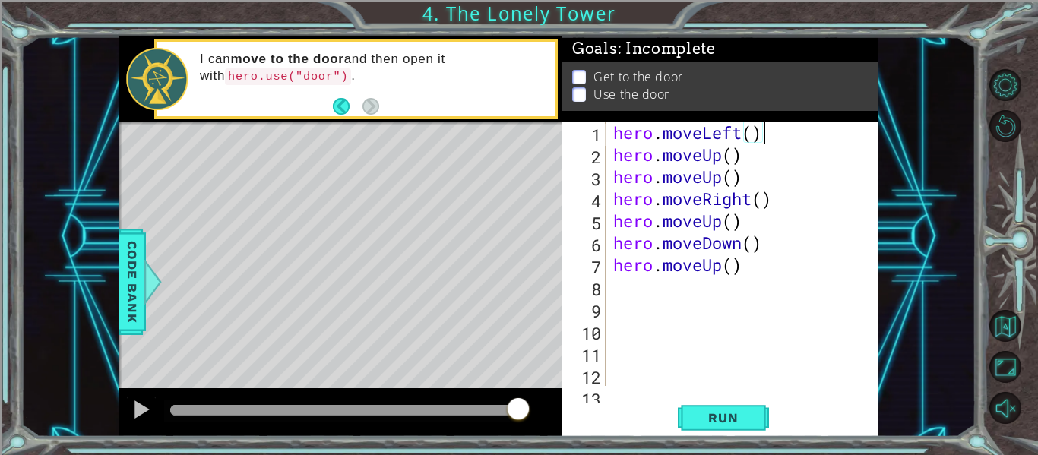
click at [754, 134] on div "hero . moveLeft ( ) hero . moveUp ( ) hero . moveUp ( ) hero . moveRight ( ) he…" at bounding box center [746, 276] width 272 height 308
type textarea "hero.moveLeft(2)"
click at [716, 405] on button "Run" at bounding box center [723, 418] width 91 height 31
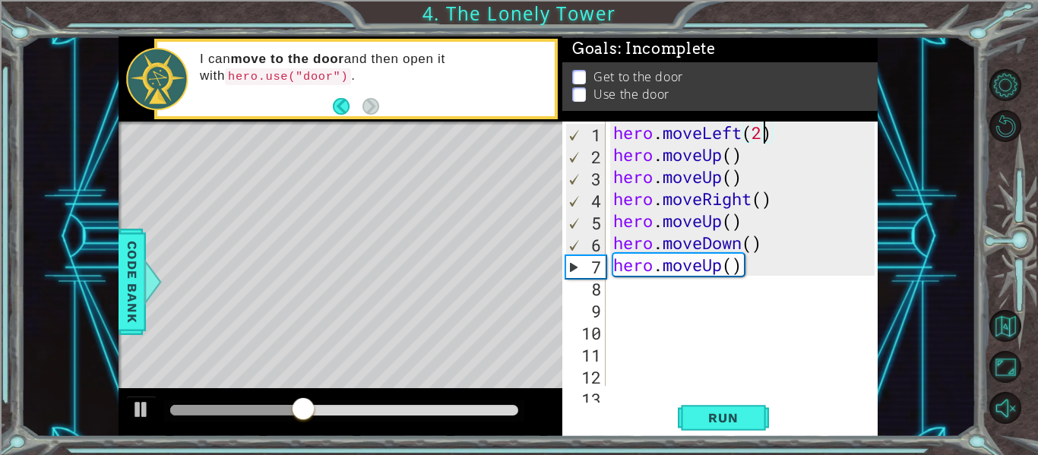
click at [615, 294] on div "hero . moveLeft ( 2 ) hero . moveUp ( ) hero . moveUp ( ) hero . moveRight ( ) …" at bounding box center [746, 276] width 272 height 308
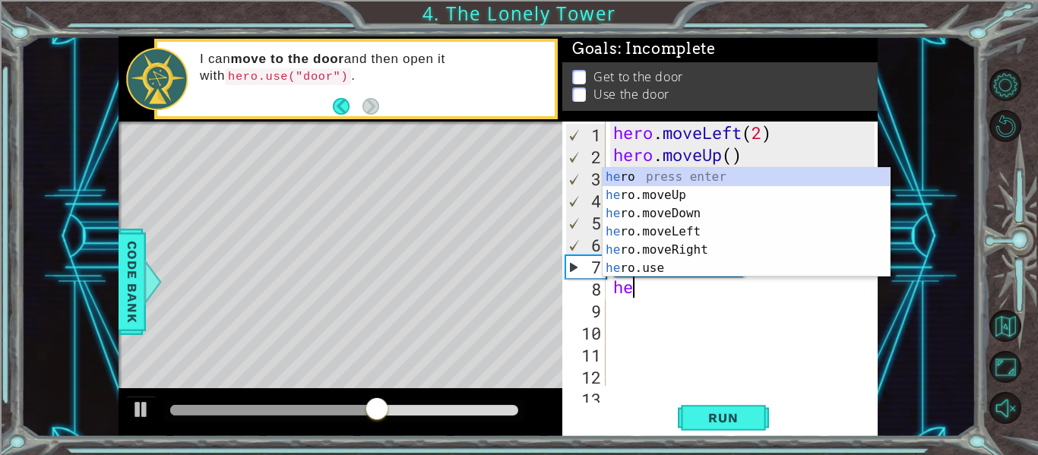
type textarea "he"
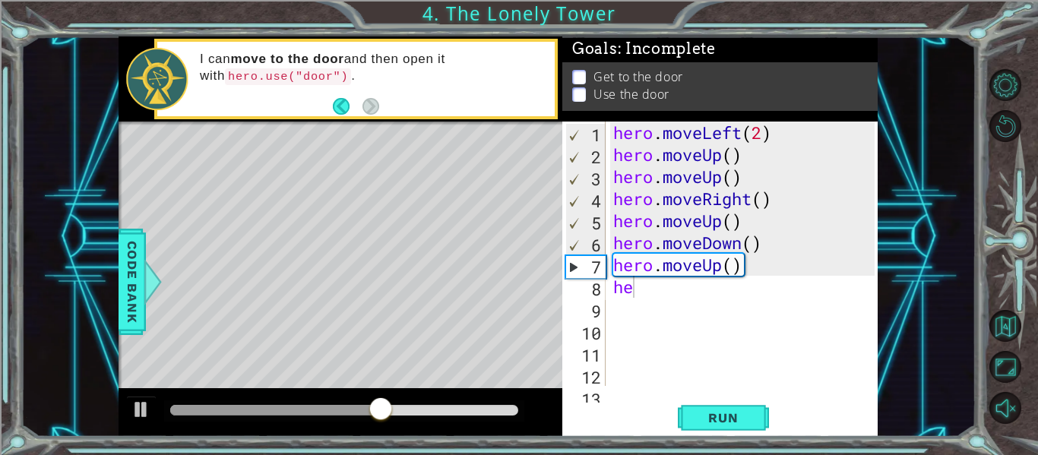
click at [575, 81] on p at bounding box center [579, 88] width 14 height 14
click at [685, 312] on div "hero . moveLeft ( 2 ) hero . moveUp ( ) hero . moveUp ( ) hero . moveRight ( ) …" at bounding box center [746, 276] width 272 height 308
click at [672, 299] on div "hero . moveLeft ( 2 ) hero . moveUp ( ) hero . moveUp ( ) hero . moveRight ( ) …" at bounding box center [746, 276] width 272 height 308
click at [634, 280] on div "hero . moveLeft ( 2 ) hero . moveUp ( ) hero . moveUp ( ) hero . moveRight ( ) …" at bounding box center [746, 276] width 272 height 308
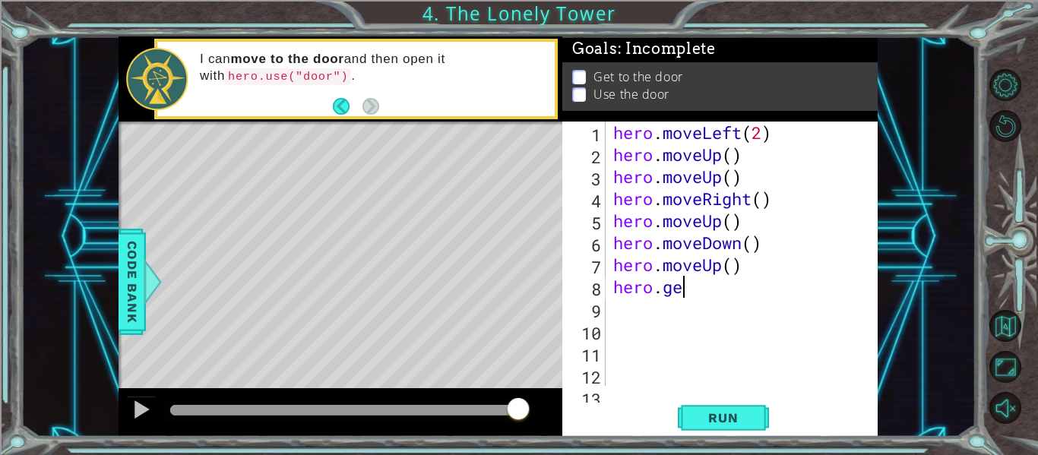
scroll to position [0, 3]
click at [443, 328] on div "Level Map" at bounding box center [470, 345] width 702 height 447
drag, startPoint x: 703, startPoint y: 295, endPoint x: 624, endPoint y: 299, distance: 78.3
click at [624, 299] on div "hero . moveLeft ( 2 ) hero . moveUp ( ) hero . moveUp ( ) hero . moveRight ( ) …" at bounding box center [746, 276] width 272 height 308
type textarea "hero.get"
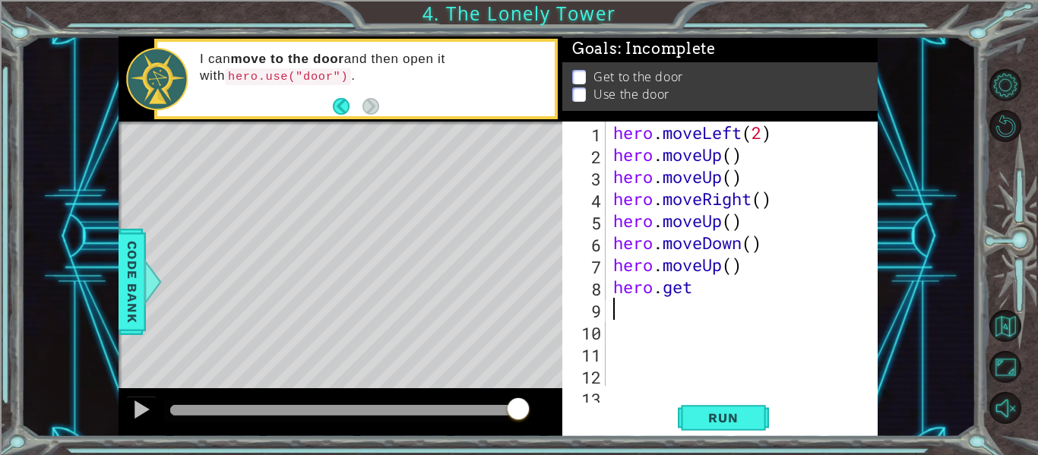
click at [624, 299] on div "hero . moveLeft ( 2 ) hero . moveUp ( ) hero . moveUp ( ) hero . moveRight ( ) …" at bounding box center [746, 276] width 272 height 308
drag, startPoint x: 694, startPoint y: 288, endPoint x: 666, endPoint y: 292, distance: 27.6
click at [666, 292] on div "hero . moveLeft ( 2 ) hero . moveUp ( ) hero . moveUp ( ) hero . moveRight ( ) …" at bounding box center [746, 276] width 272 height 308
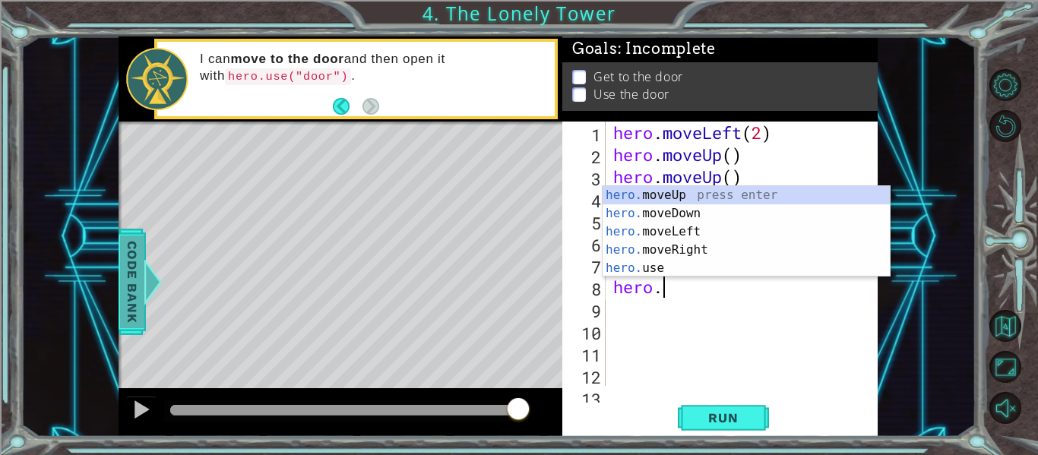
click at [133, 296] on span "Code Bank" at bounding box center [121, 282] width 24 height 93
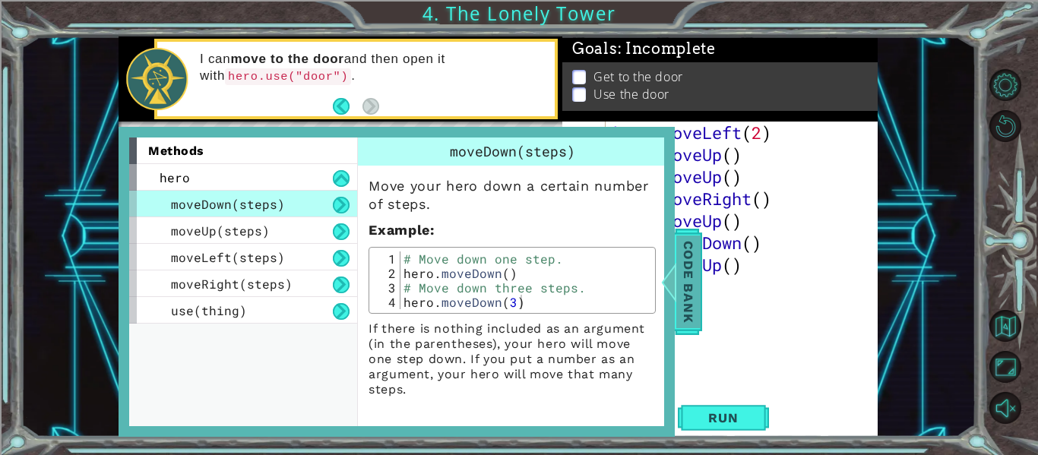
click at [688, 273] on span "Code Bank" at bounding box center [681, 282] width 24 height 93
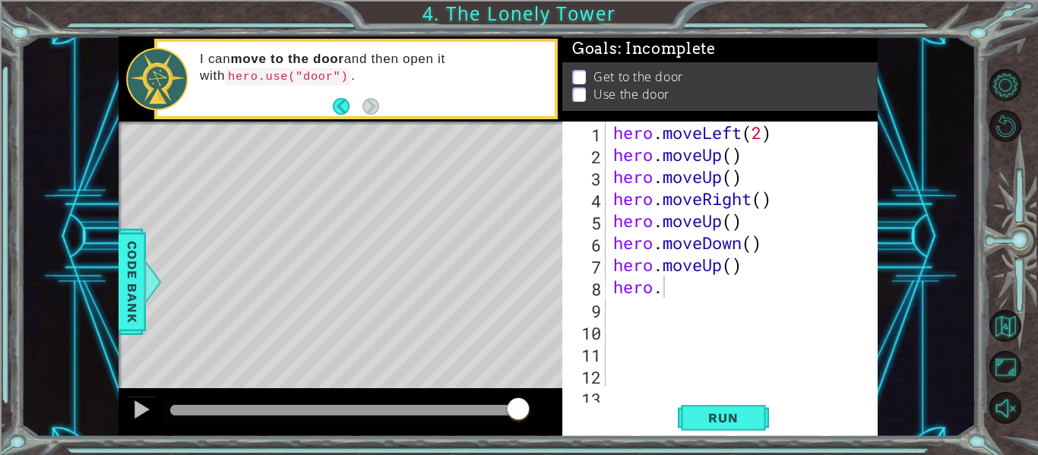
click at [697, 294] on div "hero . moveLeft ( 2 ) hero . moveUp ( ) hero . moveUp ( ) hero . moveRight ( ) …" at bounding box center [746, 276] width 272 height 308
type textarea "hero"
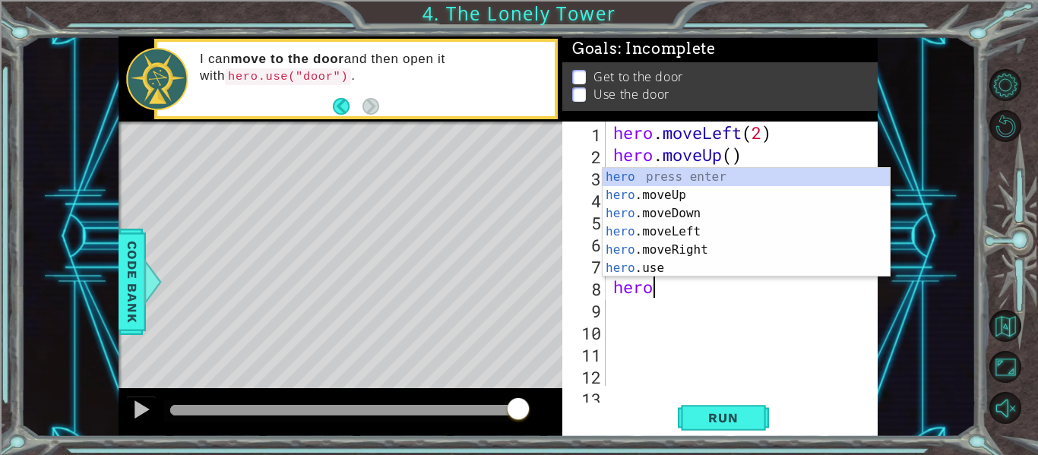
click at [656, 232] on div "hero press enter hero .moveUp press enter hero .moveDown press enter hero .move…" at bounding box center [745, 241] width 287 height 146
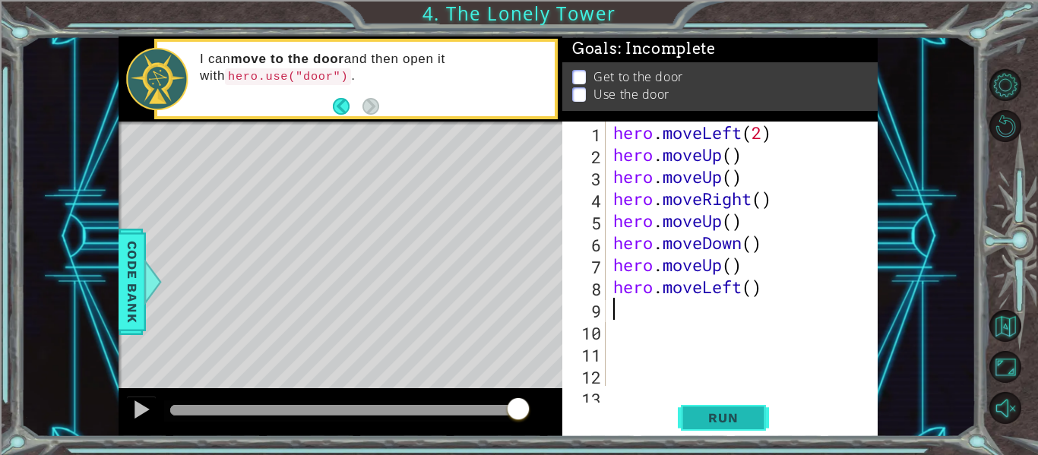
click at [716, 404] on button "Run" at bounding box center [723, 418] width 91 height 31
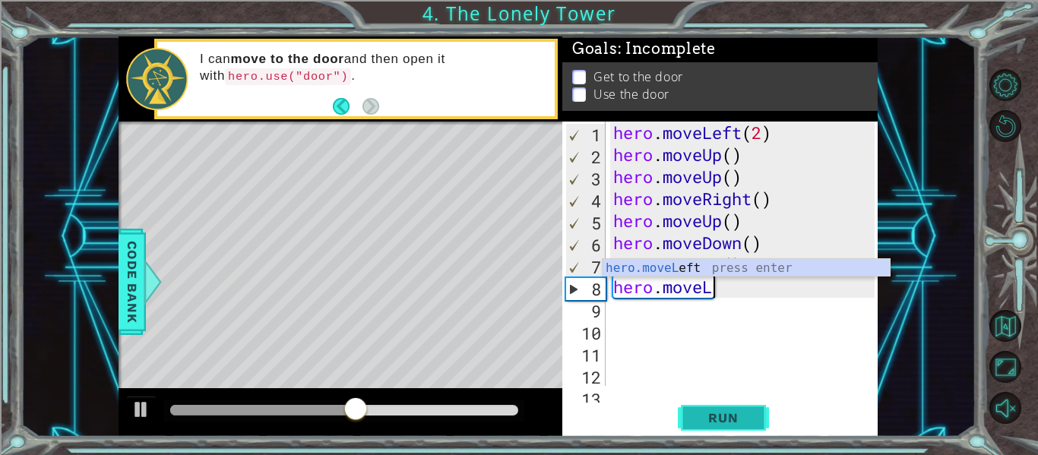
type textarea "hero.move"
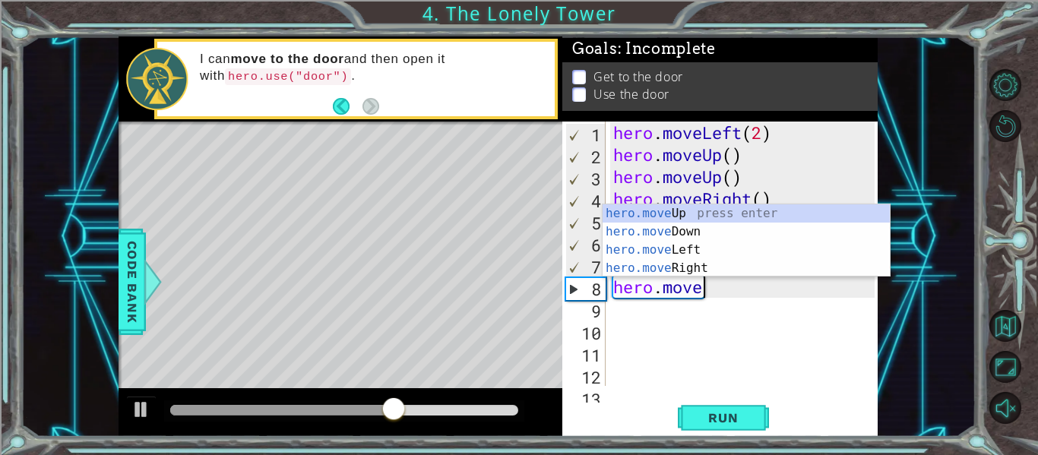
click at [764, 234] on div "hero.move Up press enter hero.move Down press enter hero.move Left press enter …" at bounding box center [745, 258] width 287 height 109
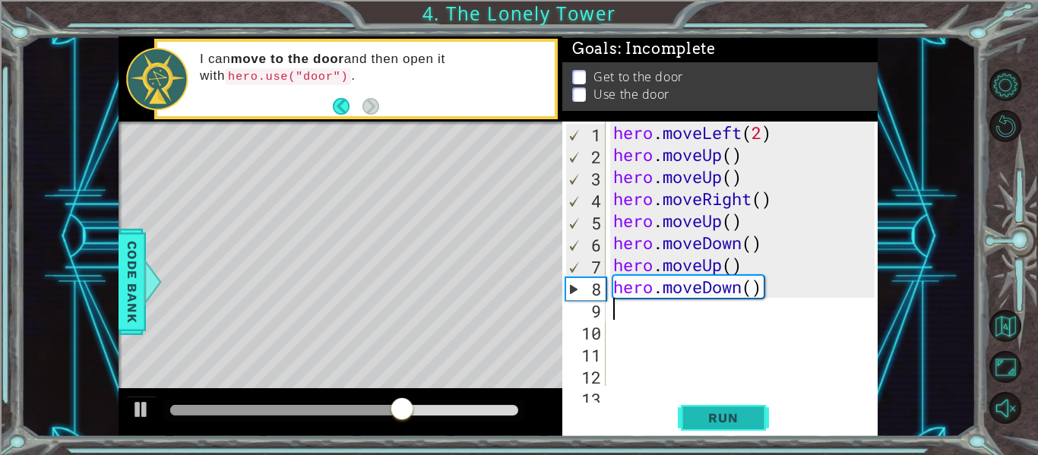
click at [714, 412] on span "Run" at bounding box center [723, 417] width 60 height 15
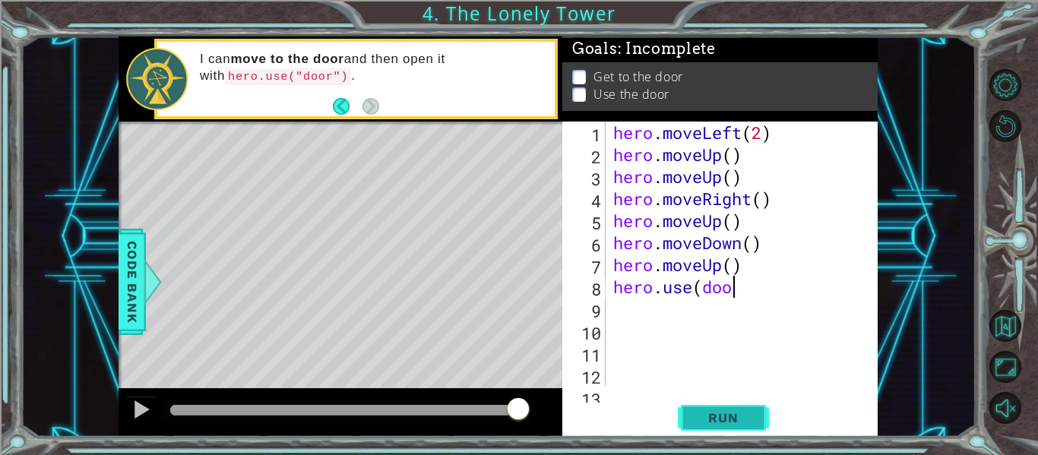
scroll to position [0, 5]
click at [740, 418] on span "Run" at bounding box center [723, 417] width 60 height 15
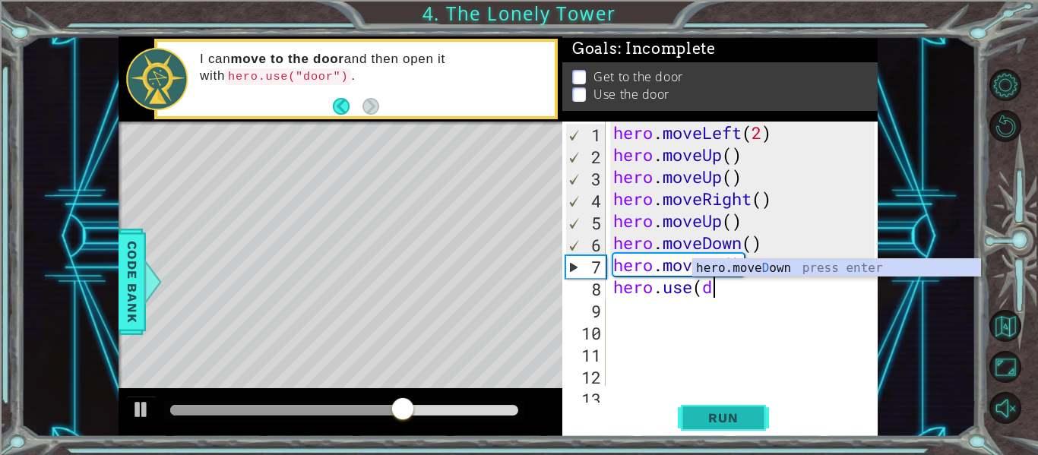
scroll to position [0, 3]
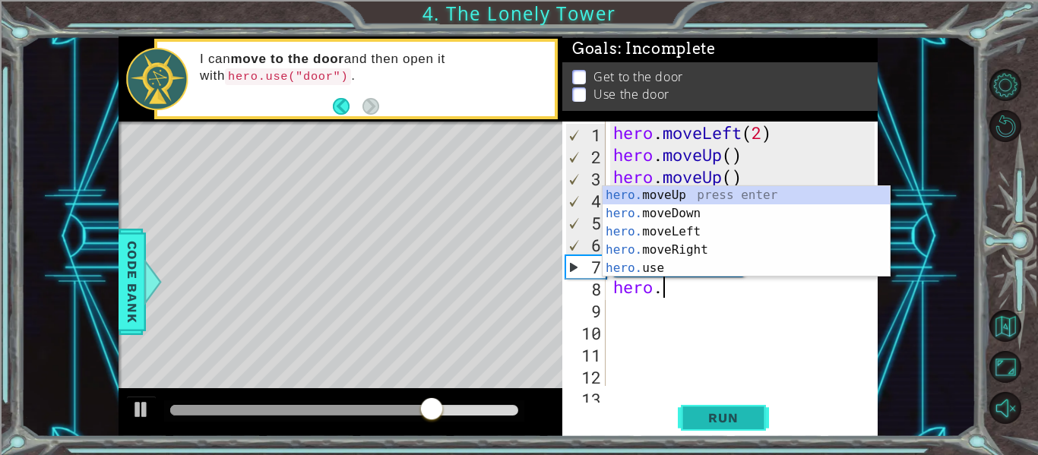
type textarea "hero"
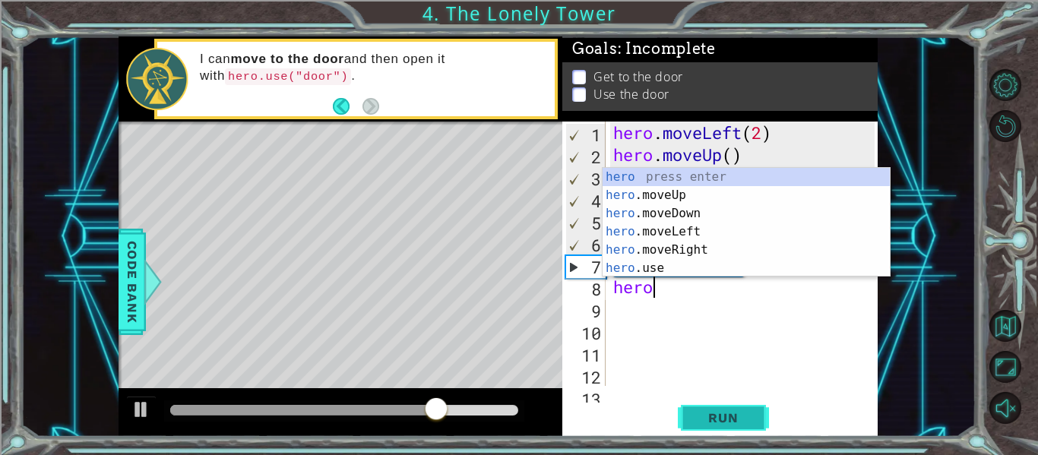
scroll to position [0, 1]
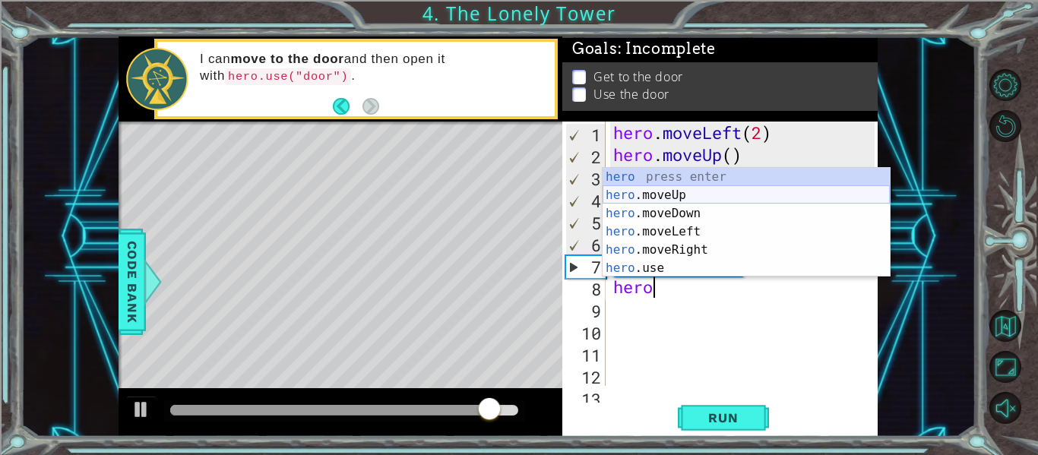
click at [685, 197] on div "hero press enter hero .moveUp press enter hero .moveDown press enter hero .move…" at bounding box center [745, 241] width 287 height 146
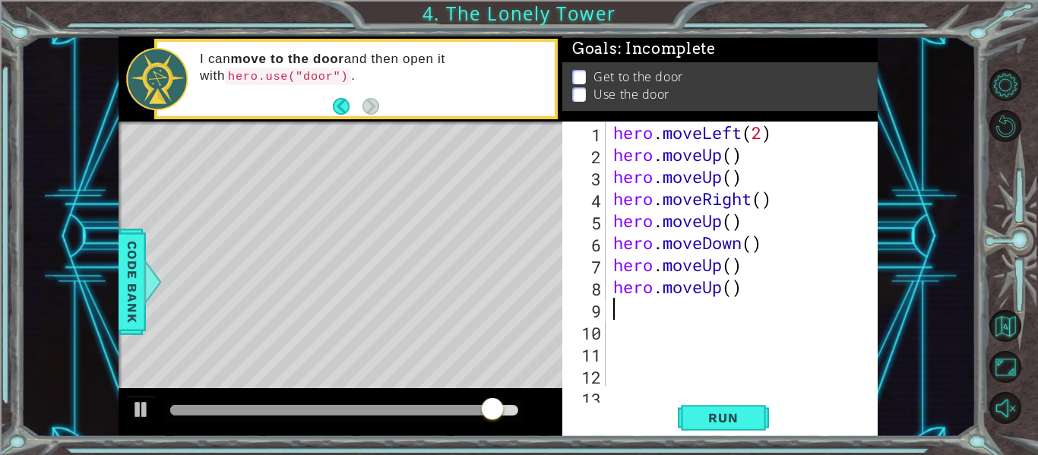
scroll to position [0, 0]
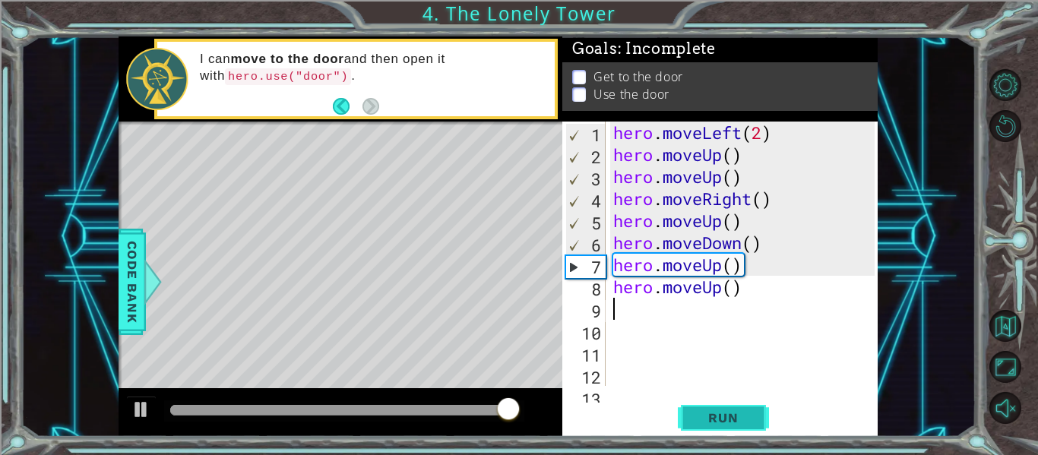
click at [705, 417] on span "Run" at bounding box center [723, 417] width 60 height 15
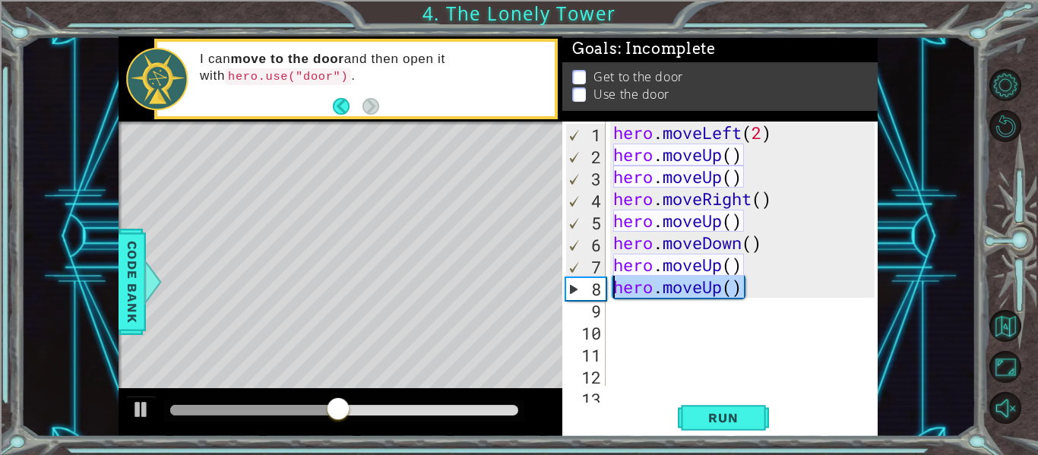
drag, startPoint x: 757, startPoint y: 293, endPoint x: 613, endPoint y: 288, distance: 144.4
click at [613, 288] on div "hero . moveLeft ( 2 ) hero . moveUp ( ) hero . moveUp ( ) hero . moveRight ( ) …" at bounding box center [746, 276] width 272 height 308
type textarea "hero.moveUp()"
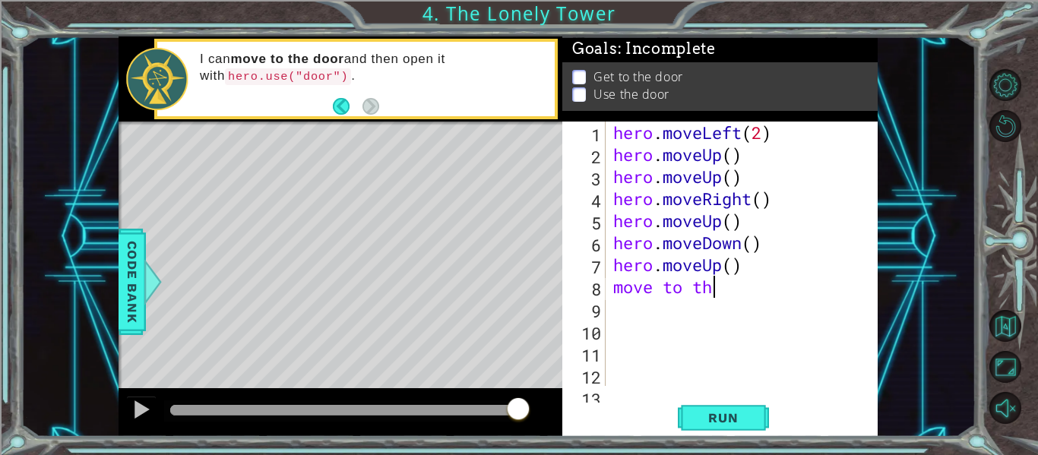
scroll to position [0, 5]
type textarea "move to the door"
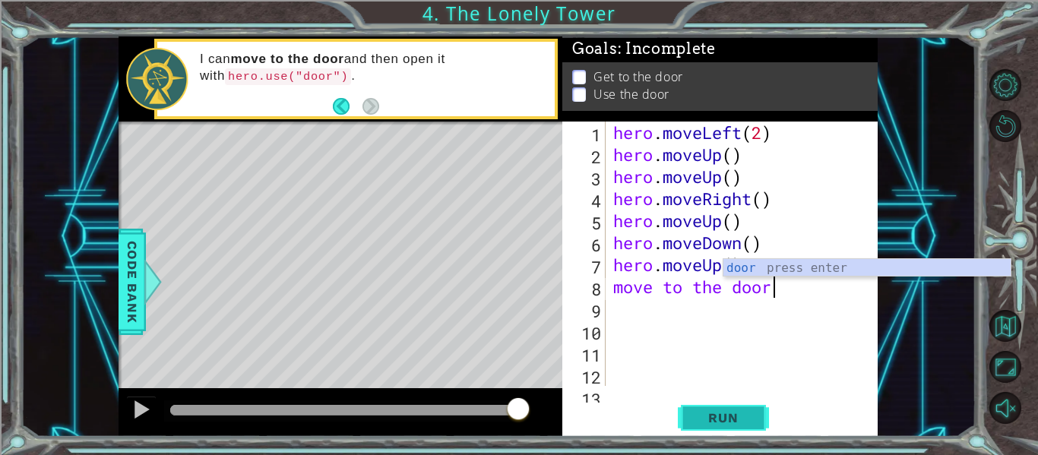
click at [709, 421] on span "Run" at bounding box center [723, 417] width 60 height 15
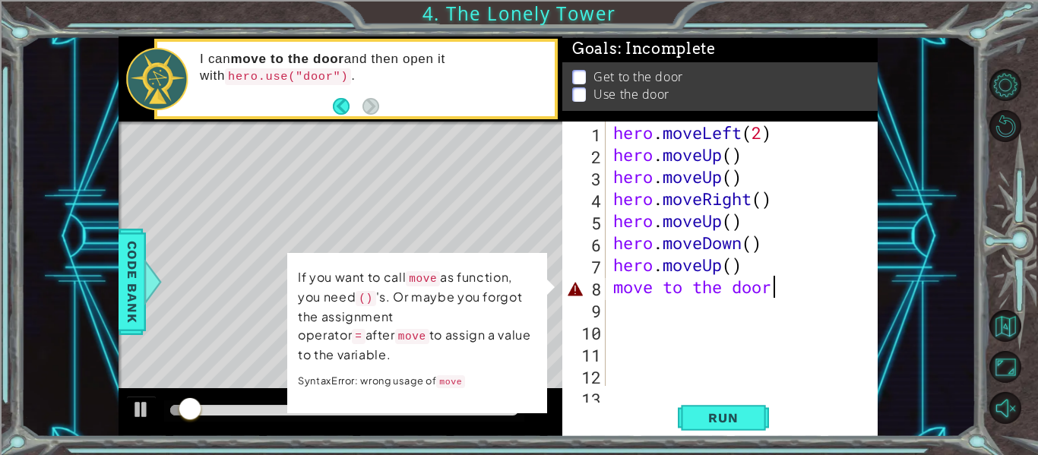
click at [809, 289] on div "hero . moveLeft ( 2 ) hero . moveUp ( ) hero . moveUp ( ) hero . moveRight ( ) …" at bounding box center [746, 276] width 272 height 308
click at [795, 275] on div "hero . moveLeft ( 2 ) hero . moveUp ( ) hero . moveUp ( ) hero . moveRight ( ) …" at bounding box center [746, 276] width 272 height 308
click at [784, 277] on div "hero . moveLeft ( 2 ) hero . moveUp ( ) hero . moveUp ( ) hero . moveRight ( ) …" at bounding box center [746, 276] width 272 height 308
type textarea "move to the door"
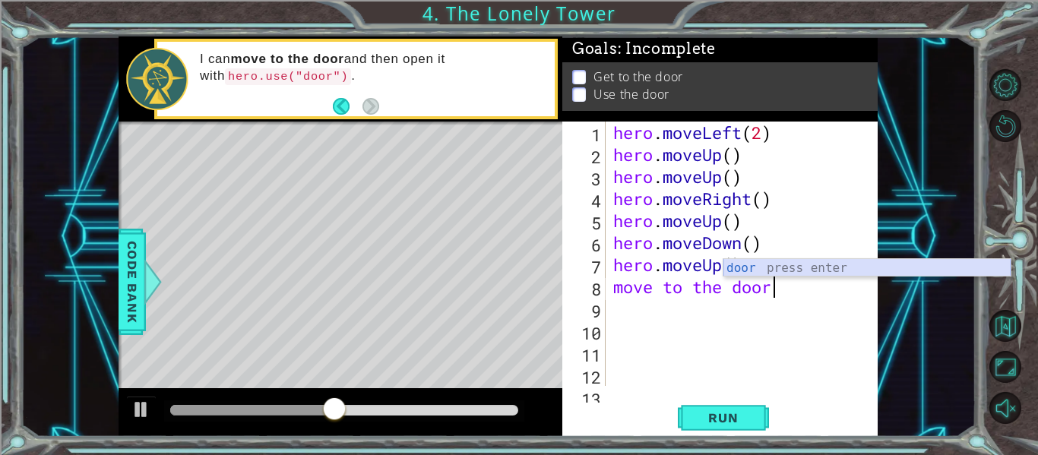
click at [738, 267] on div "door press enter" at bounding box center [866, 286] width 287 height 55
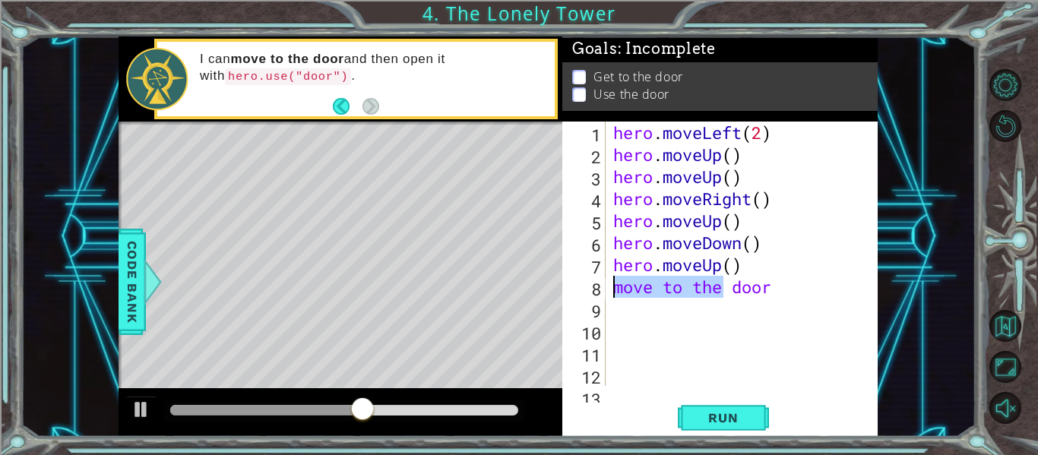
drag, startPoint x: 728, startPoint y: 289, endPoint x: 605, endPoint y: 279, distance: 123.5
click at [605, 279] on div "move to the door 1 2 3 4 5 6 7 8 9 10 11 12 13 hero . moveLeft ( 2 ) hero . mov…" at bounding box center [718, 254] width 312 height 264
type textarea "door"
click at [751, 277] on div "hero . moveLeft ( 2 ) hero . moveUp ( ) hero . moveUp ( ) hero . moveRight ( ) …" at bounding box center [746, 276] width 272 height 308
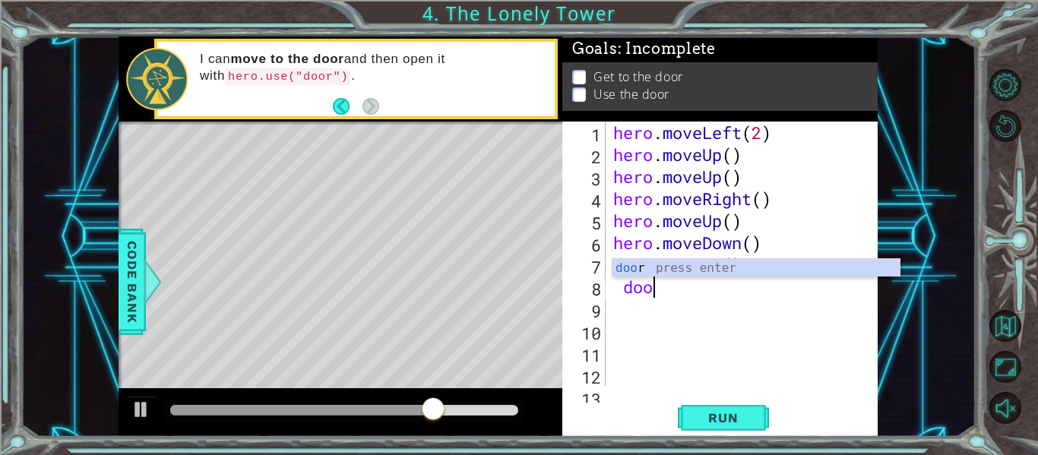
type textarea "d"
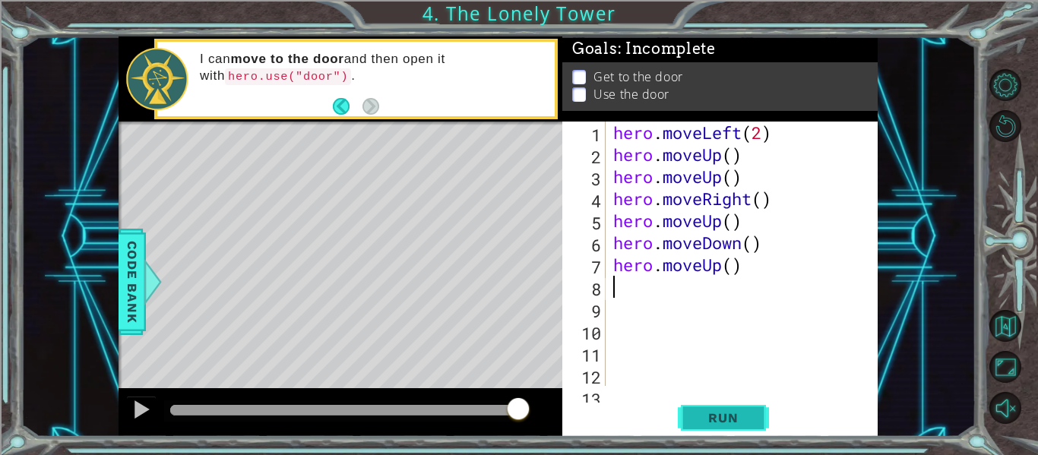
click at [741, 415] on span "Run" at bounding box center [723, 417] width 60 height 15
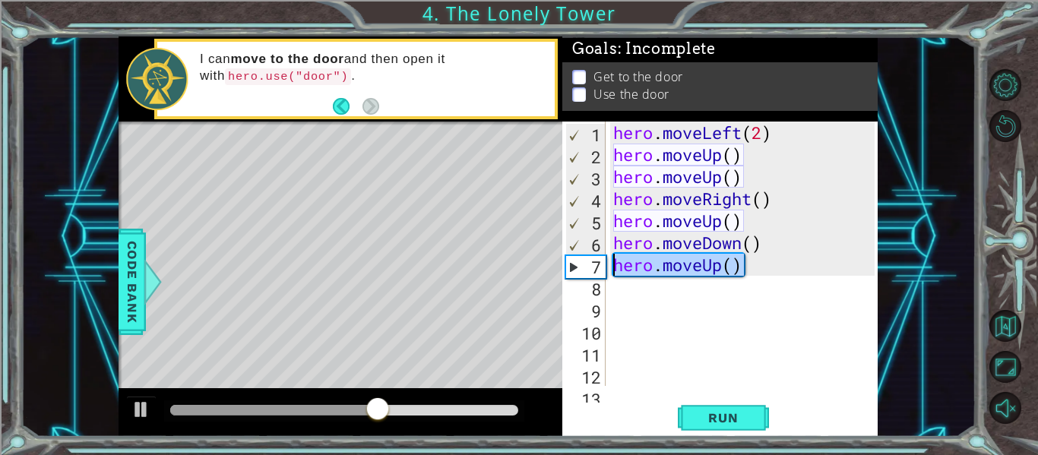
drag, startPoint x: 745, startPoint y: 264, endPoint x: 606, endPoint y: 271, distance: 139.2
click at [606, 271] on div "1 2 3 4 5 6 7 8 9 10 11 12 13 hero . moveLeft ( 2 ) hero . moveUp ( ) hero . mo…" at bounding box center [718, 254] width 312 height 264
type textarea "hero.moveUp()"
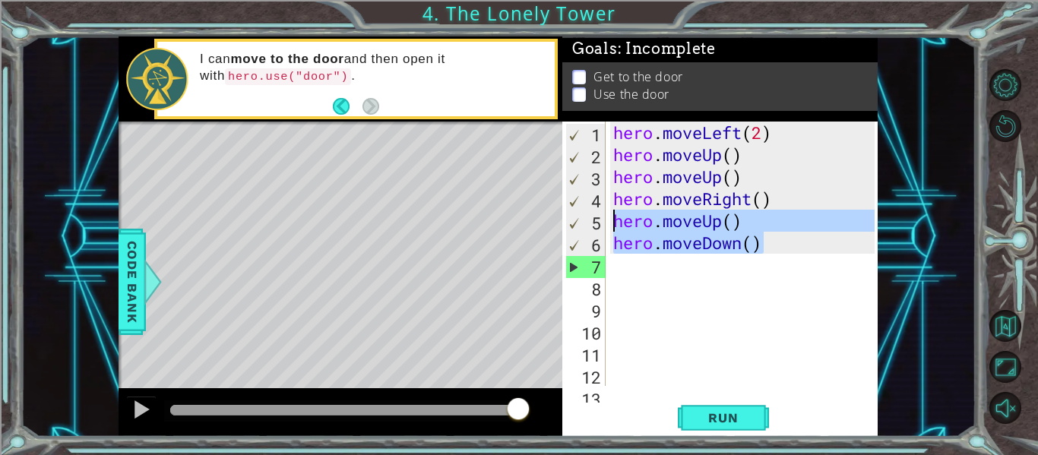
drag, startPoint x: 764, startPoint y: 242, endPoint x: 614, endPoint y: 228, distance: 150.3
click at [614, 228] on div "hero . moveLeft ( 2 ) hero . moveUp ( ) hero . moveUp ( ) hero . moveRight ( ) …" at bounding box center [746, 276] width 272 height 308
type textarea "hero.moveUp() hero.moveDown()"
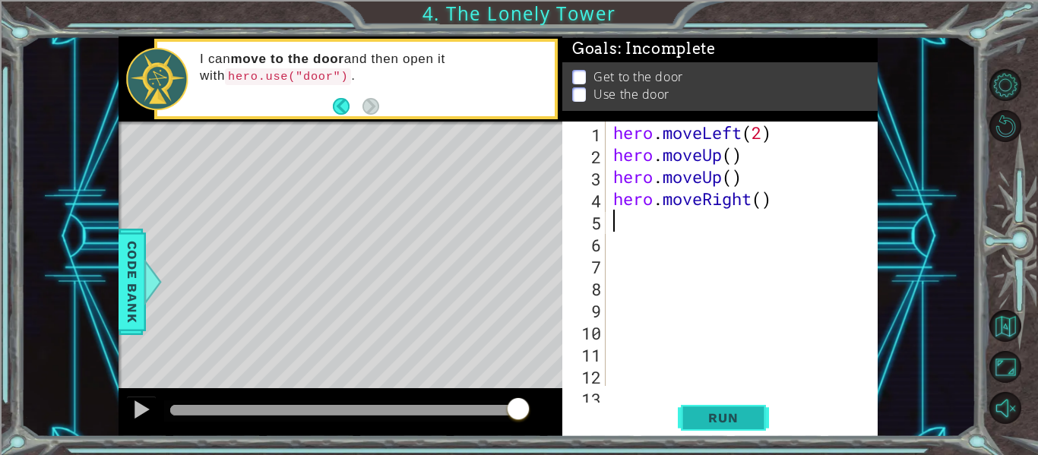
click at [724, 426] on button "Run" at bounding box center [723, 418] width 91 height 31
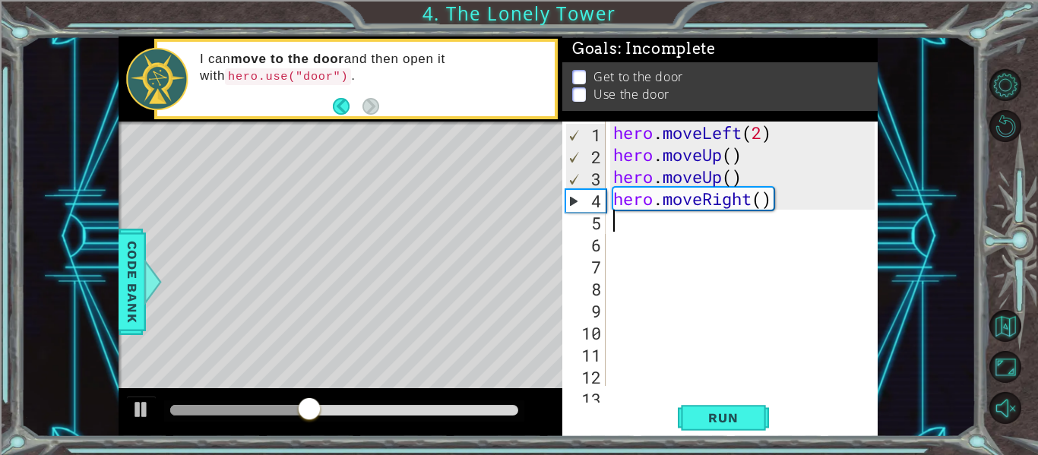
click at [765, 199] on div "hero . moveLeft ( 2 ) hero . moveUp ( ) hero . moveUp ( ) hero . moveRight ( )" at bounding box center [746, 276] width 272 height 308
type textarea "hero.moveRight(2)"
click at [710, 406] on button "Run" at bounding box center [723, 418] width 91 height 31
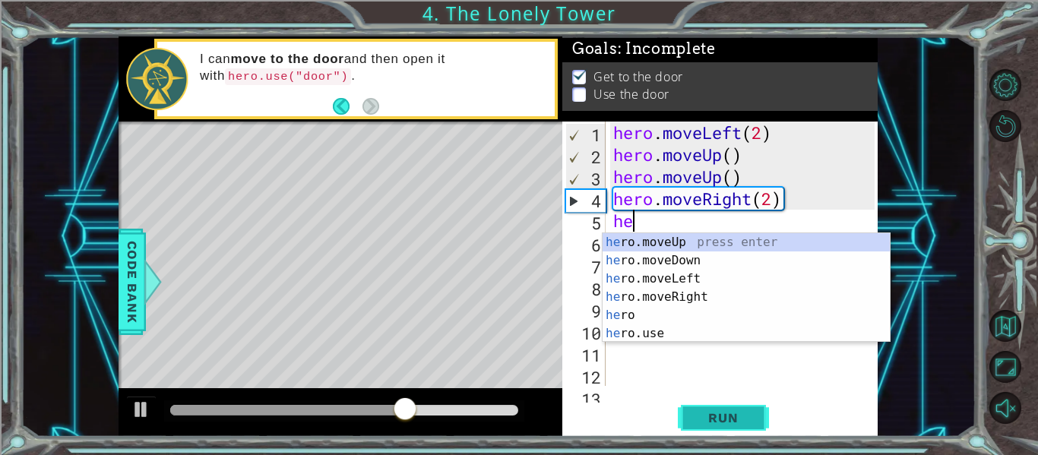
scroll to position [0, 1]
type textarea "hero"
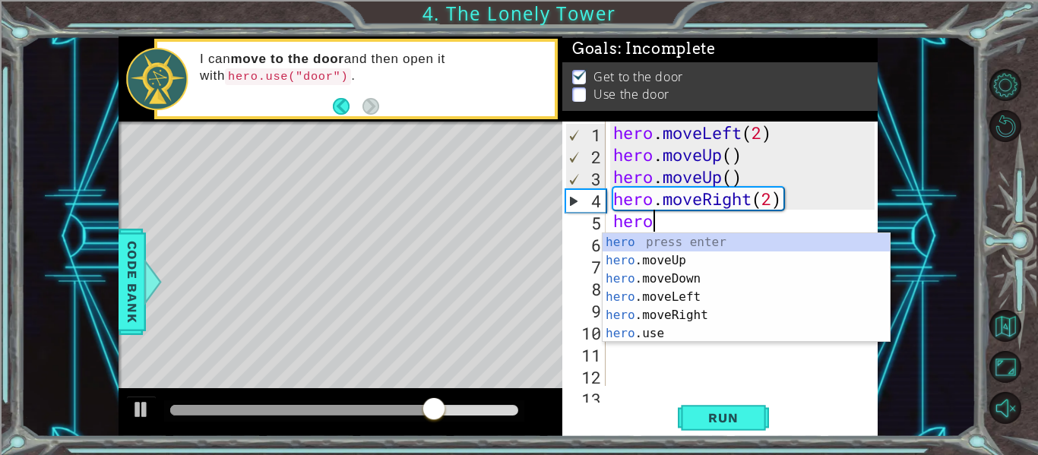
click at [657, 321] on div "hero press enter hero .moveUp press enter hero .moveDown press enter hero .move…" at bounding box center [745, 306] width 287 height 146
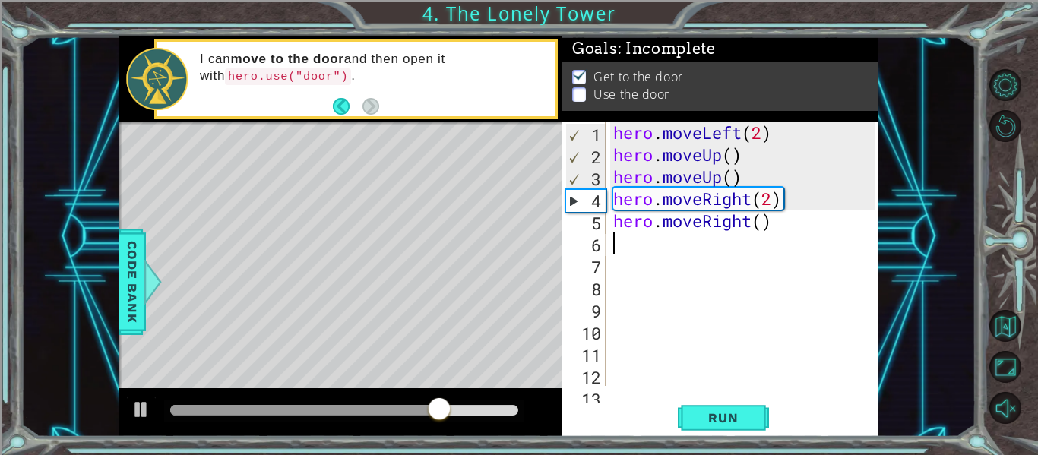
scroll to position [0, 0]
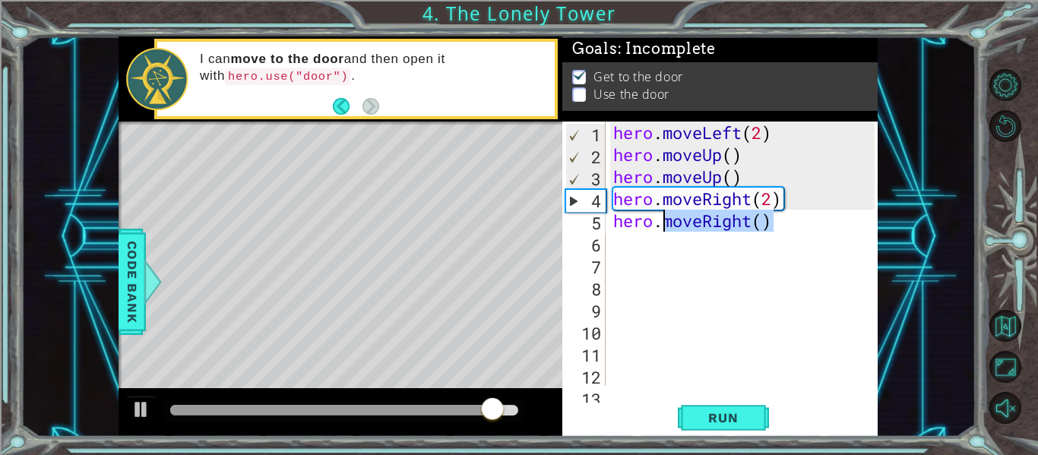
drag, startPoint x: 800, startPoint y: 226, endPoint x: 662, endPoint y: 223, distance: 137.6
click at [662, 223] on div "hero . moveLeft ( 2 ) hero . moveUp ( ) hero . moveUp ( ) hero . moveRight ( 2 …" at bounding box center [746, 276] width 272 height 308
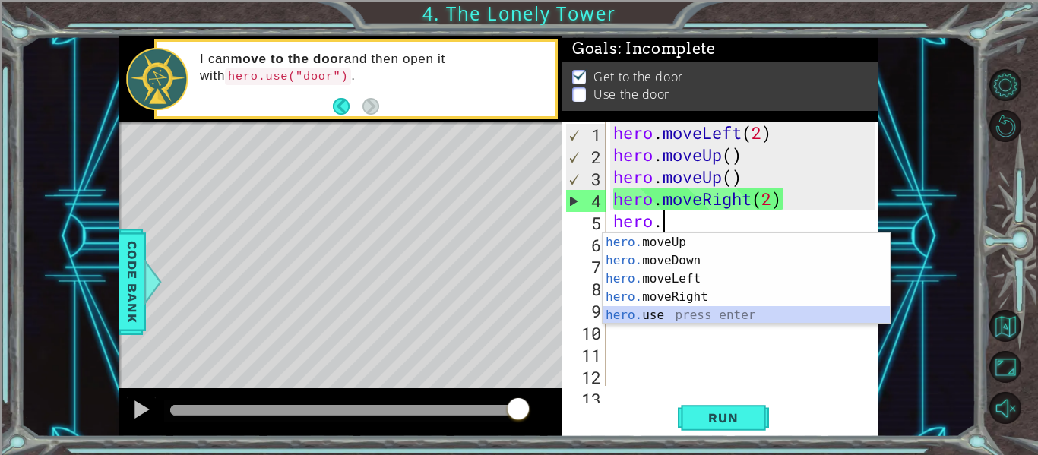
click at [649, 310] on div "hero. moveUp press enter hero. moveDown press enter hero. moveLeft press enter …" at bounding box center [745, 297] width 287 height 128
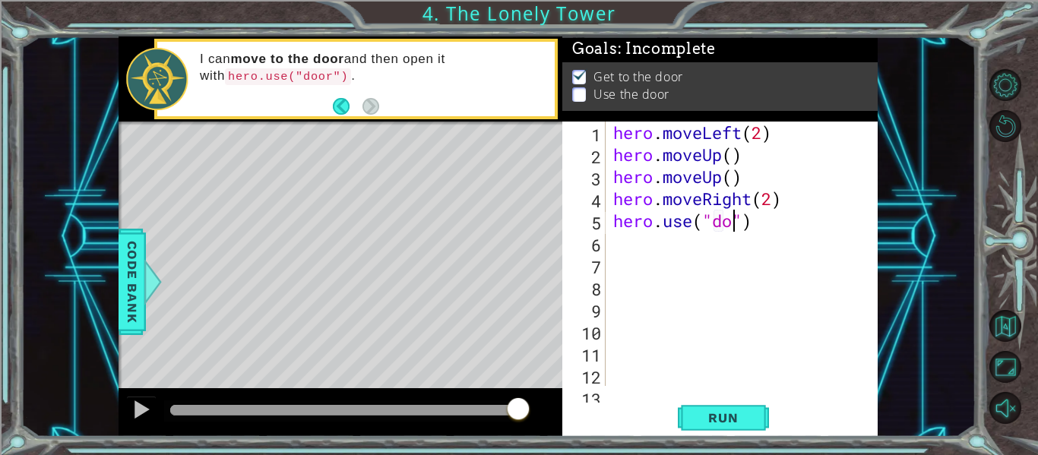
scroll to position [0, 6]
type textarea "hero.use("door")"
click at [702, 432] on button "Run" at bounding box center [723, 418] width 91 height 31
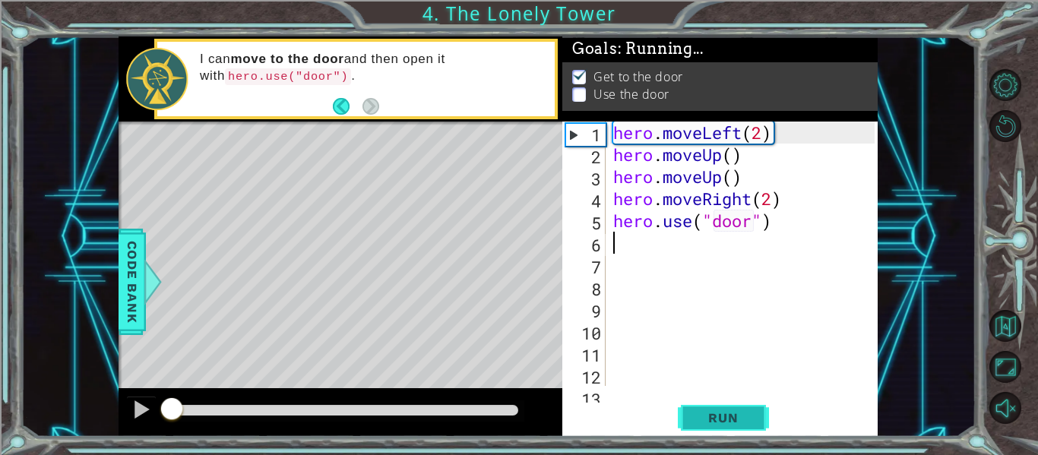
click at [713, 422] on span "Run" at bounding box center [723, 417] width 60 height 15
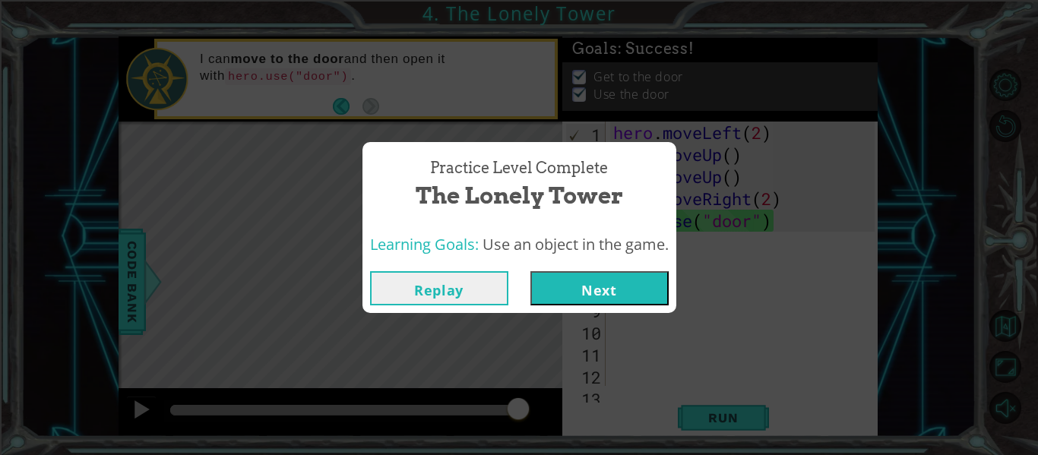
click at [595, 280] on button "Next" at bounding box center [599, 288] width 138 height 34
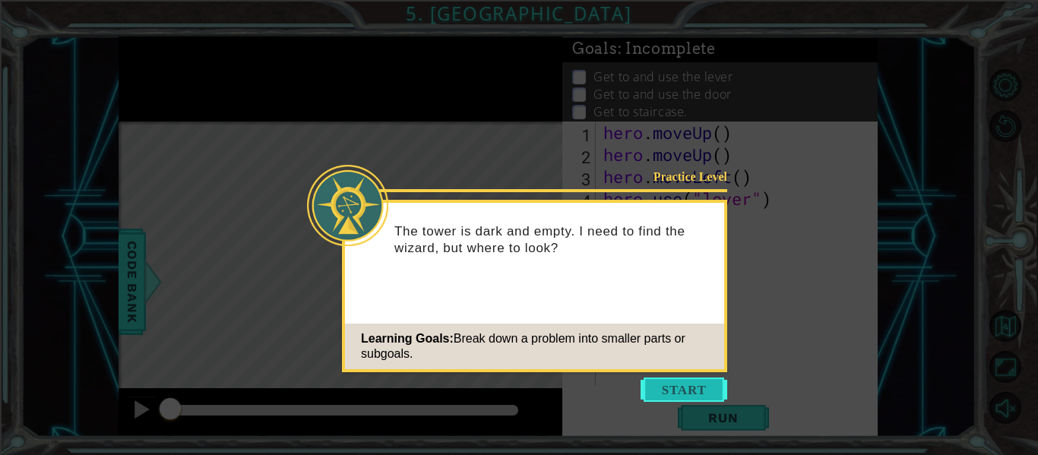
click at [669, 386] on button "Start" at bounding box center [683, 390] width 87 height 24
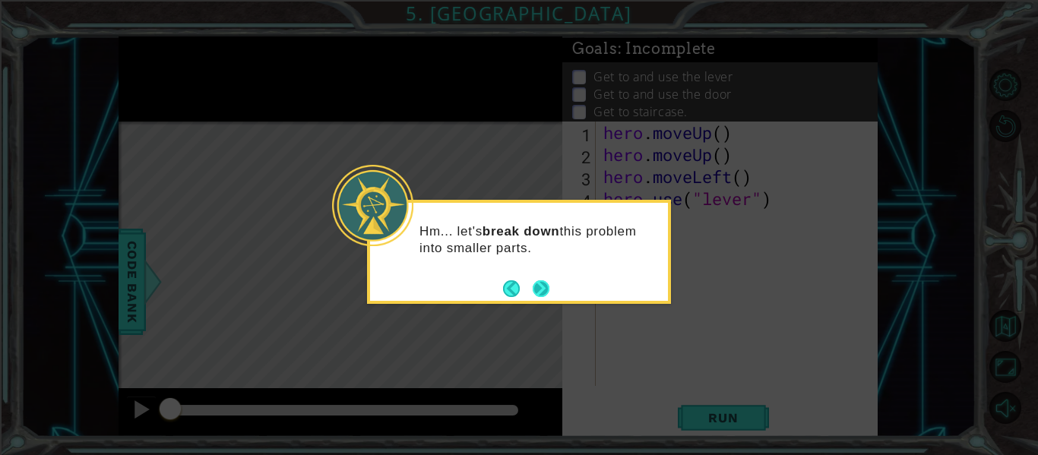
click at [545, 285] on button "Next" at bounding box center [541, 289] width 18 height 18
